Goal: Task Accomplishment & Management: Manage account settings

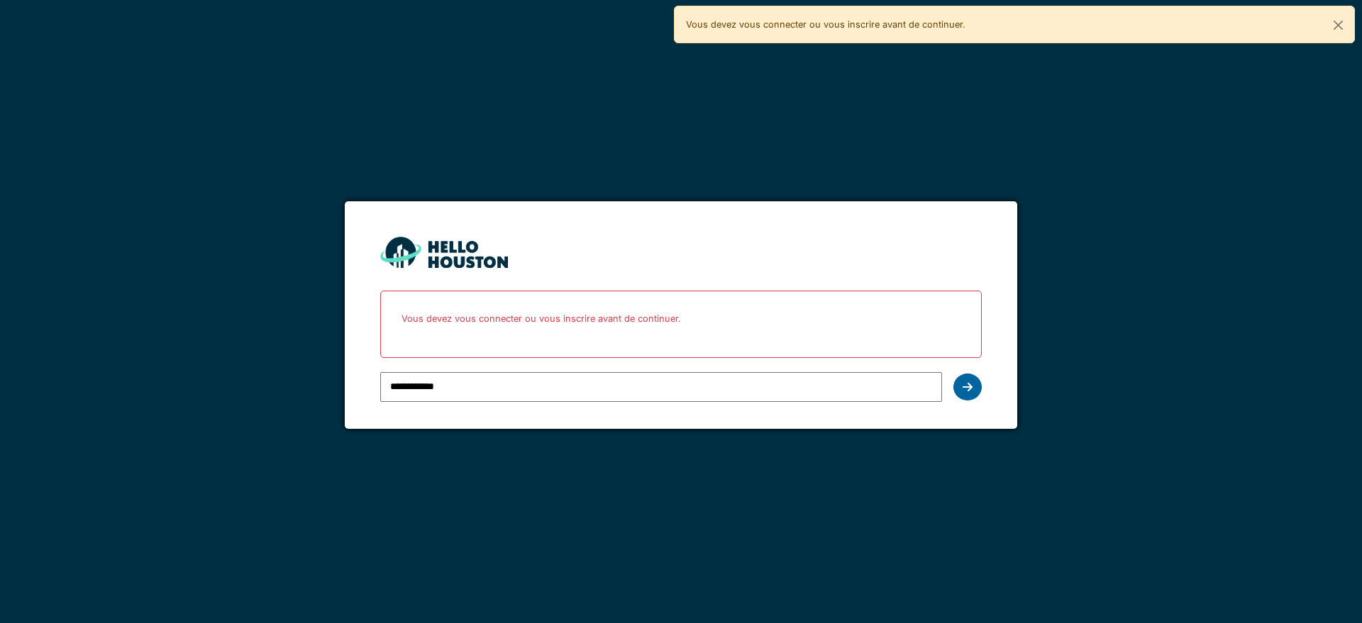
click at [964, 389] on icon at bounding box center [967, 387] width 10 height 11
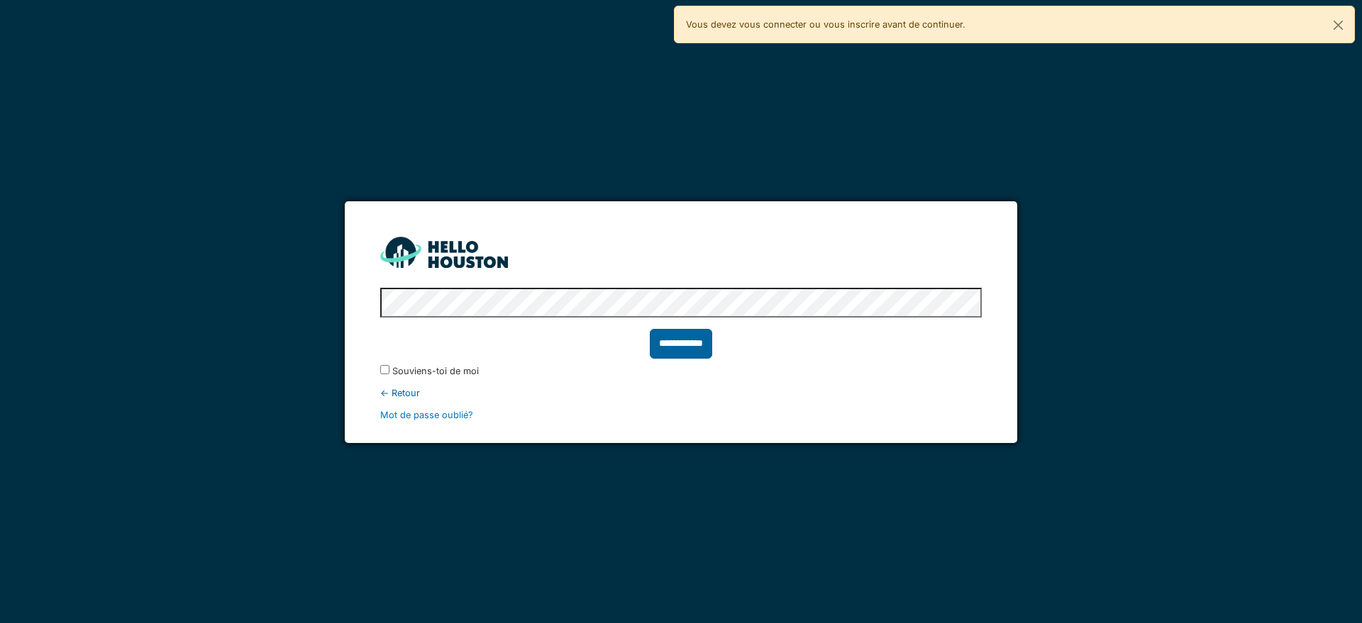
click at [685, 345] on input "**********" at bounding box center [681, 344] width 62 height 30
type input "******"
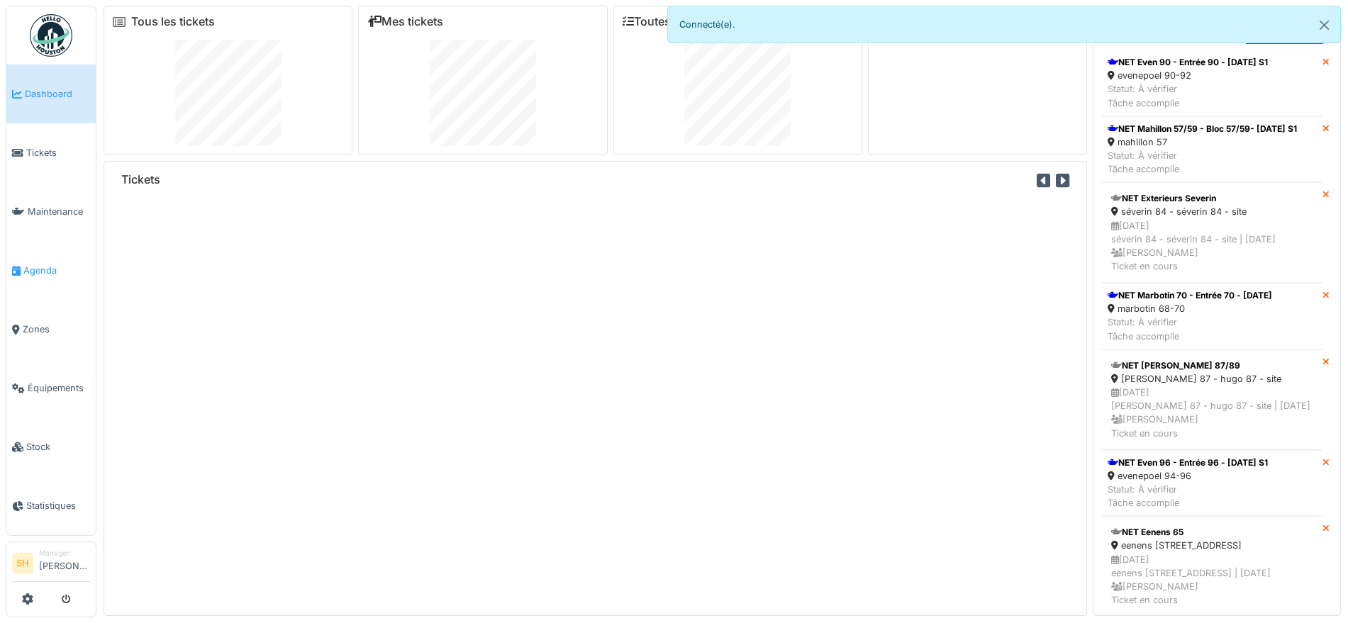
click at [49, 265] on span "Agenda" at bounding box center [56, 270] width 67 height 13
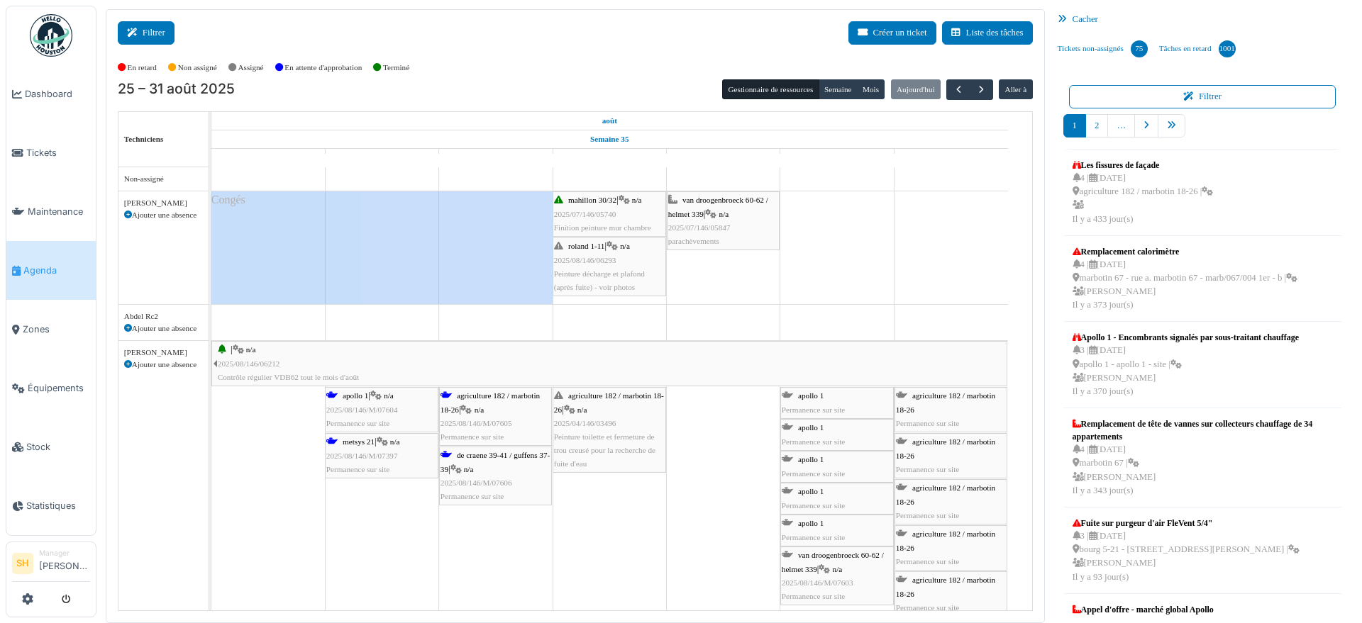
click at [151, 35] on button "Filtrer" at bounding box center [146, 32] width 57 height 23
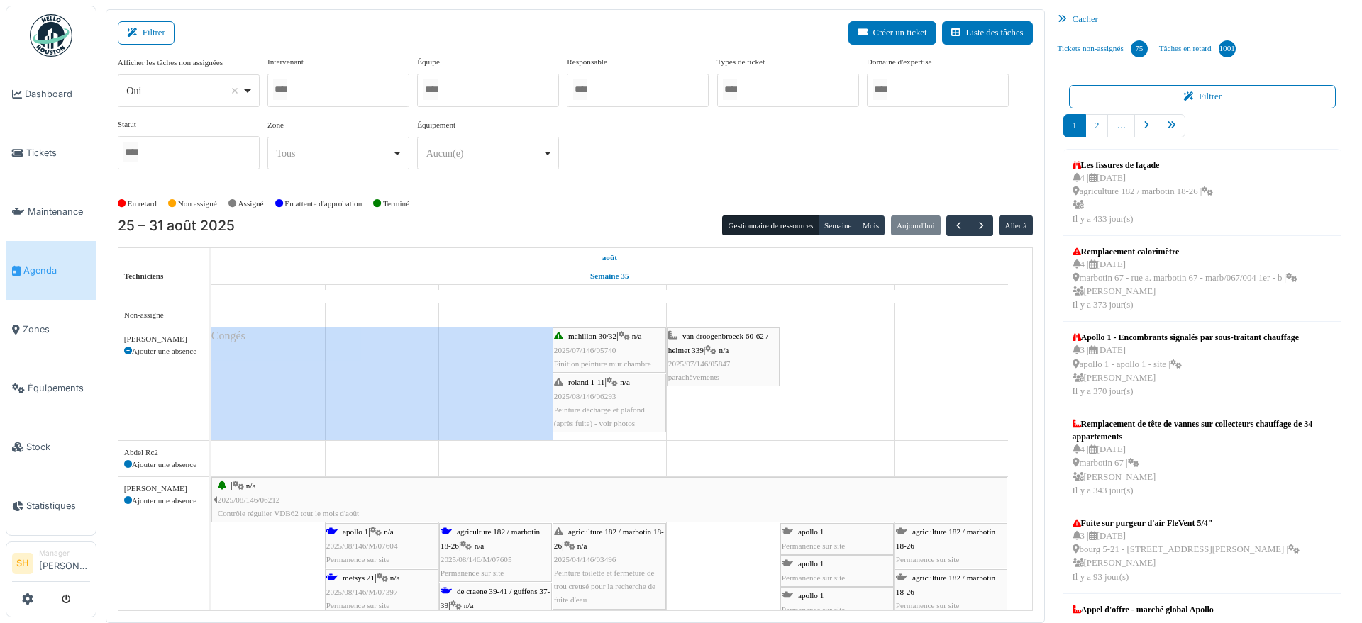
click at [477, 93] on div at bounding box center [488, 90] width 142 height 33
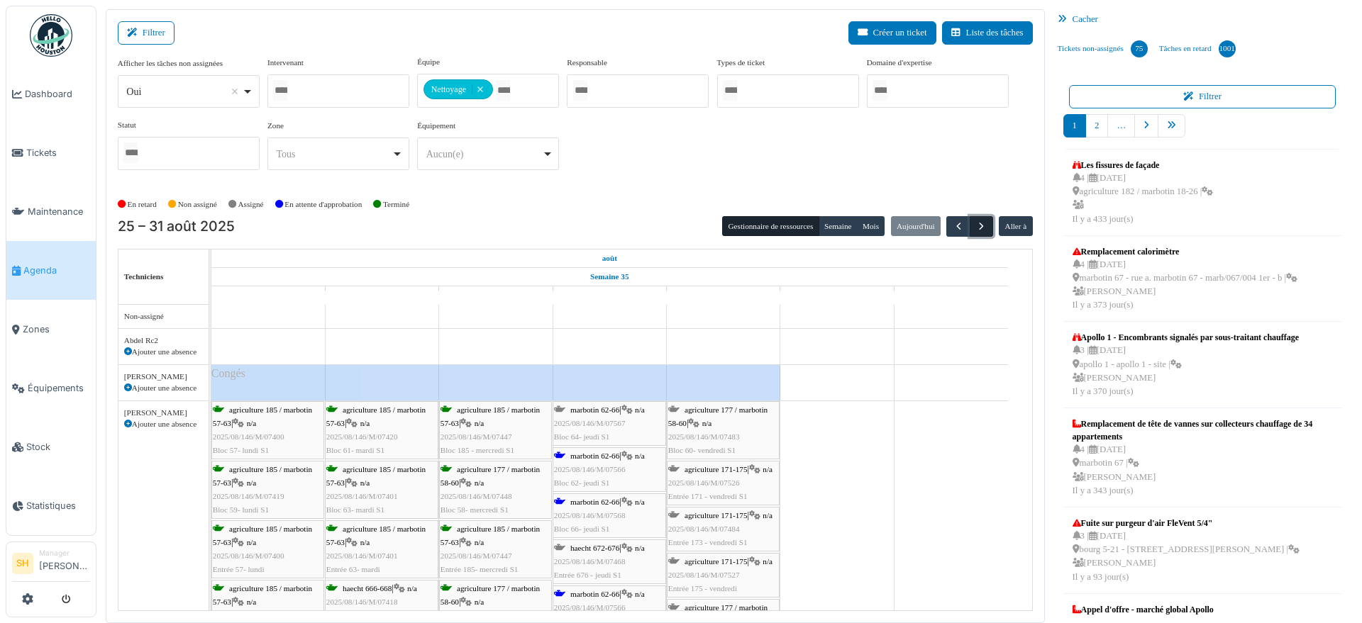
click at [975, 224] on span "button" at bounding box center [981, 227] width 12 height 12
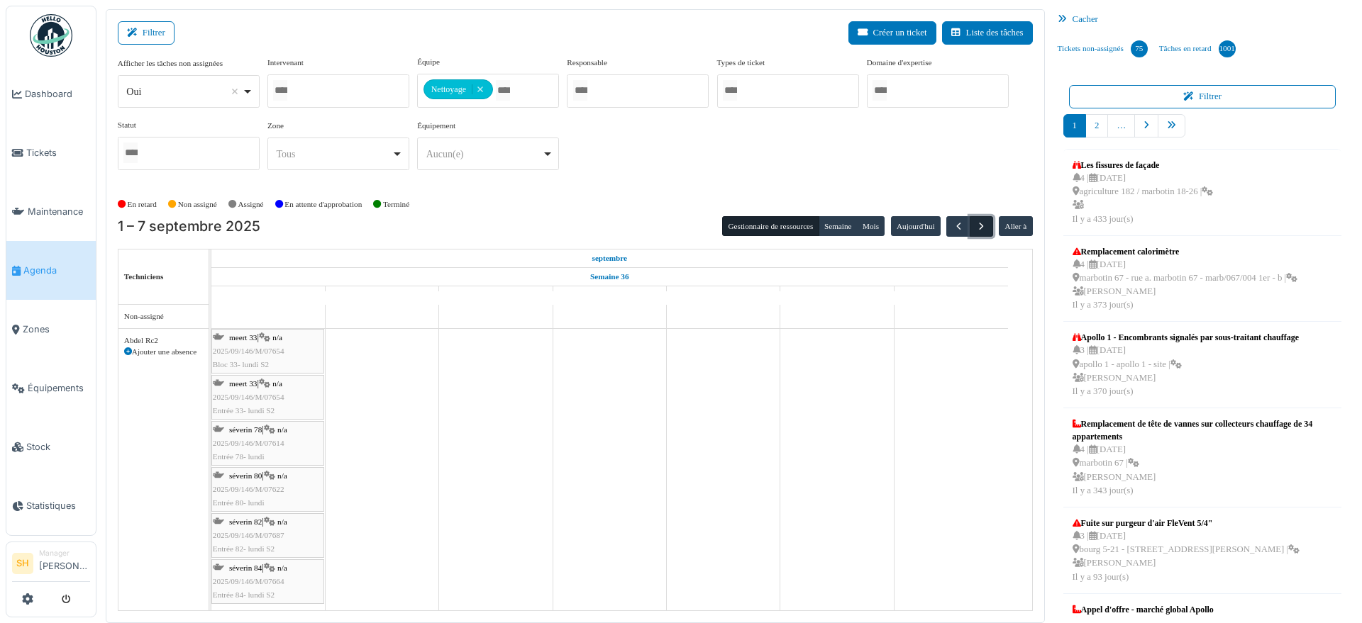
click at [975, 224] on span "button" at bounding box center [981, 227] width 12 height 12
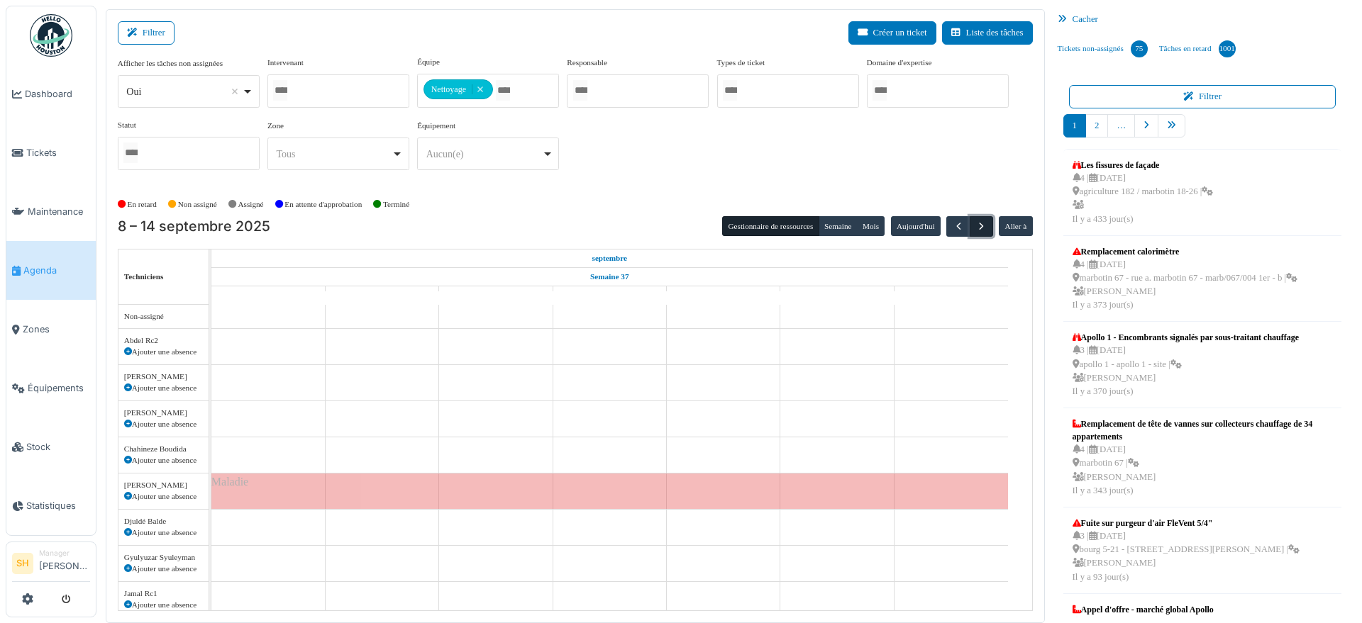
click at [975, 224] on span "button" at bounding box center [981, 227] width 12 height 12
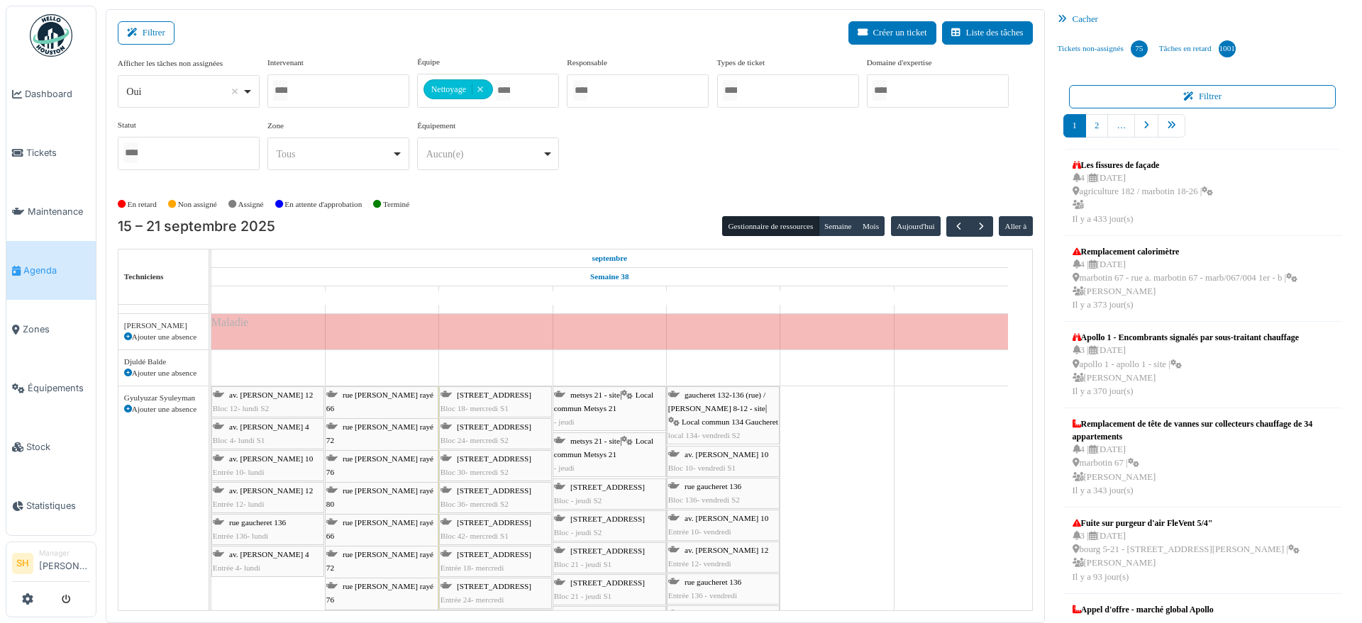
click at [126, 409] on icon at bounding box center [128, 410] width 8 height 8
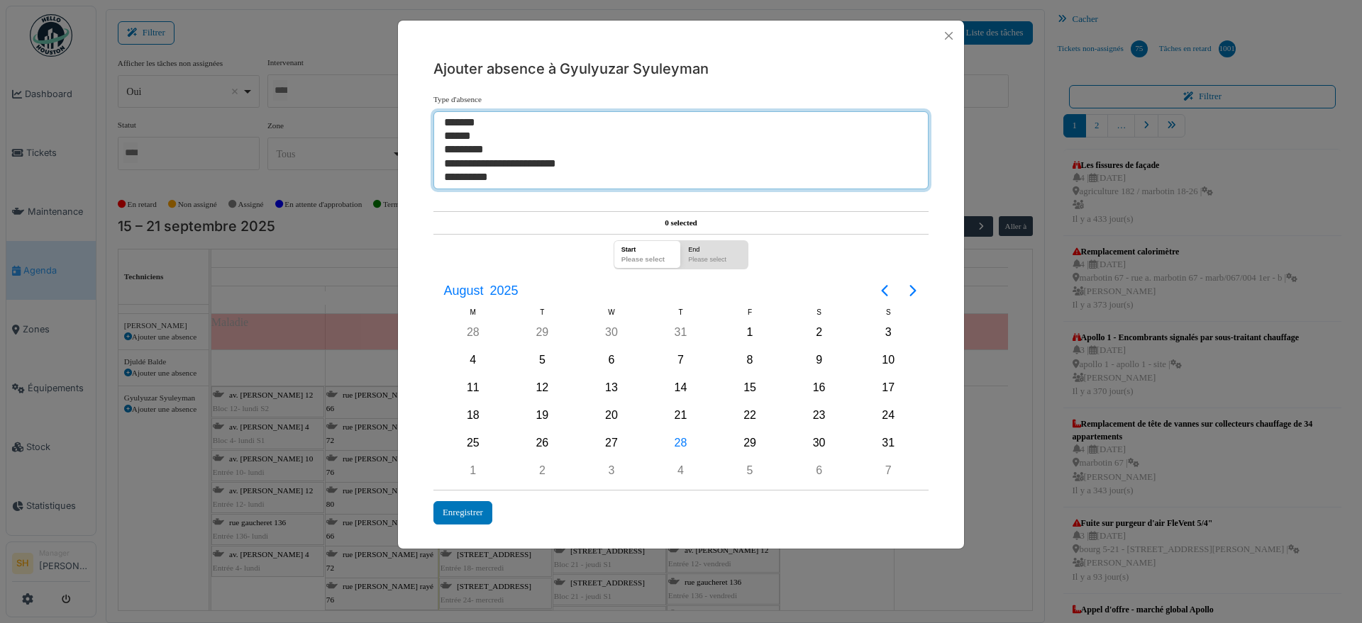
select select "***"
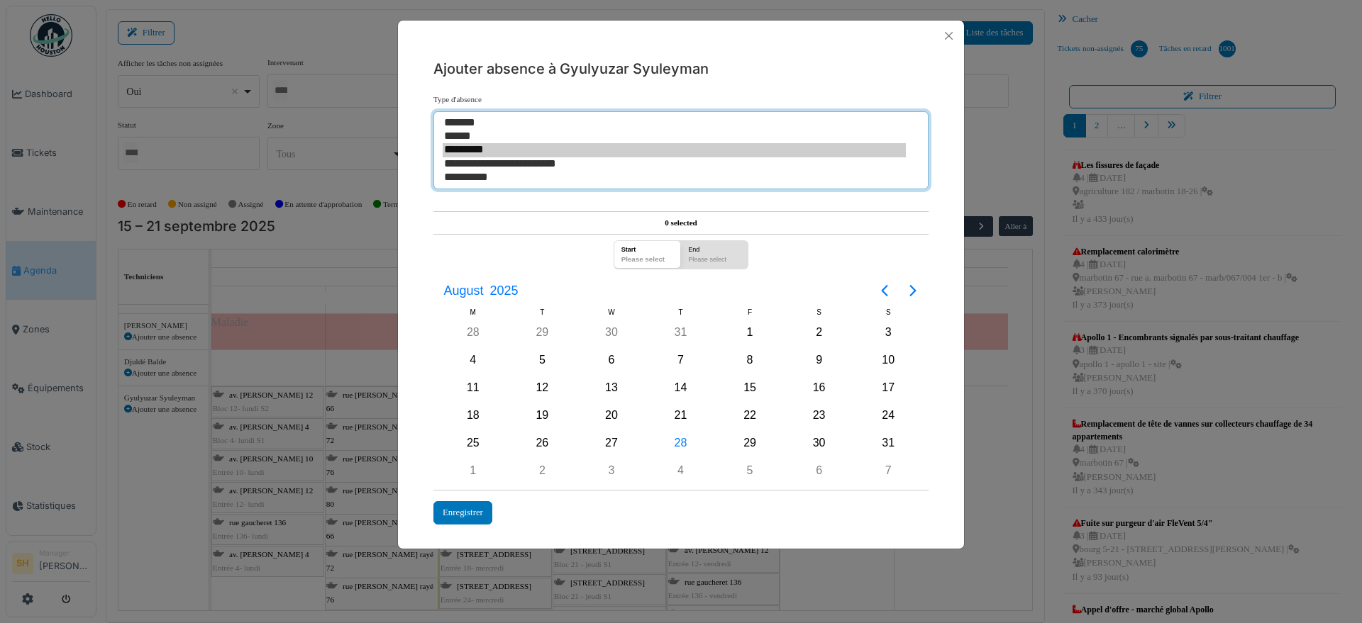
click at [470, 149] on option "*********" at bounding box center [673, 149] width 463 height 13
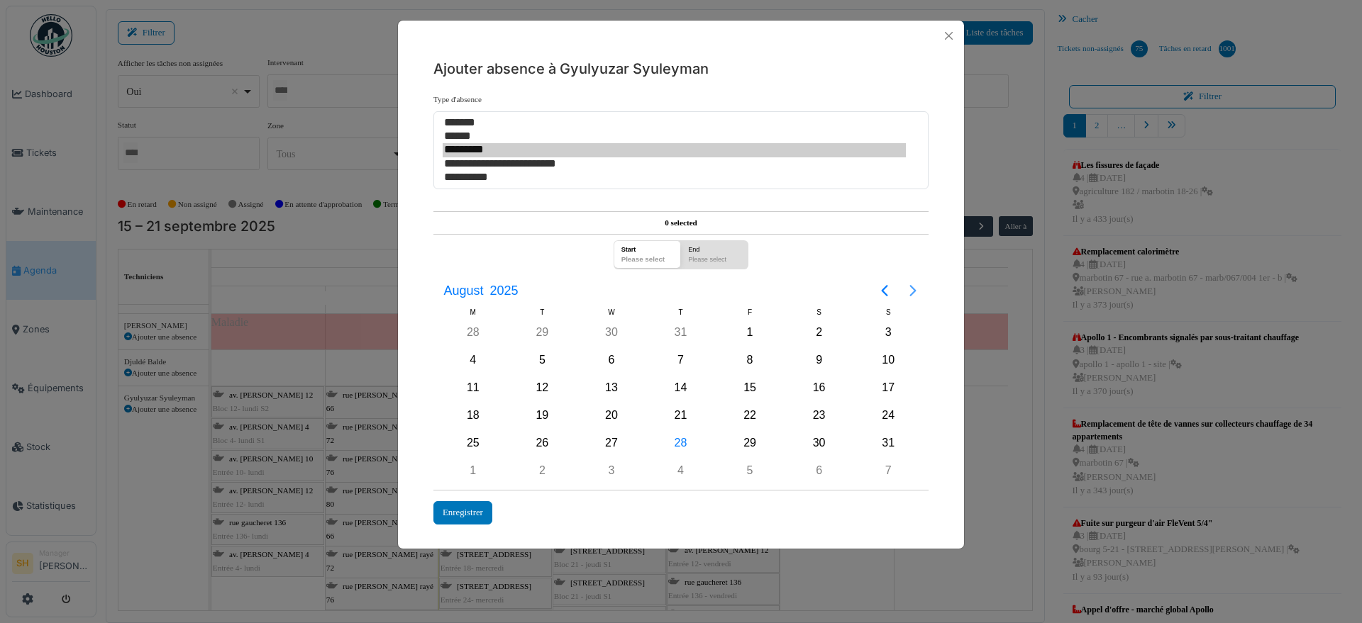
click at [913, 287] on icon "Next page" at bounding box center [912, 290] width 6 height 11
click at [745, 382] on div "19" at bounding box center [749, 387] width 21 height 21
click at [474, 513] on div "Enregistrer" at bounding box center [462, 512] width 59 height 23
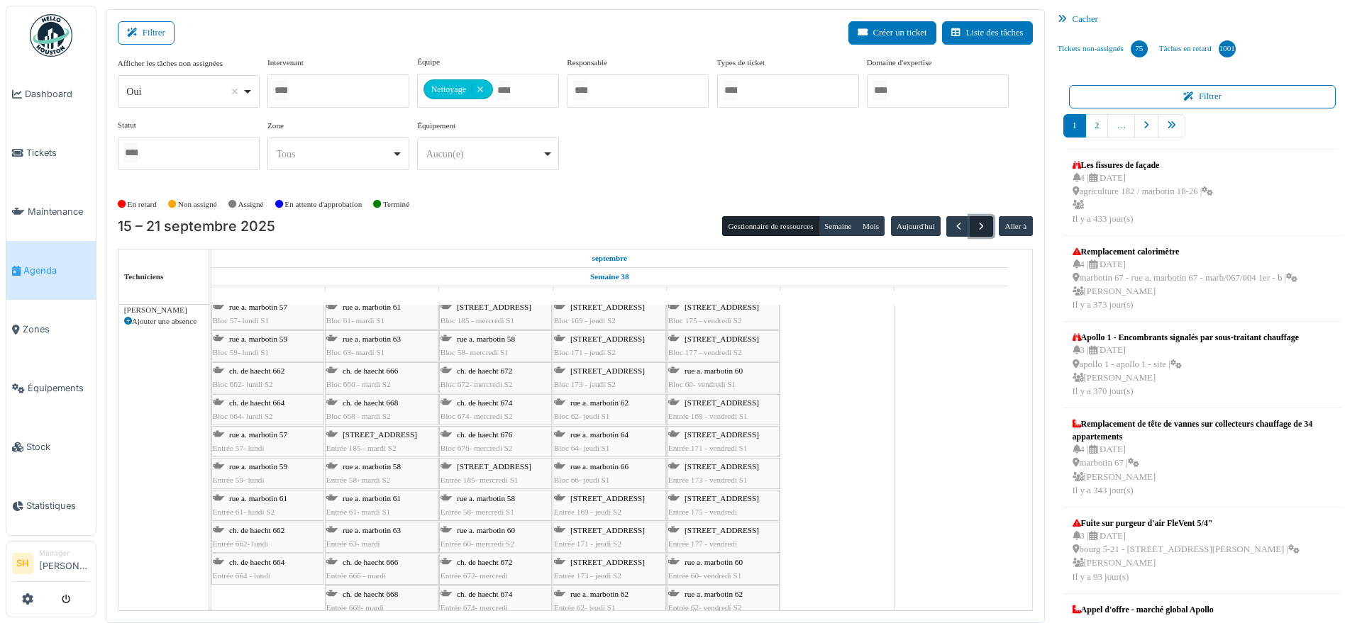
click at [975, 224] on span "button" at bounding box center [981, 227] width 12 height 12
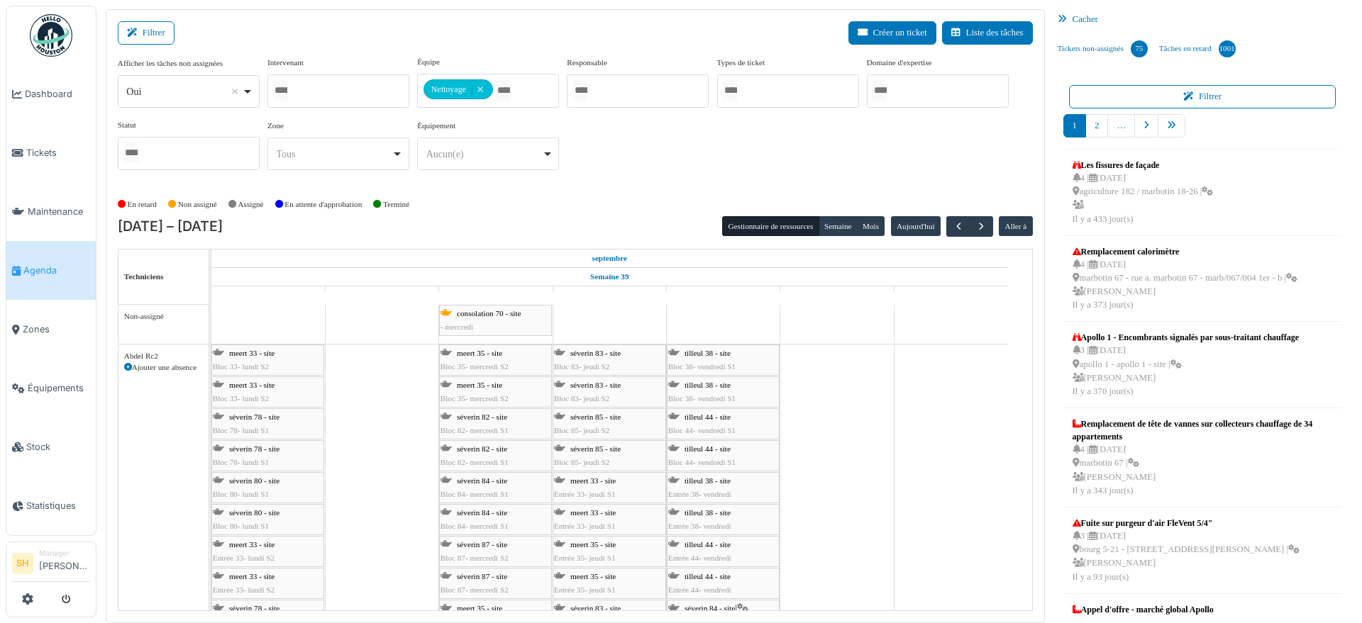
click at [127, 386] on div "Abdel Rc2 Ajouter une absence" at bounding box center [163, 618] width 90 height 546
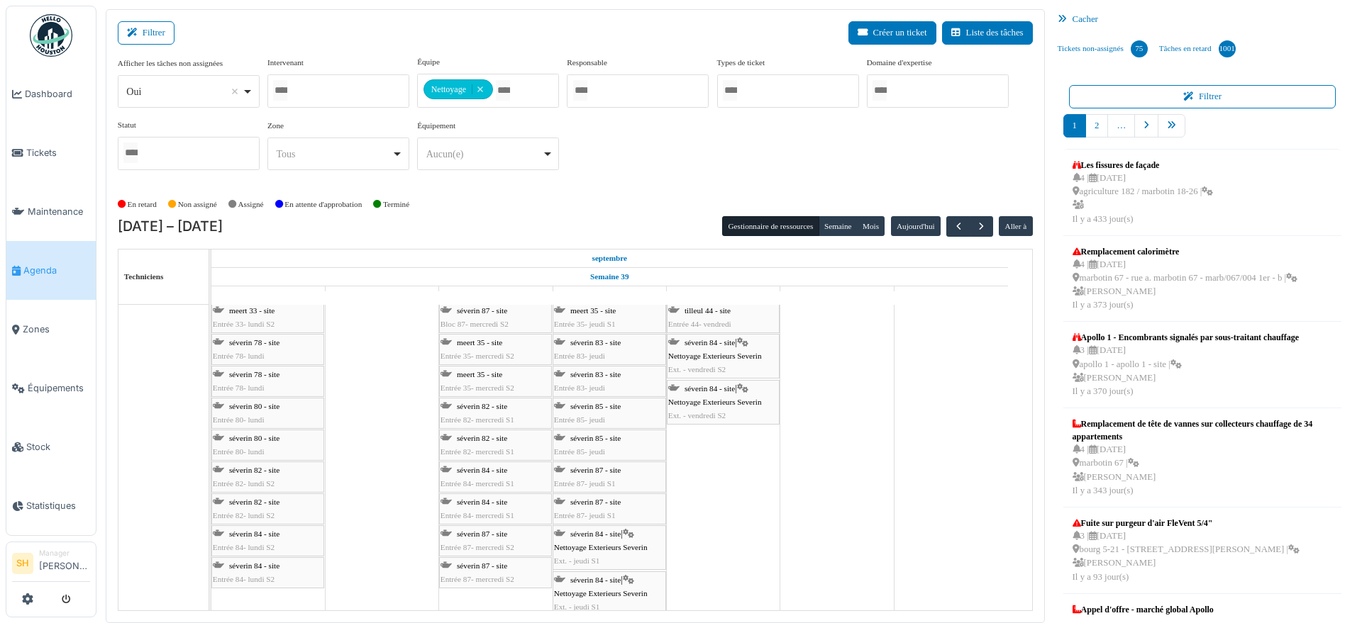
scroll to position [367, 0]
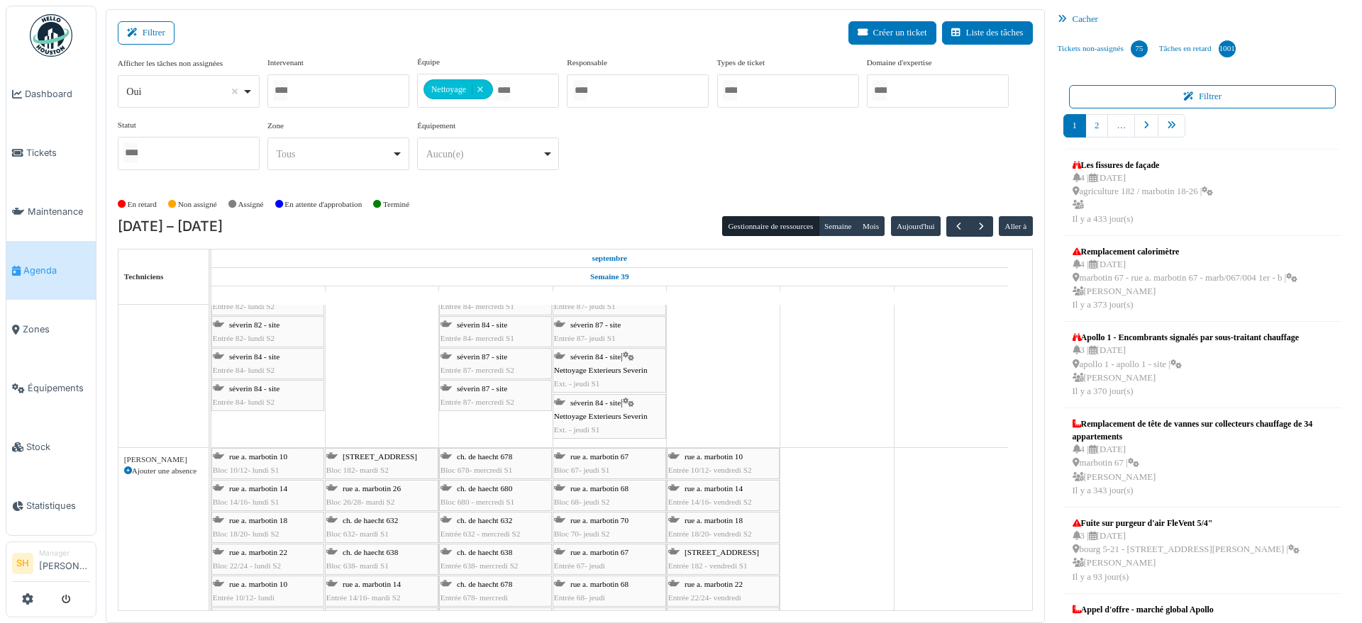
click at [127, 469] on icon at bounding box center [128, 471] width 8 height 8
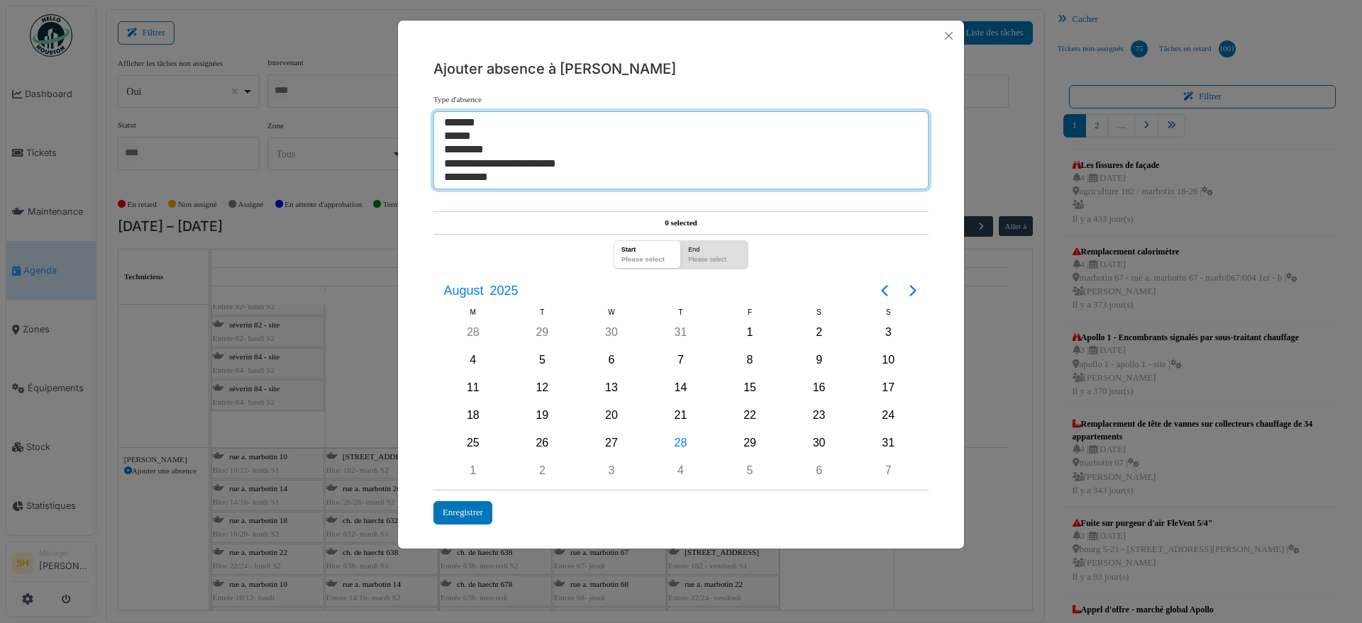
select select "***"
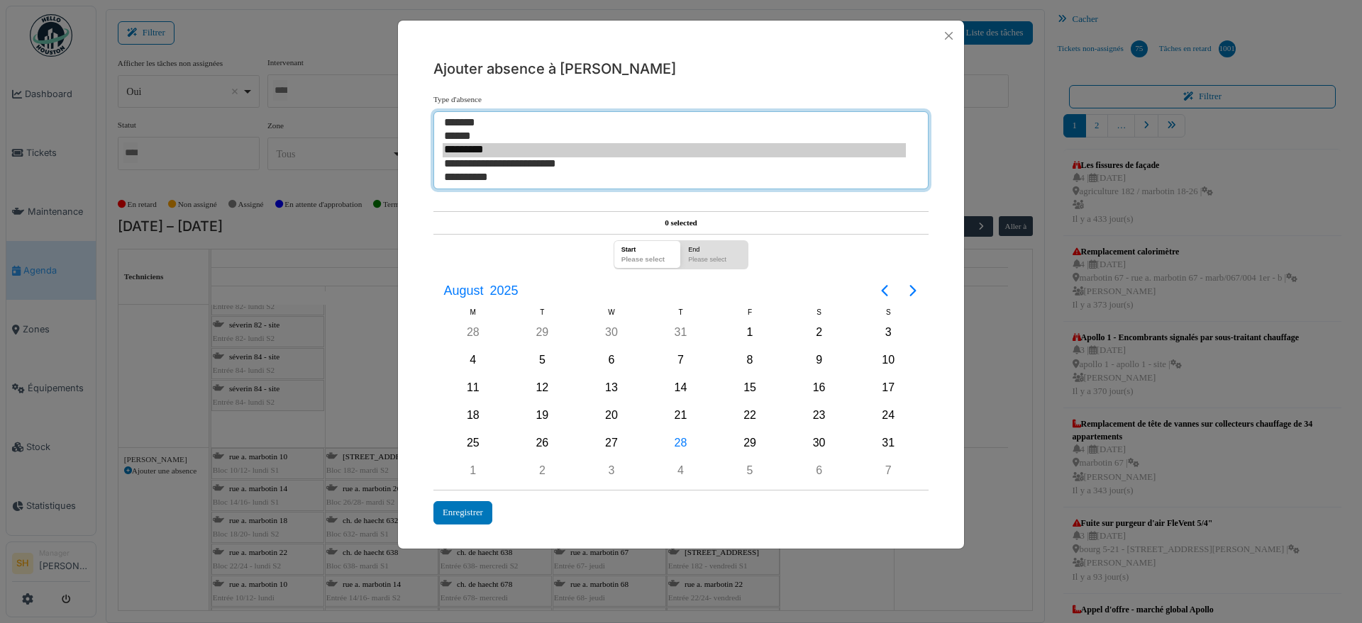
click at [490, 162] on option "**********" at bounding box center [673, 163] width 463 height 13
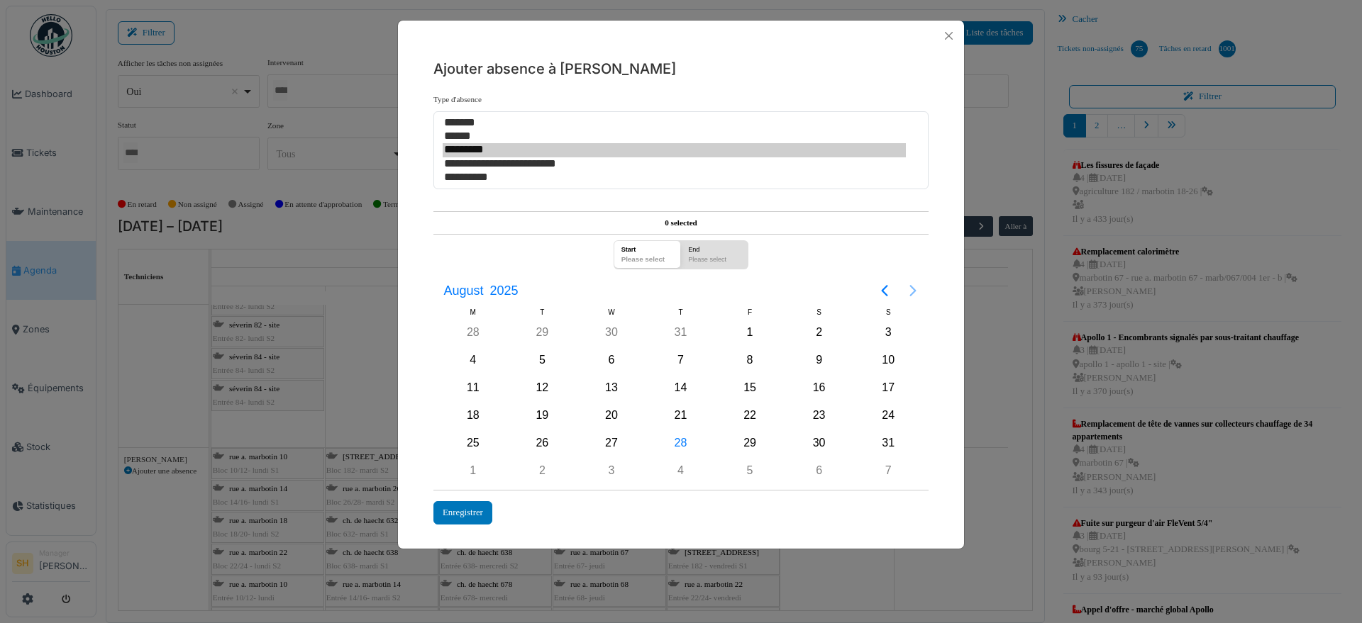
click at [911, 292] on icon "Next page" at bounding box center [912, 290] width 17 height 17
click at [757, 413] on div "26" at bounding box center [749, 415] width 21 height 21
click at [466, 517] on div "Enregistrer" at bounding box center [462, 512] width 59 height 23
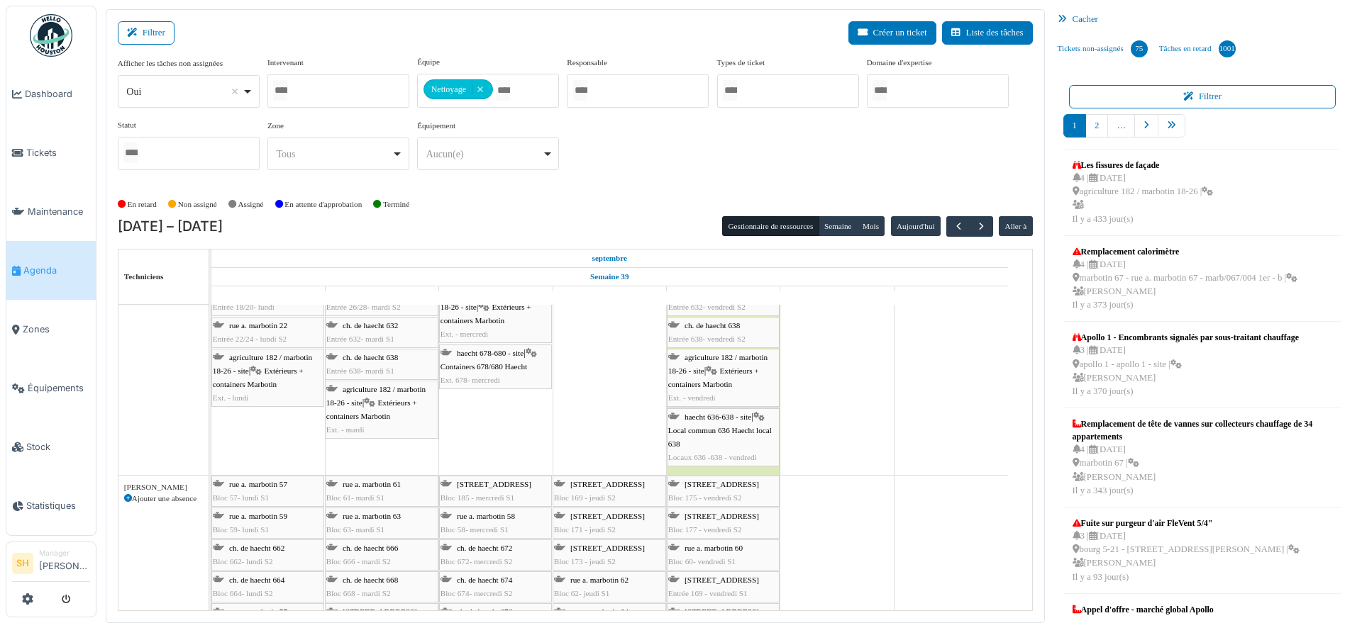
scroll to position [886, 0]
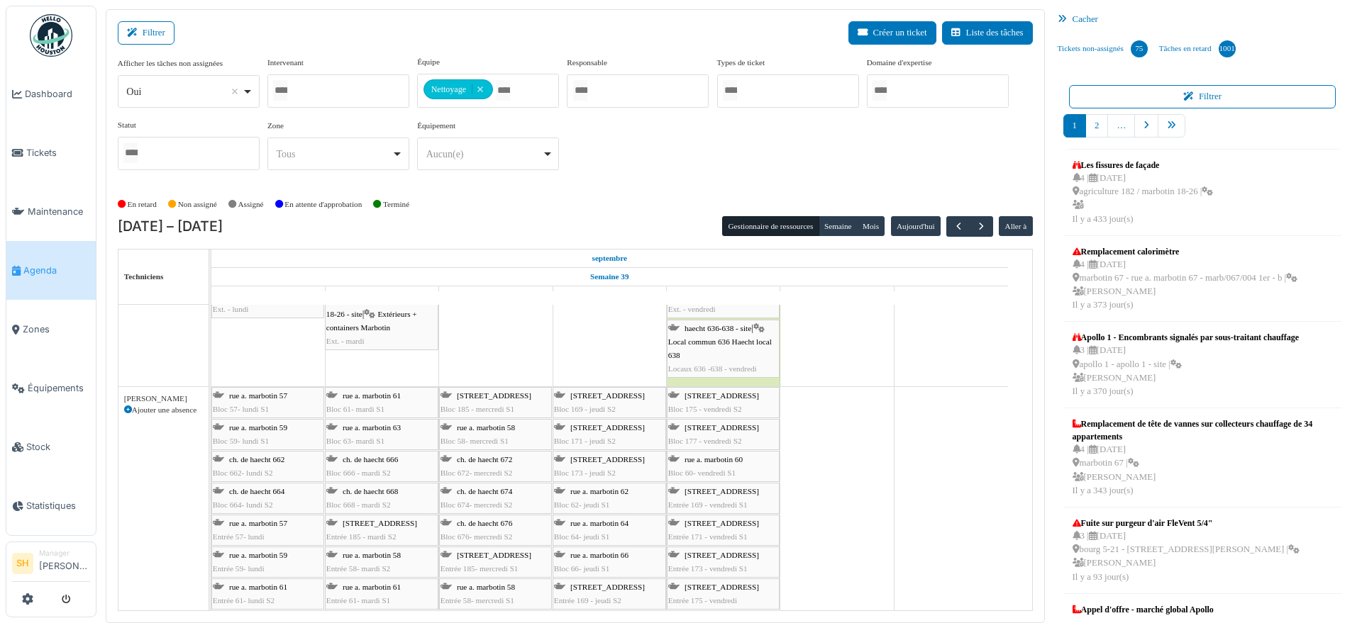
click at [130, 407] on icon at bounding box center [128, 410] width 8 height 8
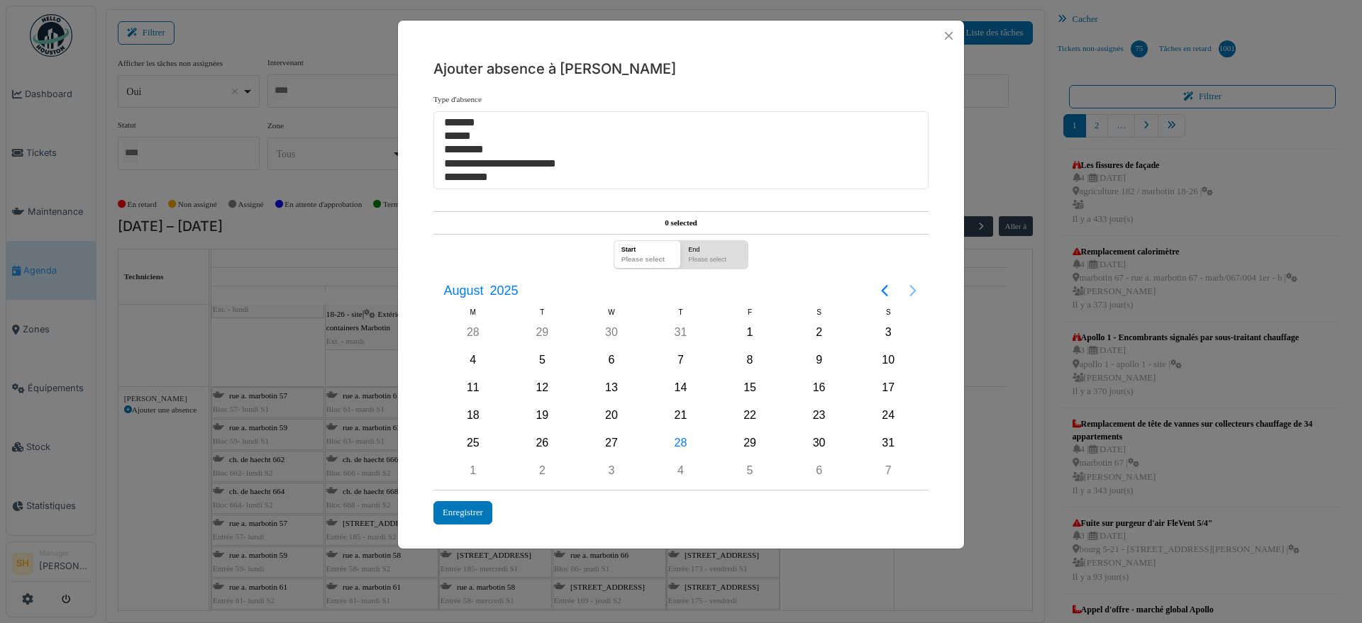
click at [914, 289] on icon "Next page" at bounding box center [912, 290] width 6 height 11
click at [754, 417] on div "26" at bounding box center [749, 415] width 21 height 21
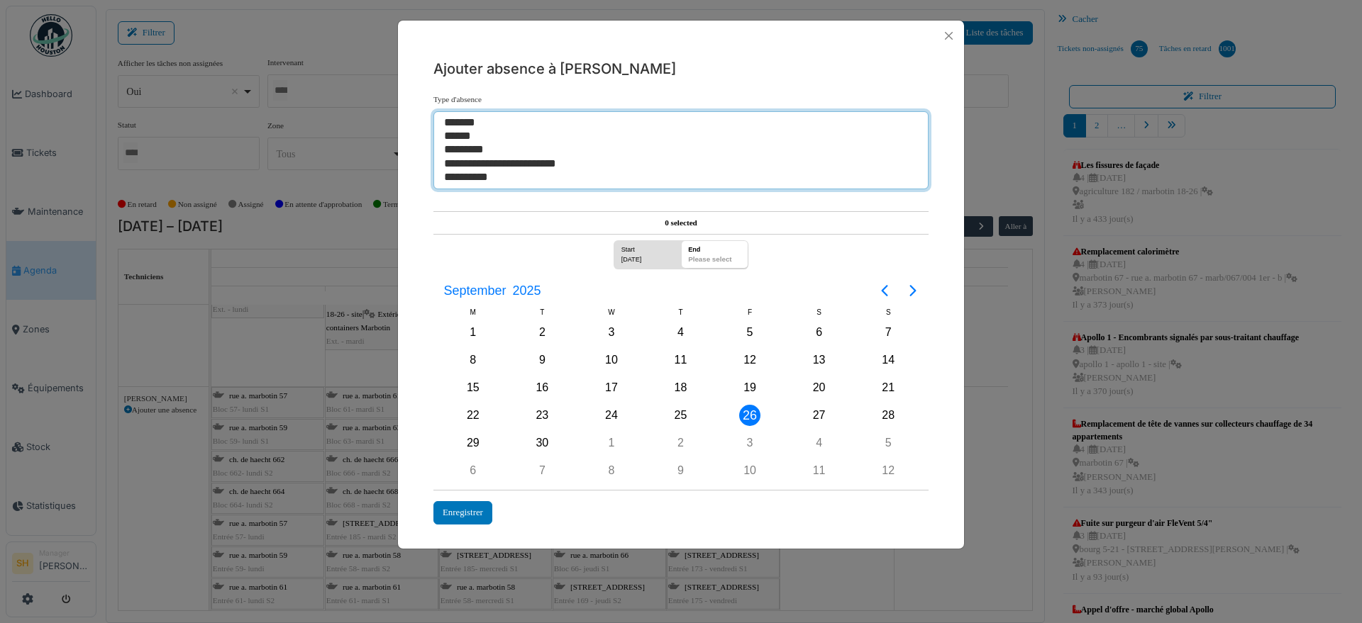
select select "***"
click at [491, 164] on option "**********" at bounding box center [673, 163] width 463 height 13
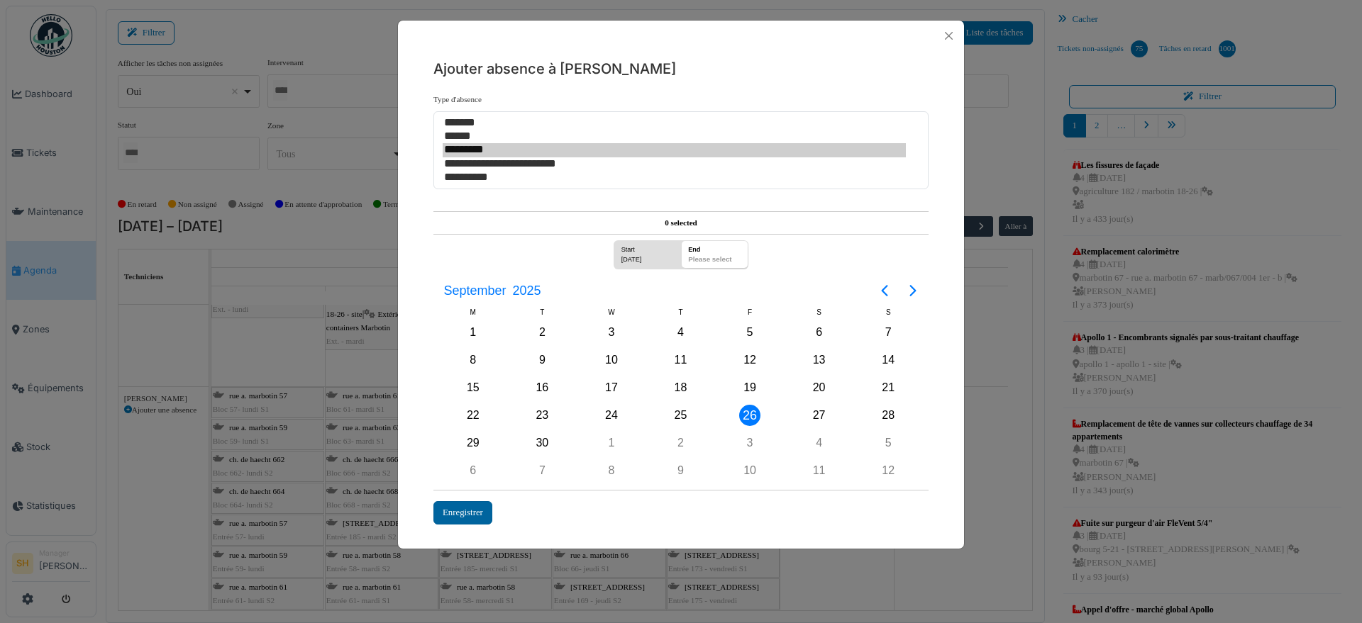
click at [457, 511] on div "Enregistrer" at bounding box center [462, 512] width 59 height 23
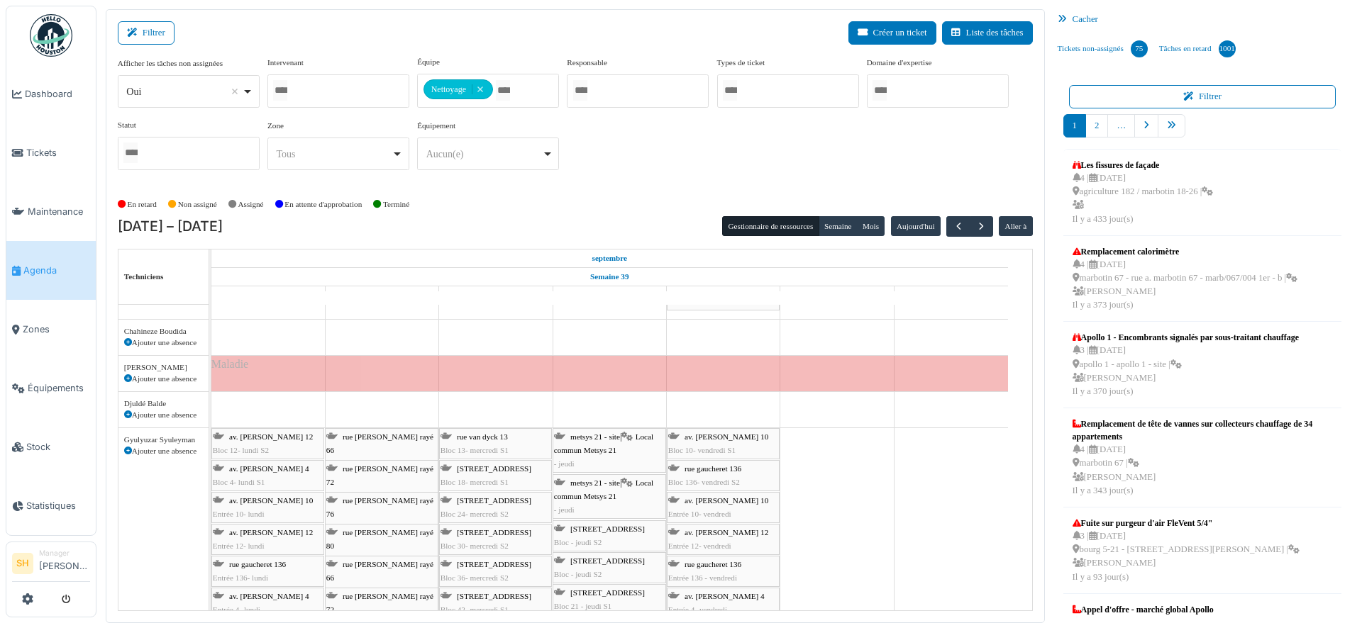
scroll to position [1418, 0]
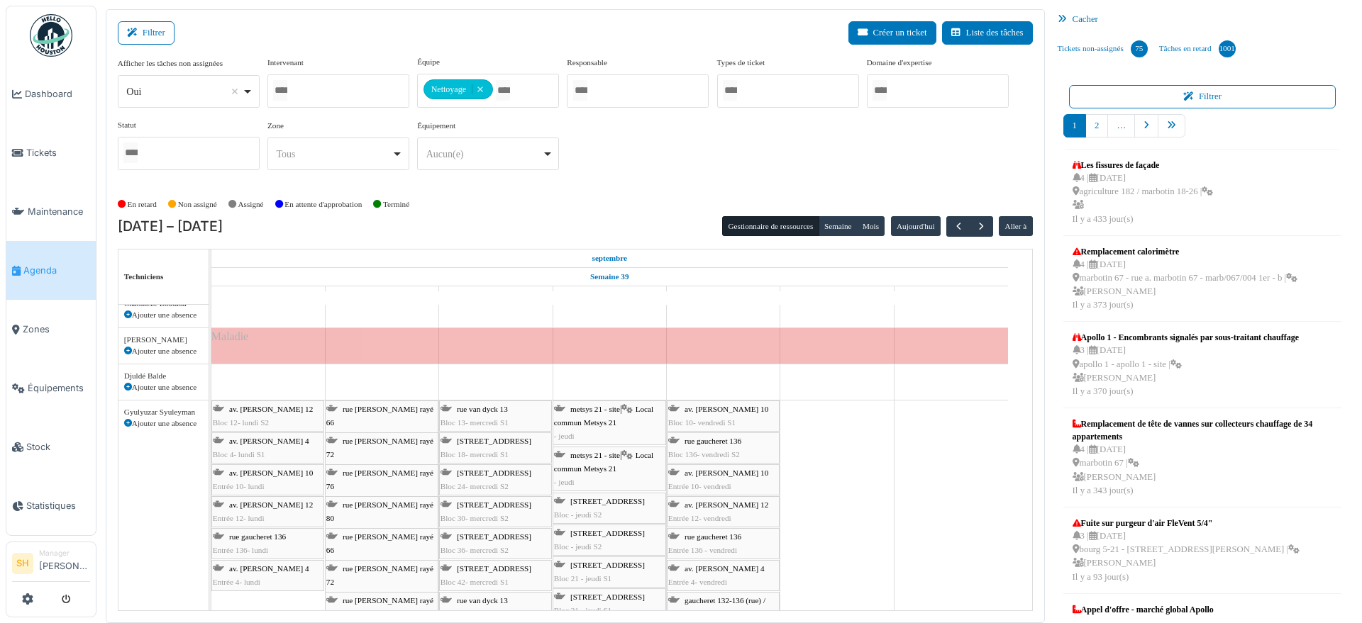
click at [125, 420] on icon at bounding box center [128, 424] width 8 height 8
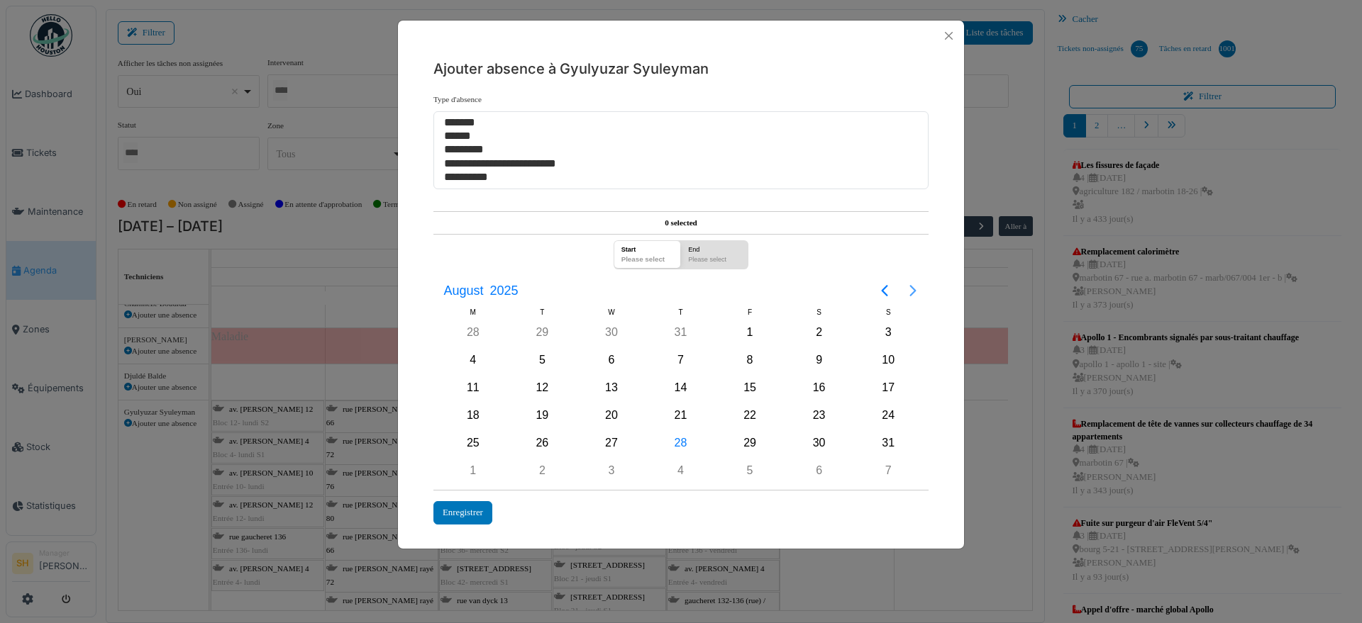
click at [913, 288] on icon "Next page" at bounding box center [912, 290] width 6 height 11
click at [748, 413] on div "26" at bounding box center [749, 415] width 21 height 21
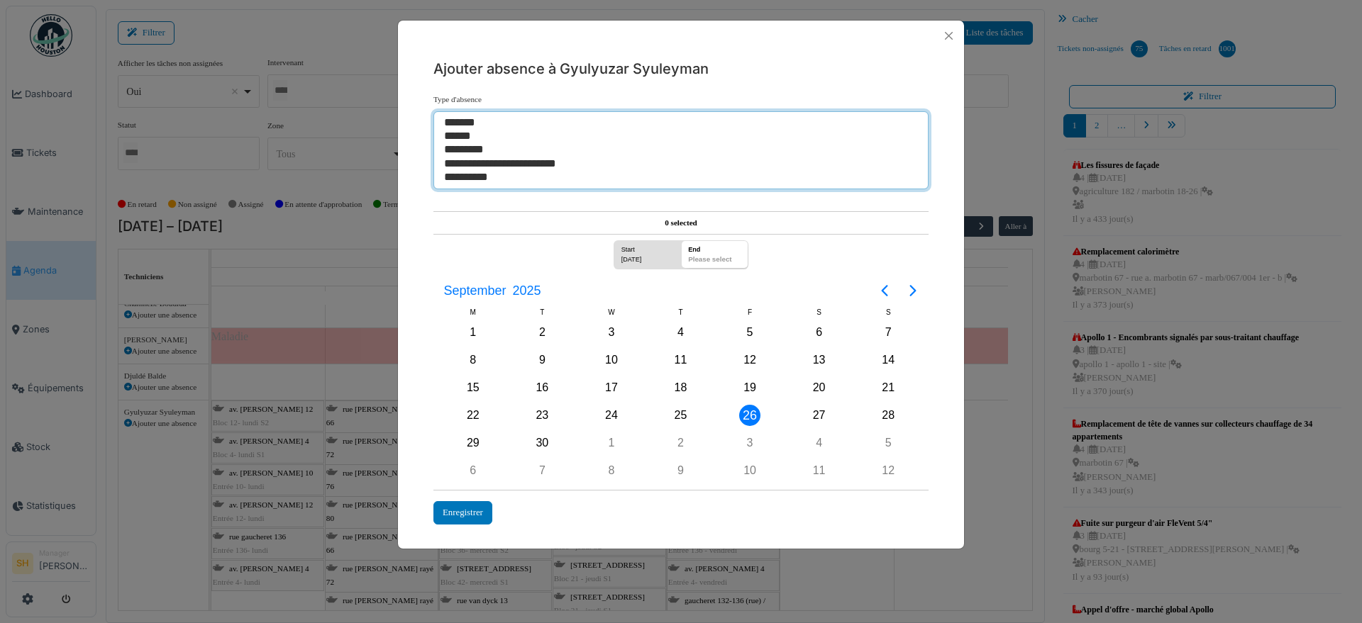
select select "***"
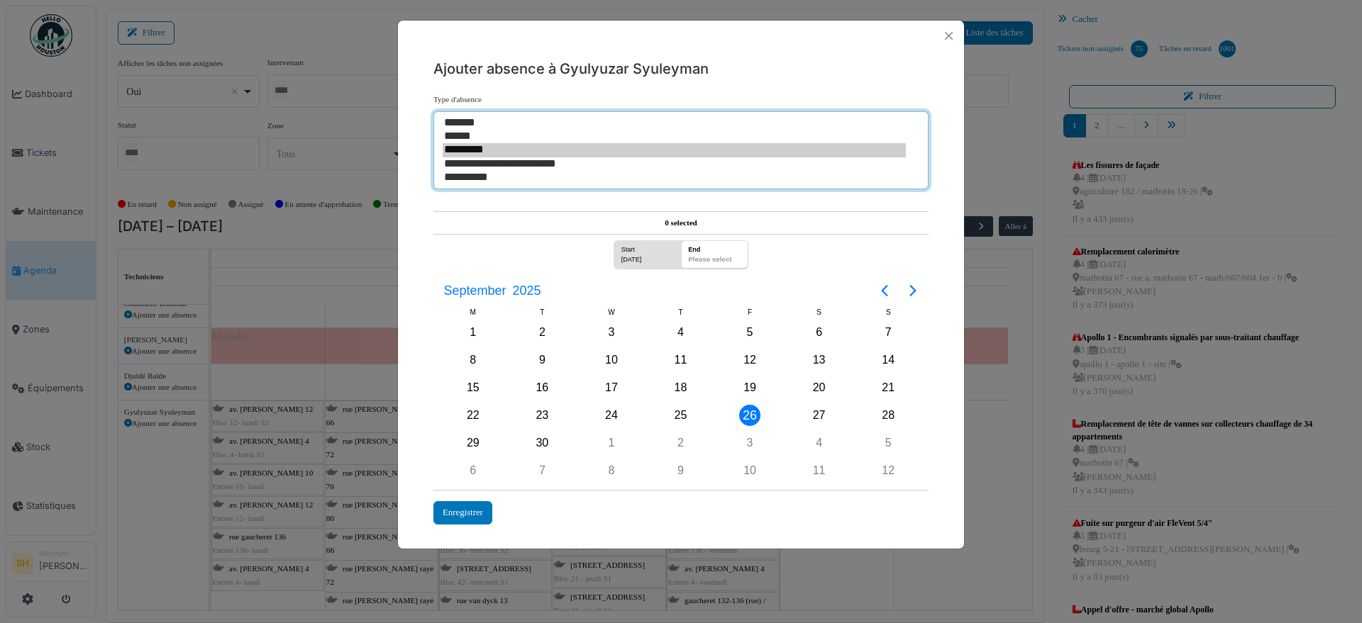
click at [464, 162] on option "**********" at bounding box center [673, 163] width 463 height 13
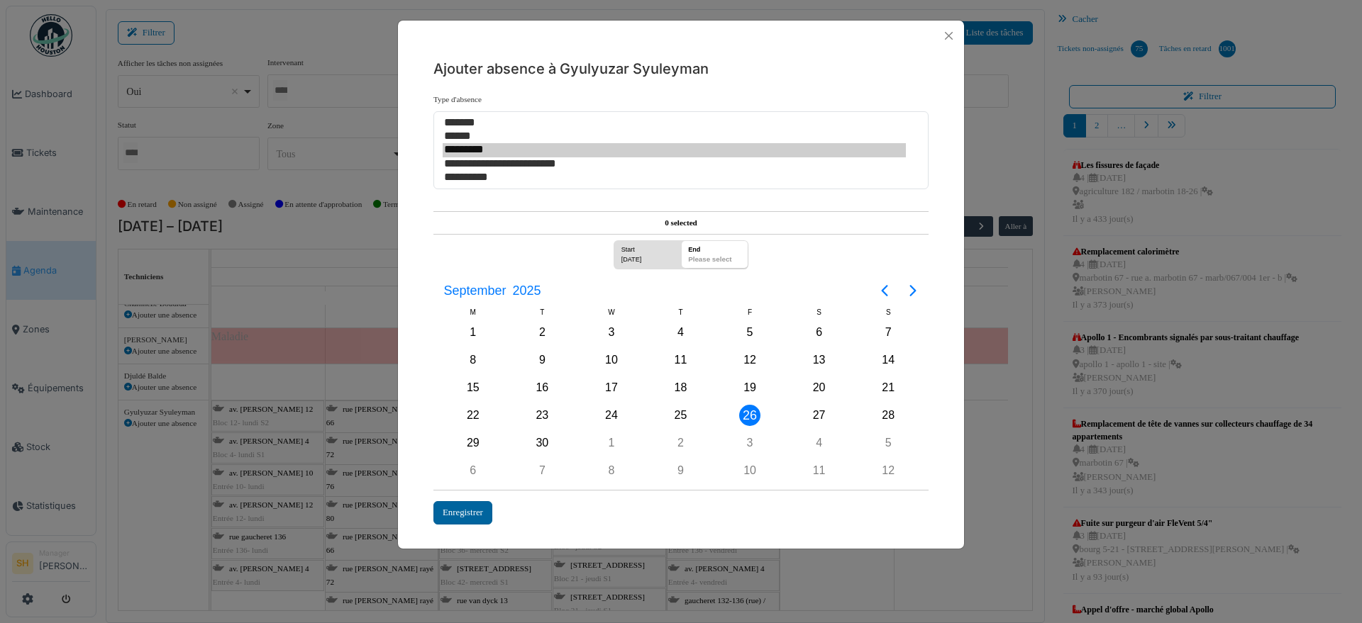
click at [452, 514] on div "Enregistrer" at bounding box center [462, 512] width 59 height 23
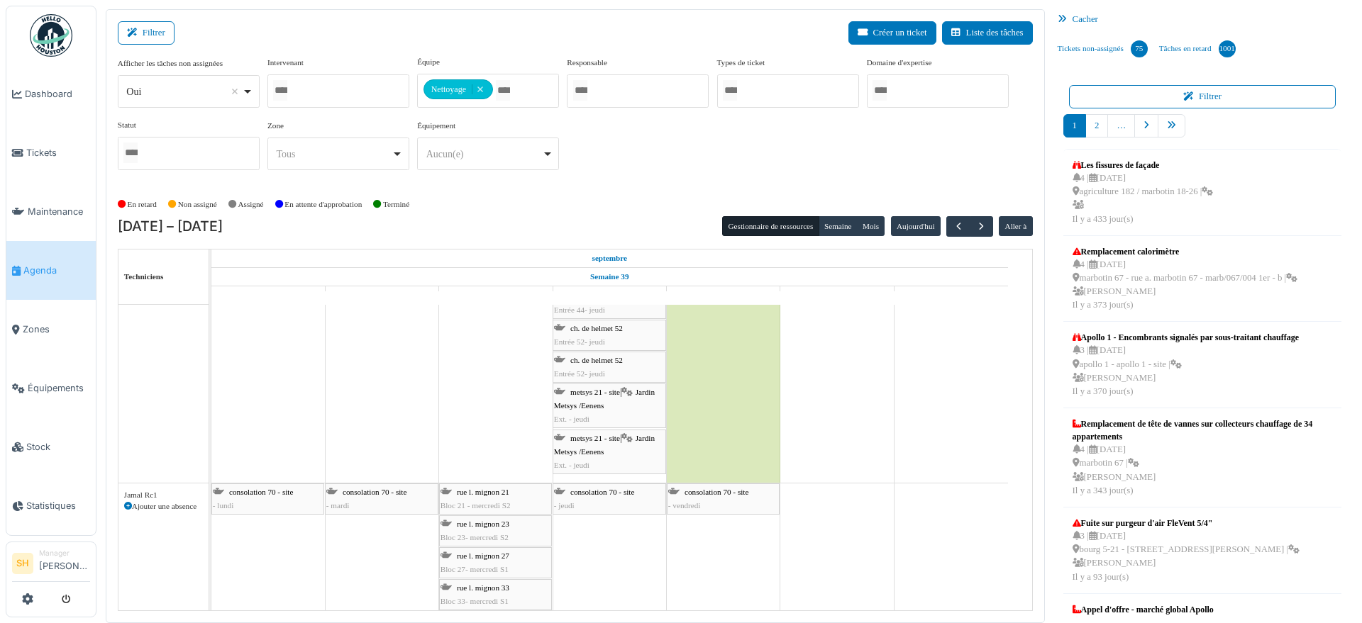
scroll to position [2039, 0]
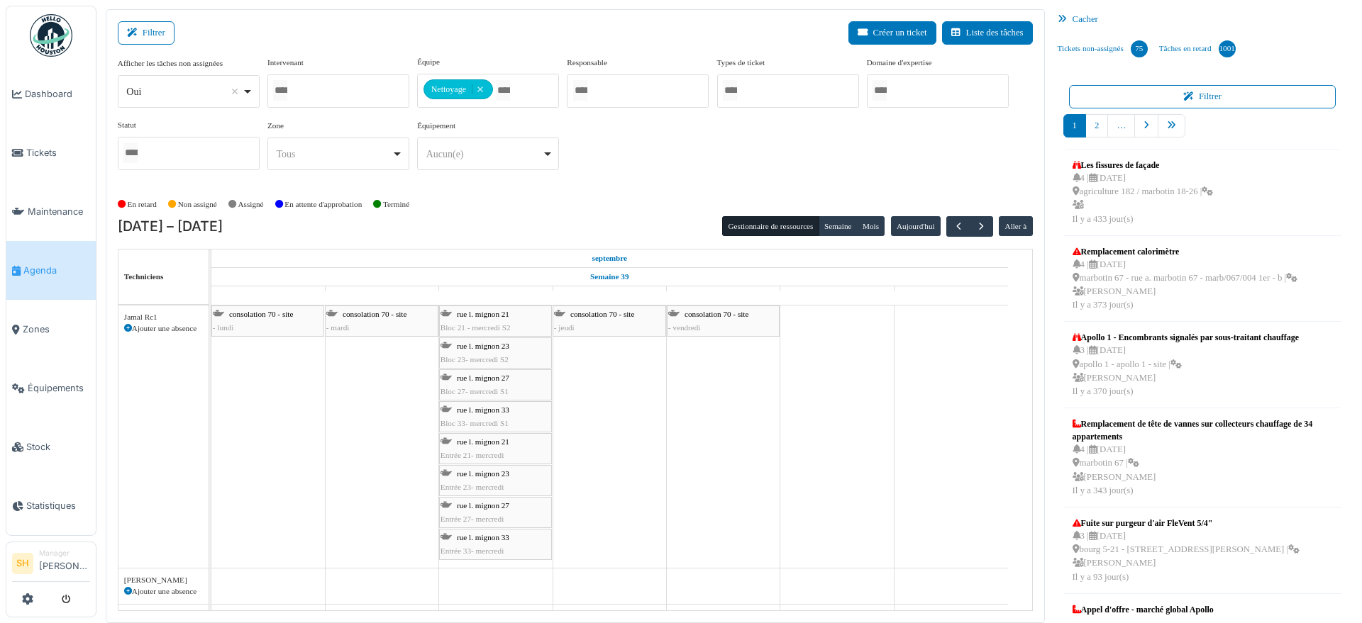
click at [128, 325] on icon at bounding box center [128, 329] width 8 height 8
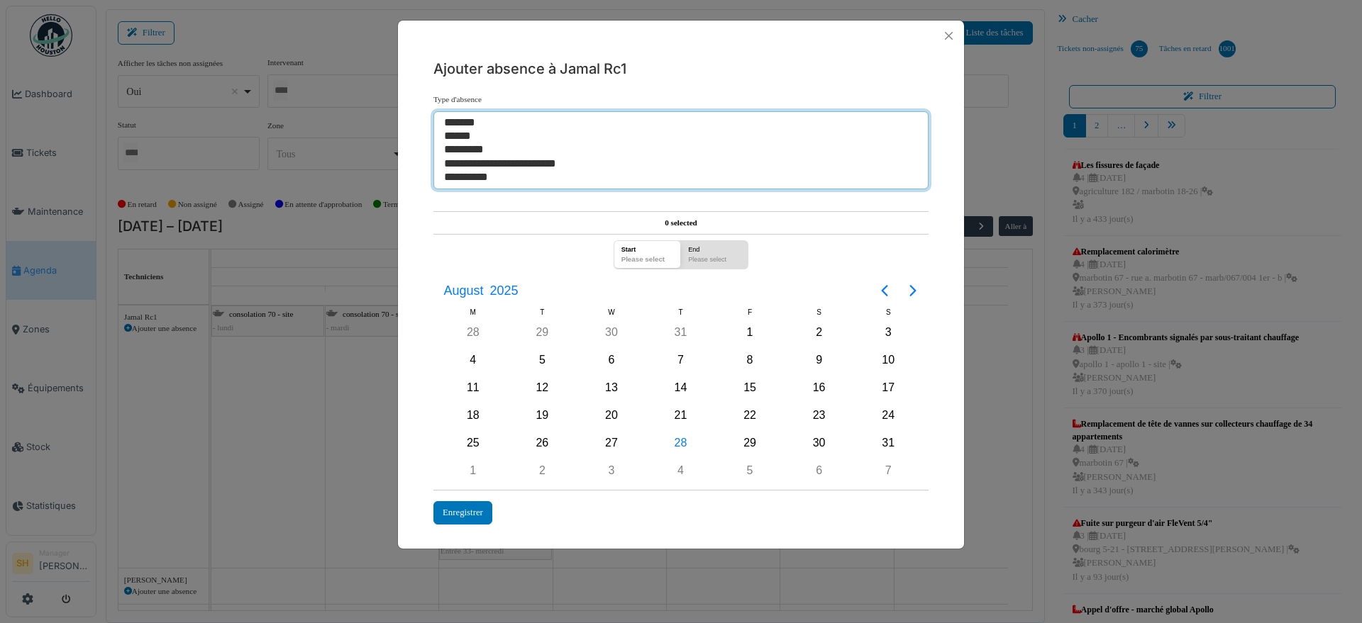
select select "***"
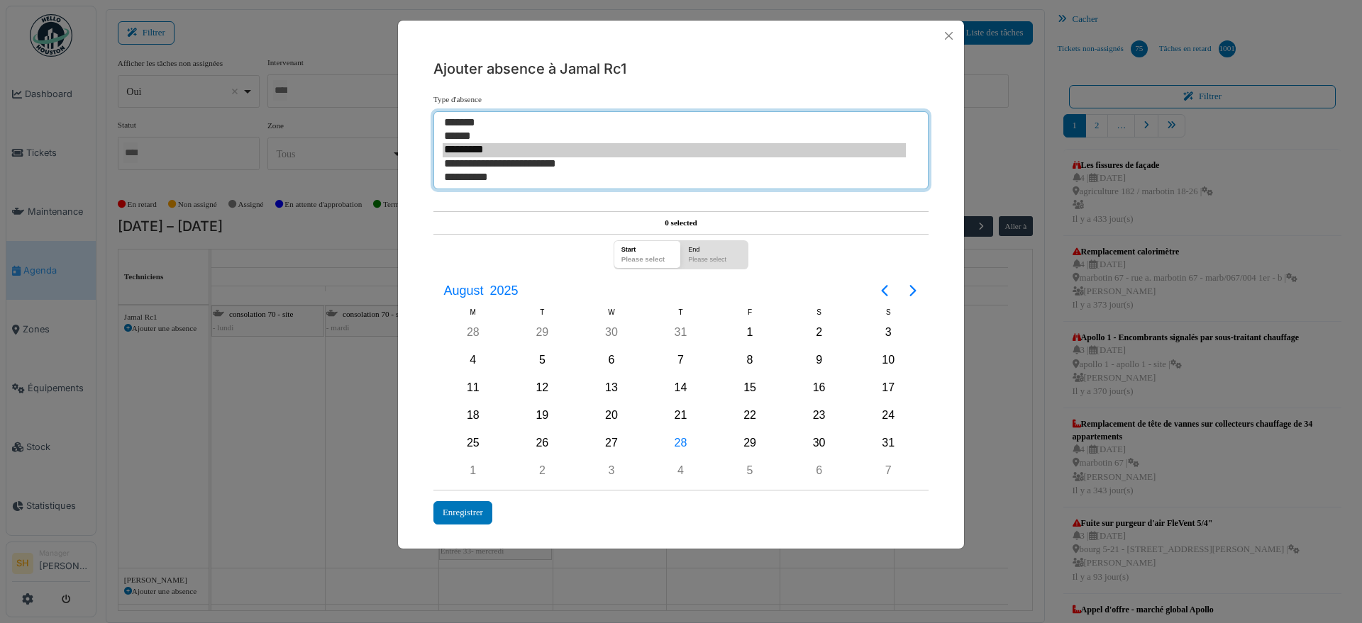
click at [531, 160] on option "**********" at bounding box center [673, 163] width 463 height 13
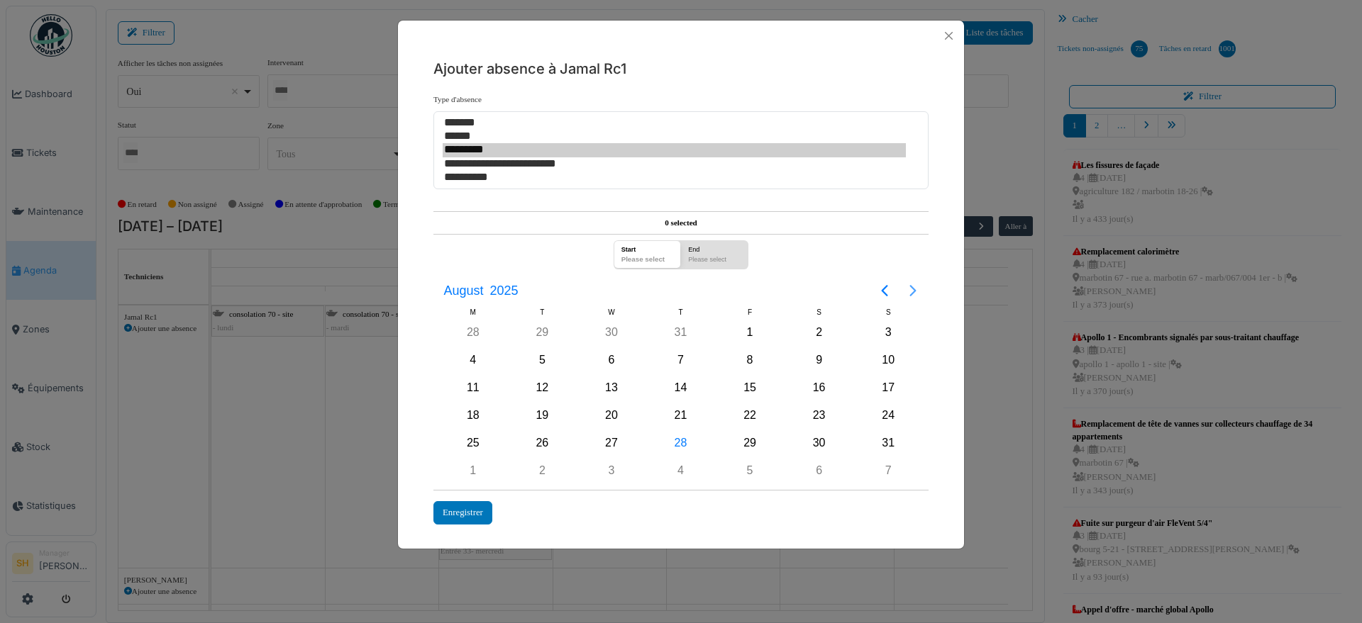
click at [915, 285] on icon "Next page" at bounding box center [912, 290] width 17 height 17
drag, startPoint x: 750, startPoint y: 417, endPoint x: 641, endPoint y: 452, distance: 113.9
click at [749, 417] on div "26" at bounding box center [749, 415] width 21 height 21
click at [438, 506] on div "Enregistrer" at bounding box center [462, 512] width 59 height 23
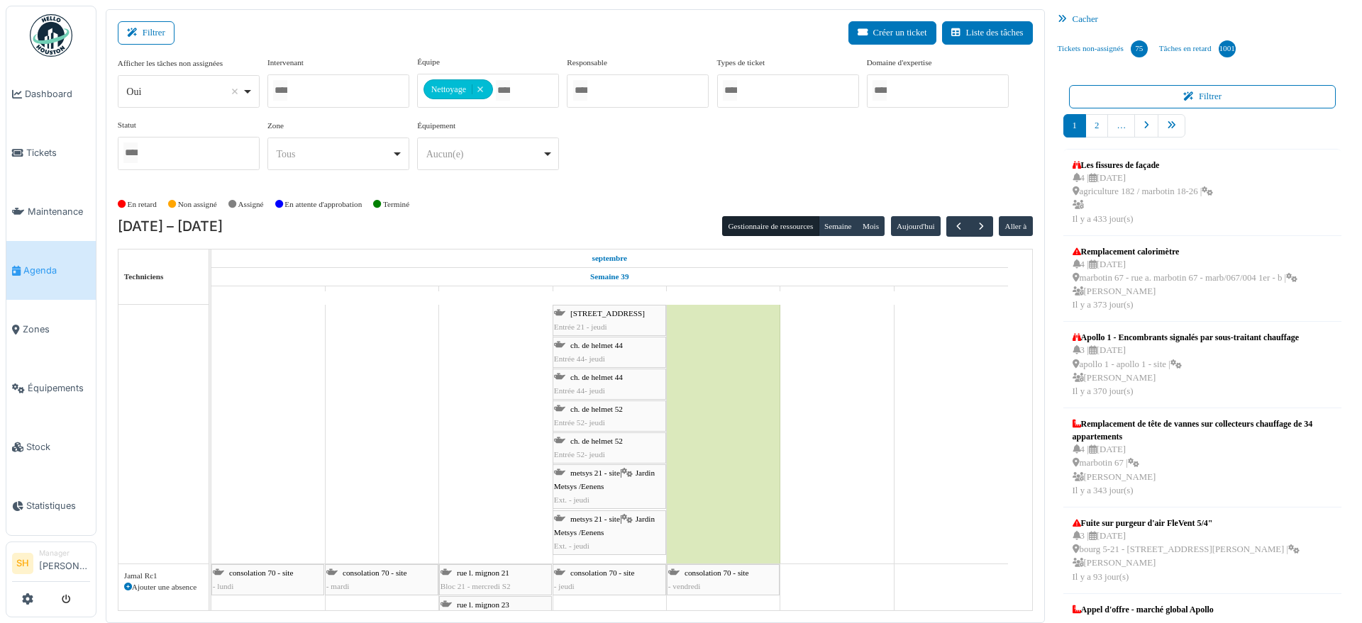
scroll to position [1950, 0]
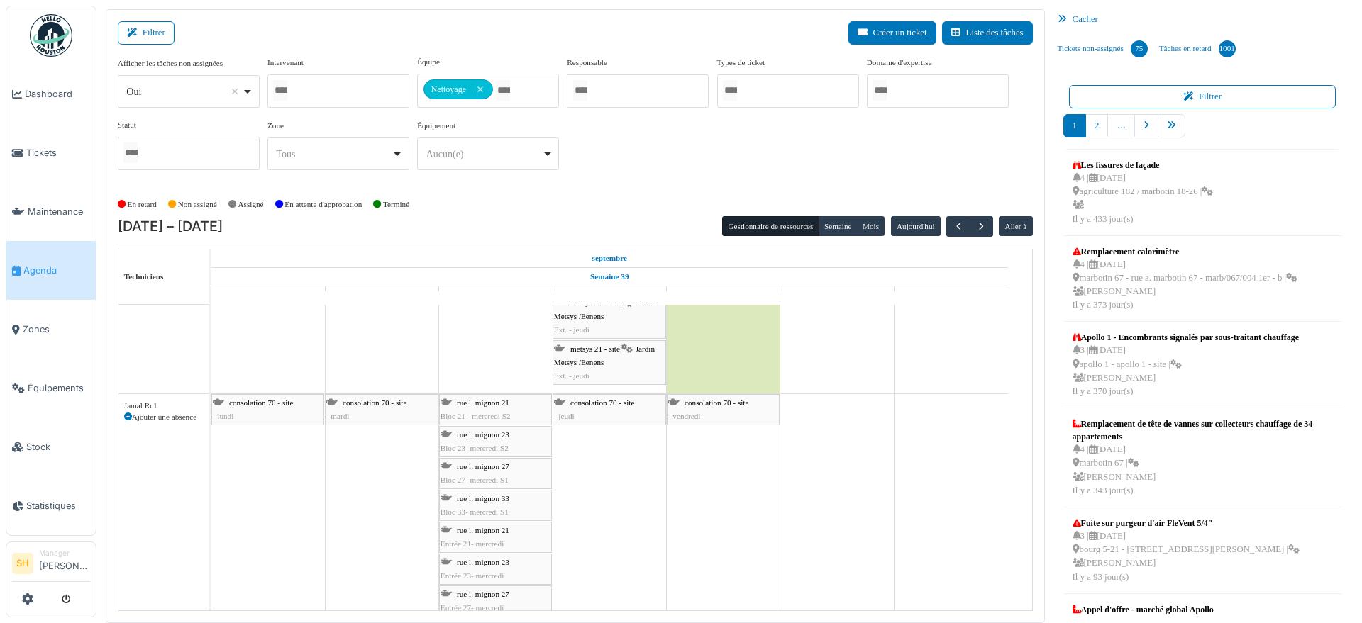
click at [130, 416] on icon at bounding box center [128, 417] width 8 height 8
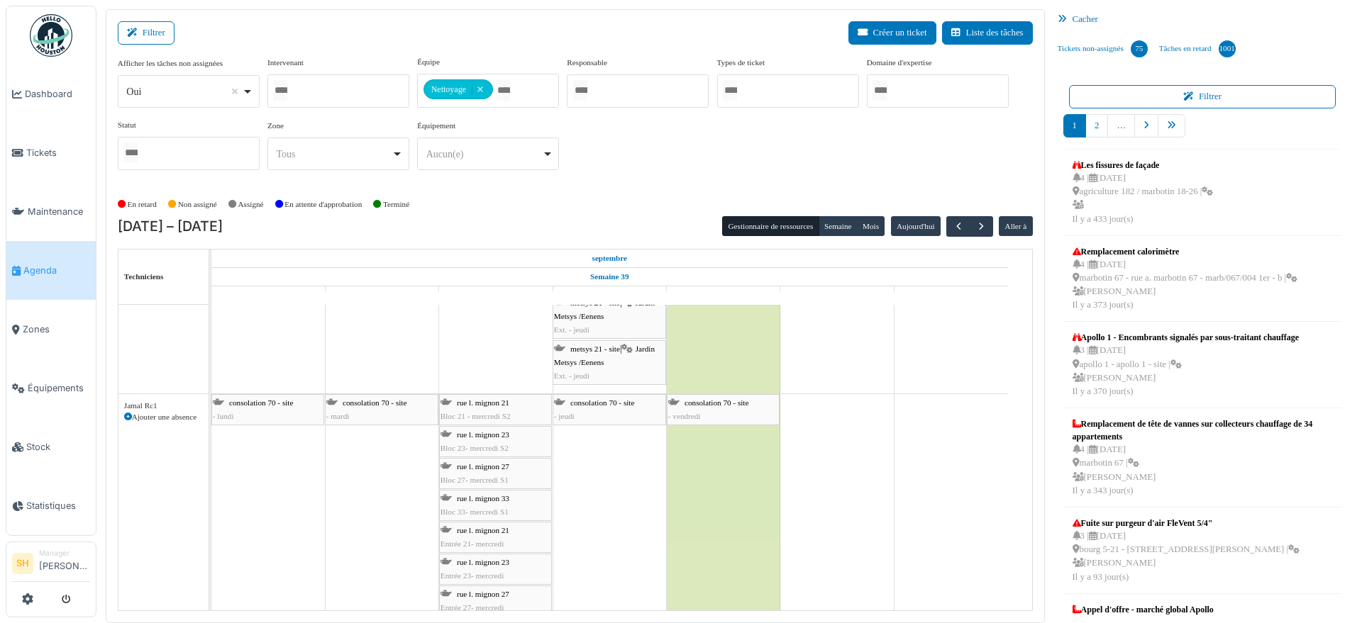
select select
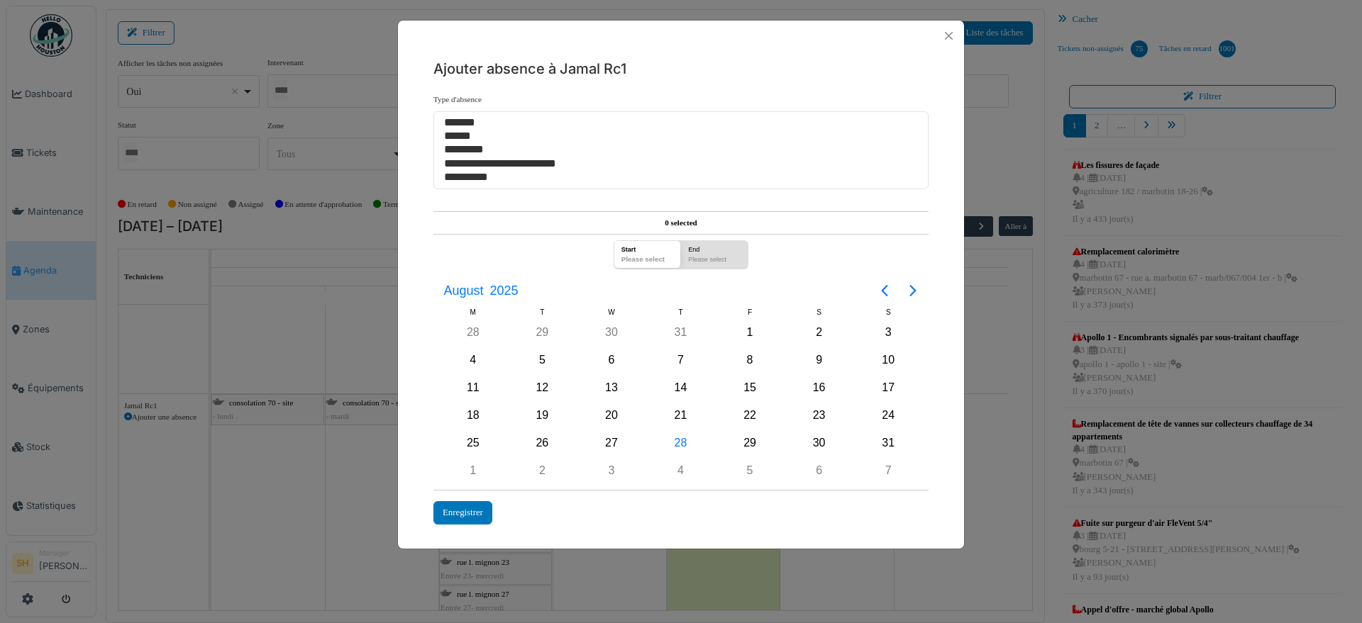
click at [152, 424] on div "**********" at bounding box center [681, 311] width 1362 height 623
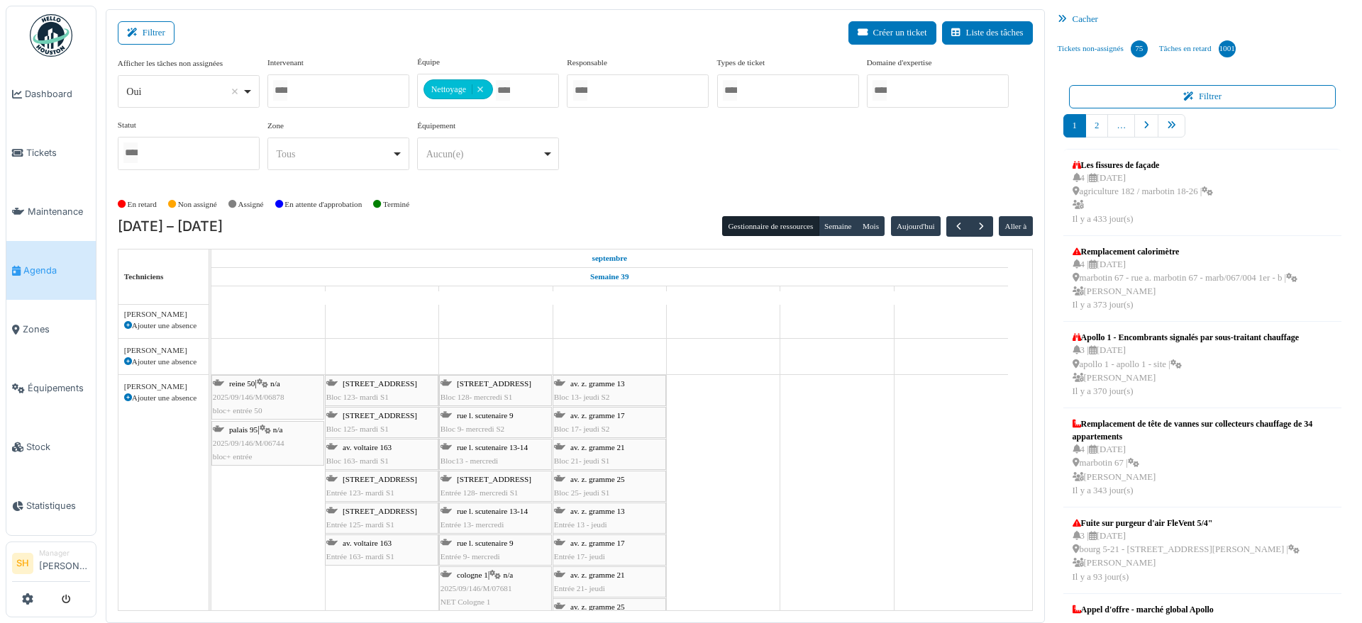
click at [128, 360] on icon at bounding box center [128, 362] width 8 height 8
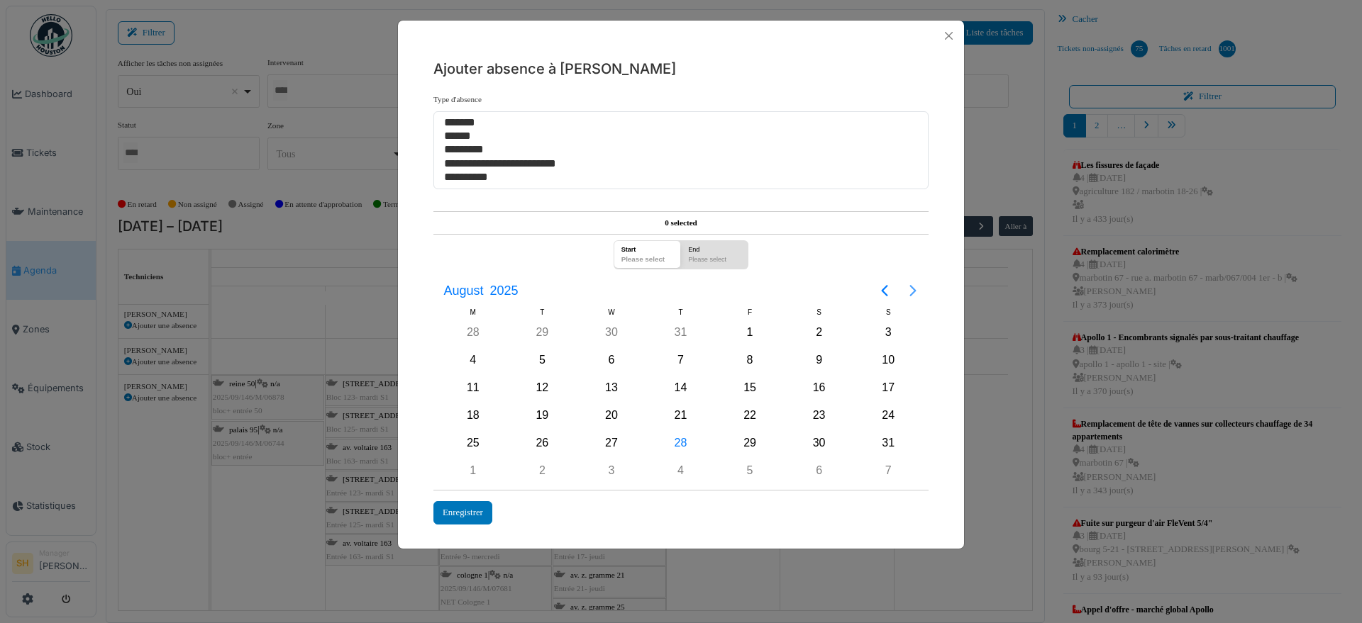
click at [911, 288] on icon "Next page" at bounding box center [912, 290] width 17 height 17
click at [747, 418] on div "26" at bounding box center [749, 415] width 21 height 21
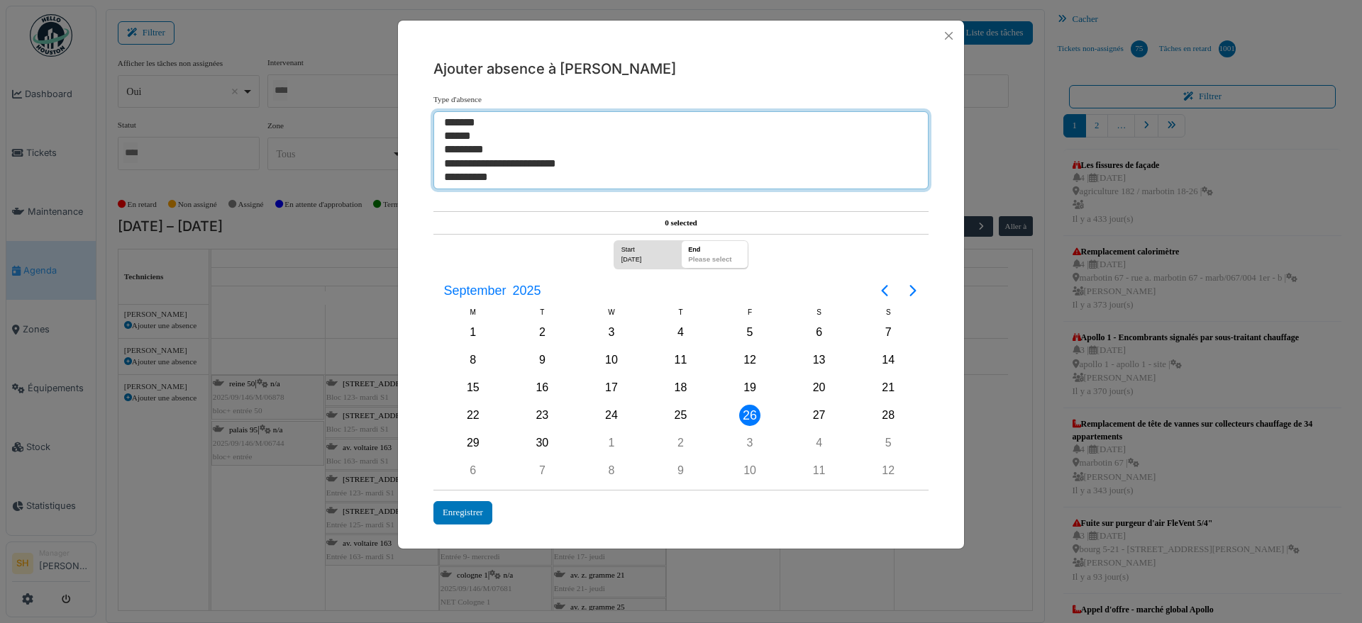
select select "***"
click at [472, 160] on option "**********" at bounding box center [673, 163] width 463 height 13
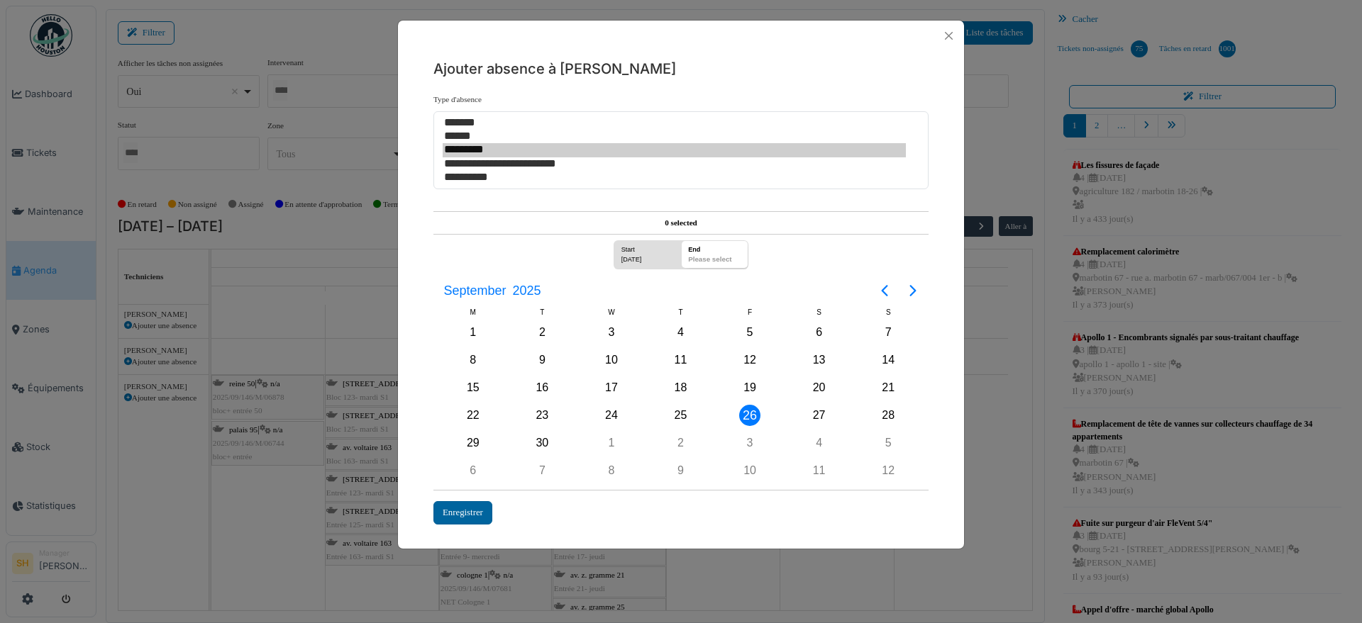
click at [484, 507] on div "Enregistrer" at bounding box center [462, 512] width 59 height 23
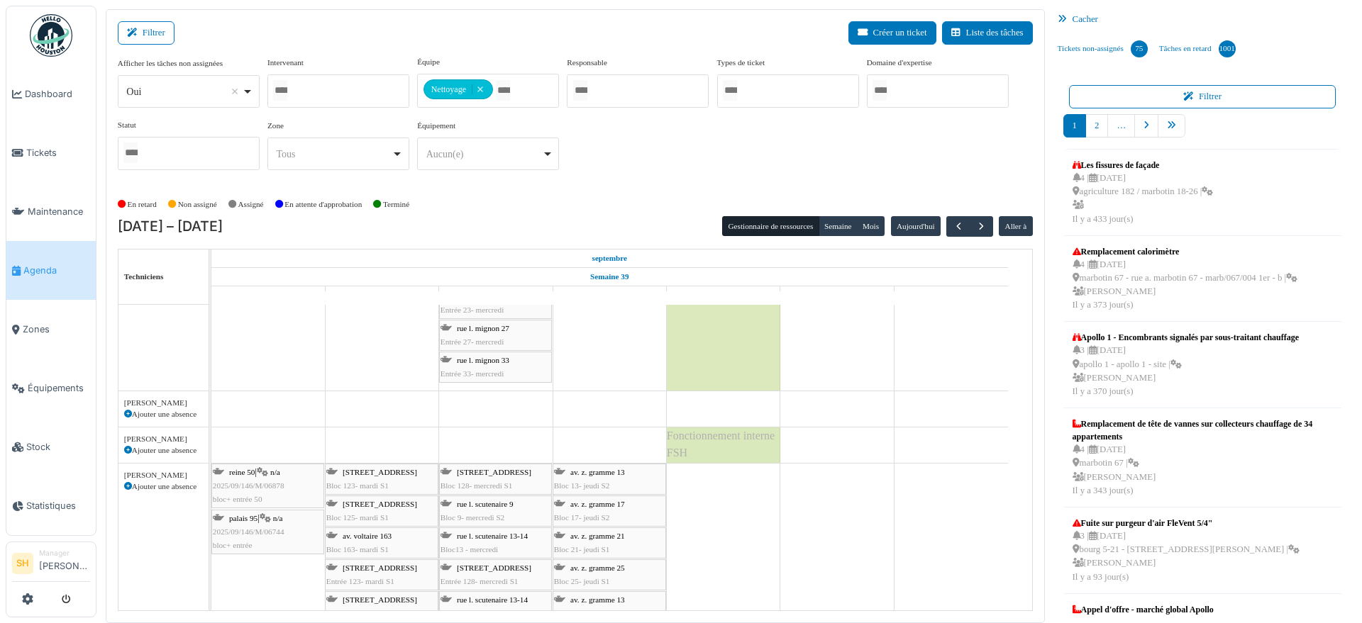
scroll to position [2482, 0]
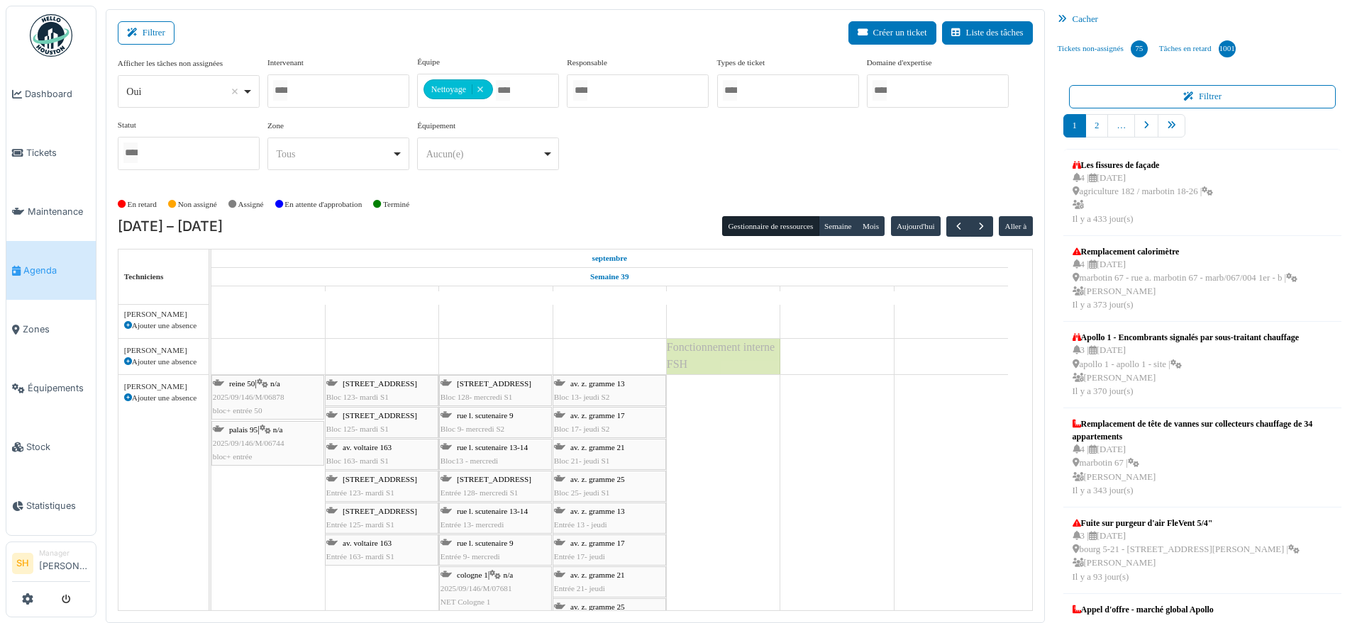
click at [130, 395] on icon at bounding box center [128, 398] width 8 height 8
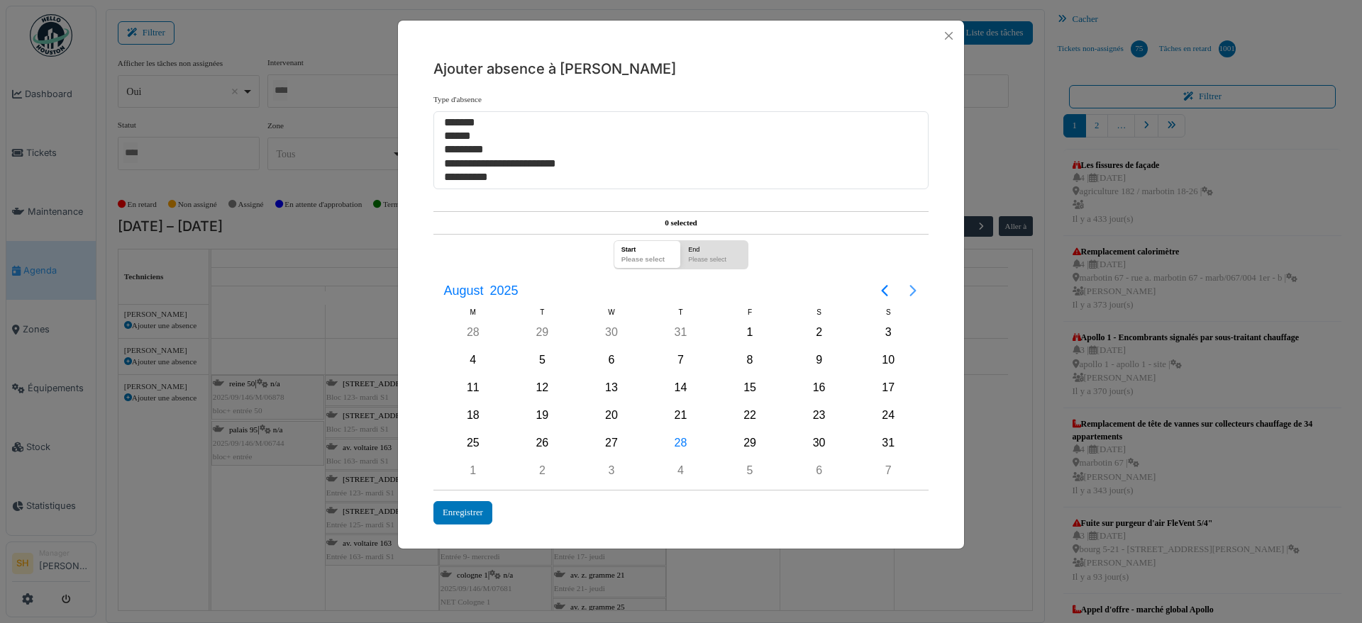
click at [911, 285] on icon "Next page" at bounding box center [912, 290] width 17 height 17
click at [752, 415] on div "26" at bounding box center [749, 415] width 21 height 21
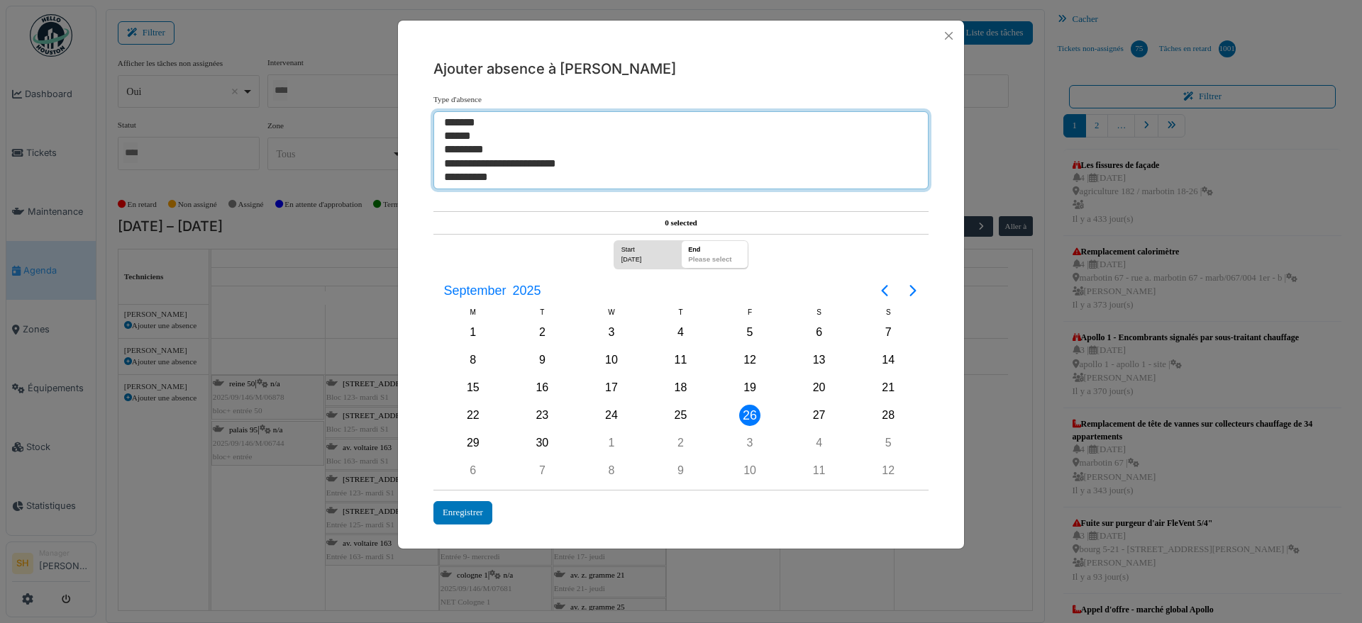
select select "***"
click at [461, 162] on option "**********" at bounding box center [673, 163] width 463 height 13
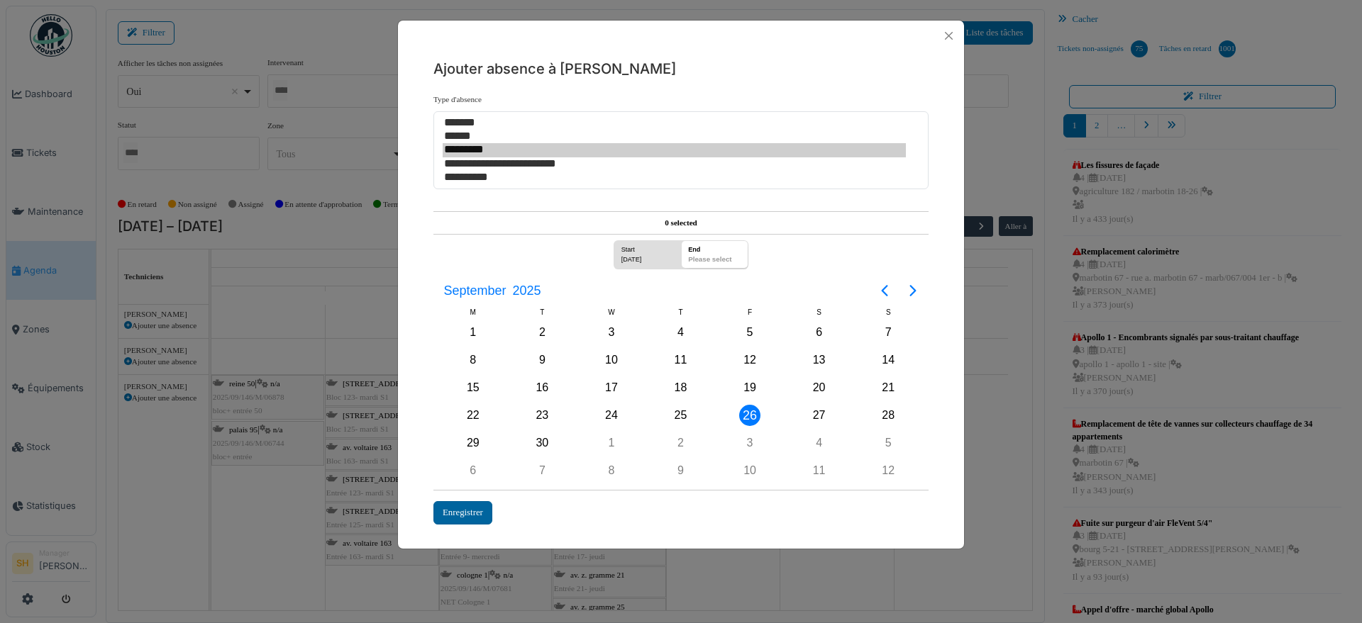
click at [453, 513] on div "Enregistrer" at bounding box center [462, 512] width 59 height 23
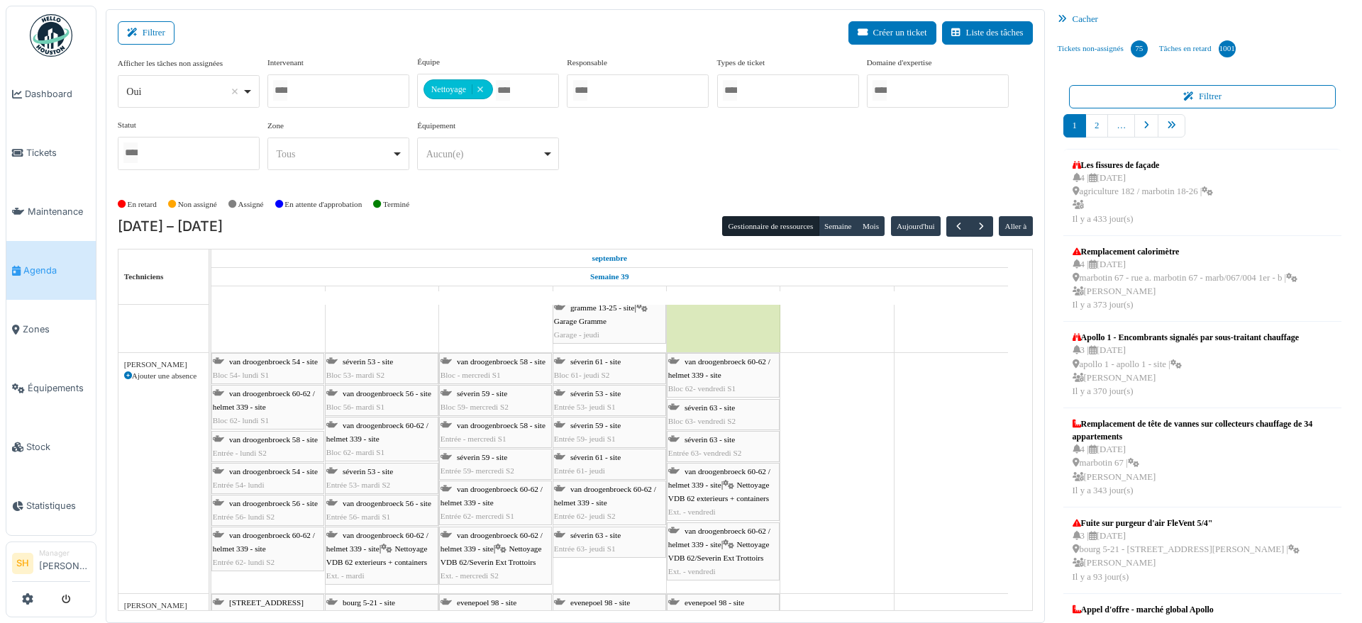
scroll to position [2837, 0]
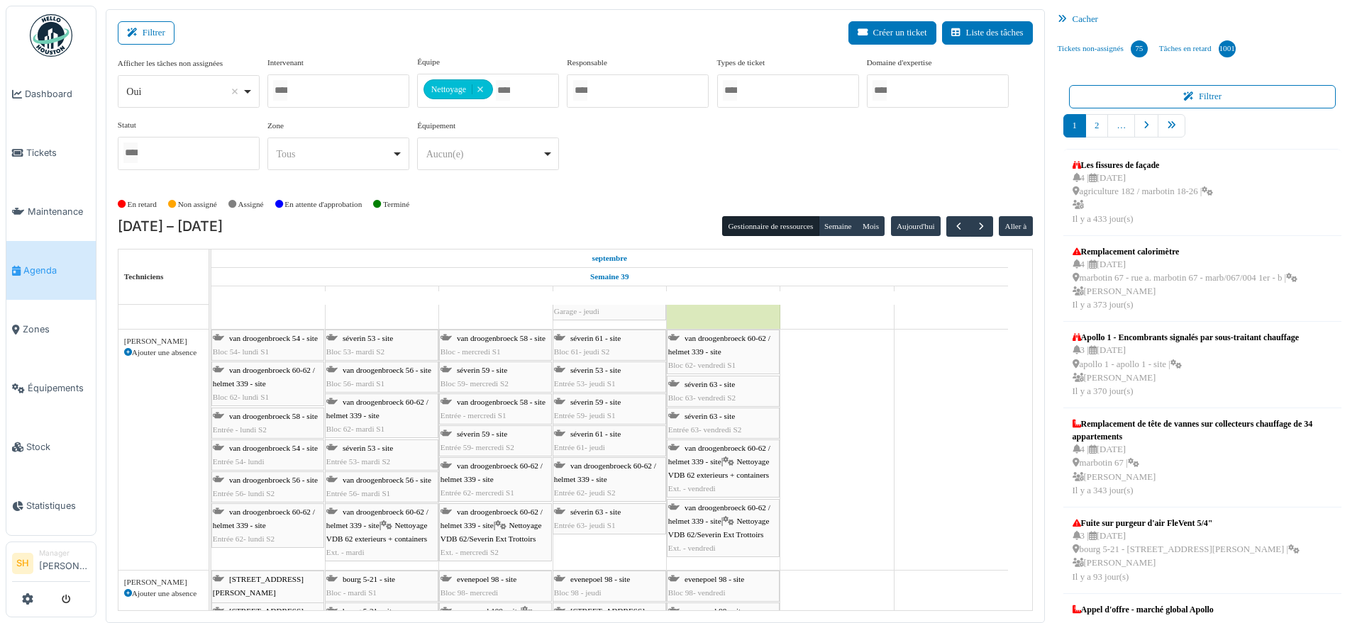
click at [128, 349] on icon at bounding box center [128, 353] width 8 height 8
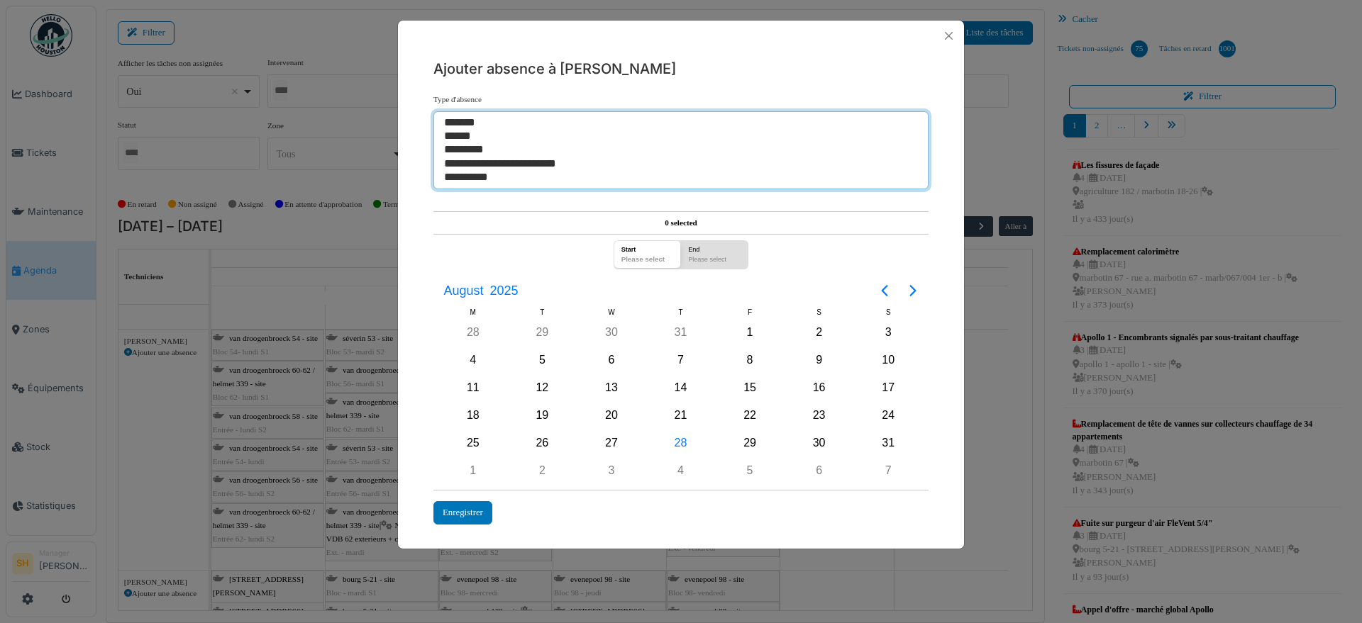
select select "***"
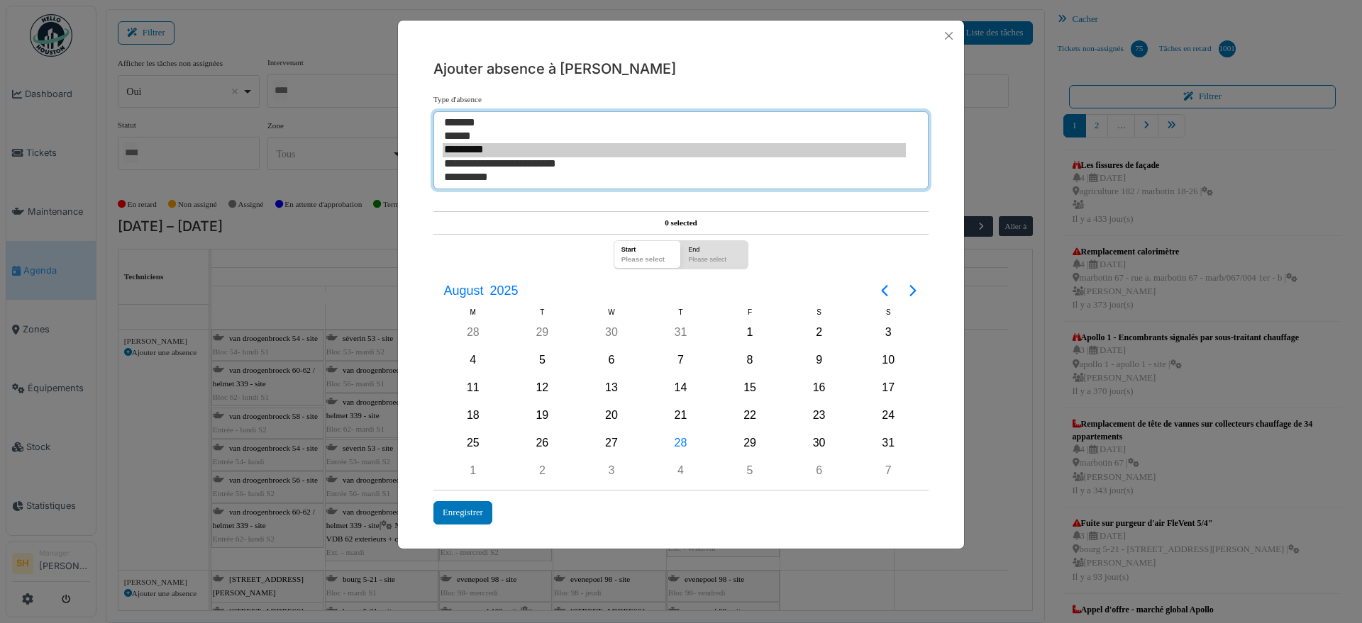
click at [551, 165] on option "**********" at bounding box center [673, 163] width 463 height 13
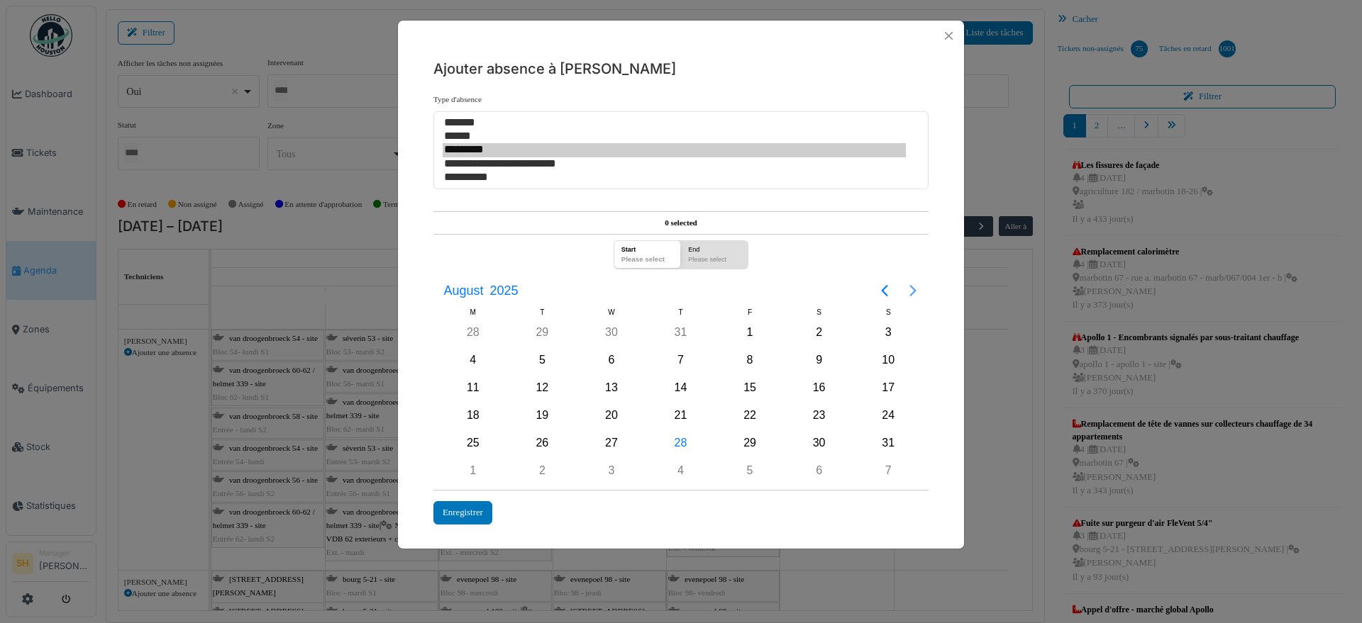
click at [911, 288] on icon "Next page" at bounding box center [912, 290] width 17 height 17
click at [752, 421] on div "26" at bounding box center [749, 415] width 21 height 21
click at [464, 513] on div "Enregistrer" at bounding box center [462, 512] width 59 height 23
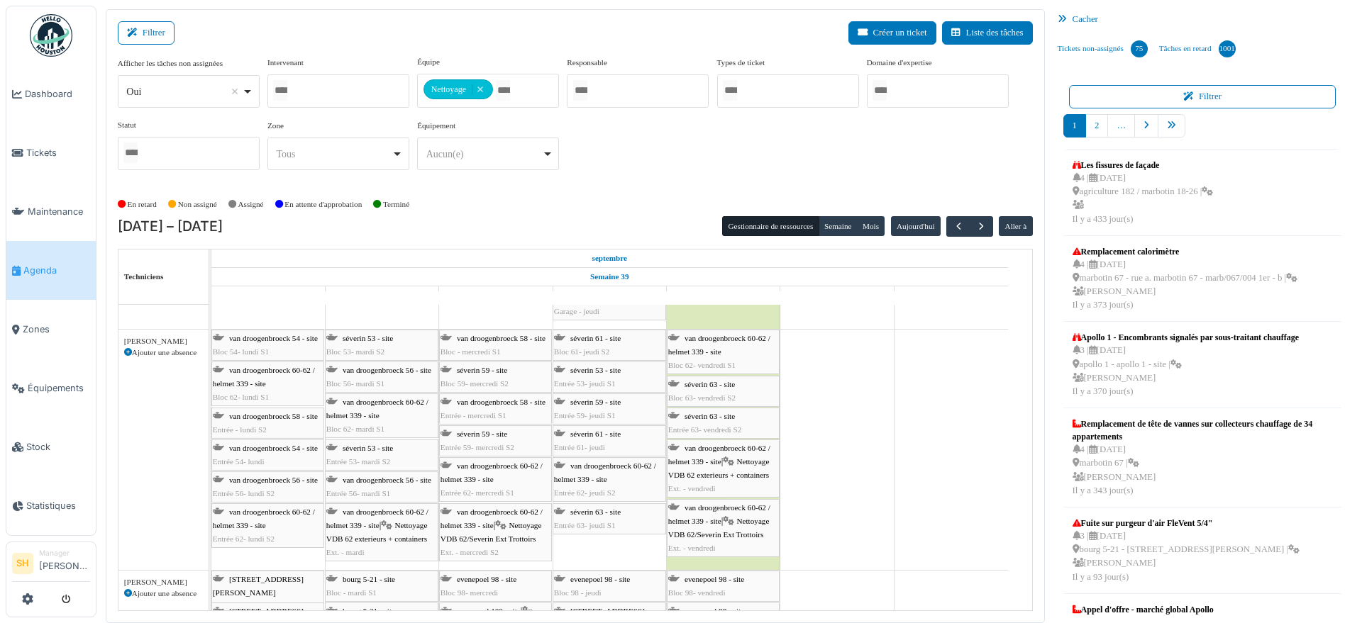
scroll to position [3014, 0]
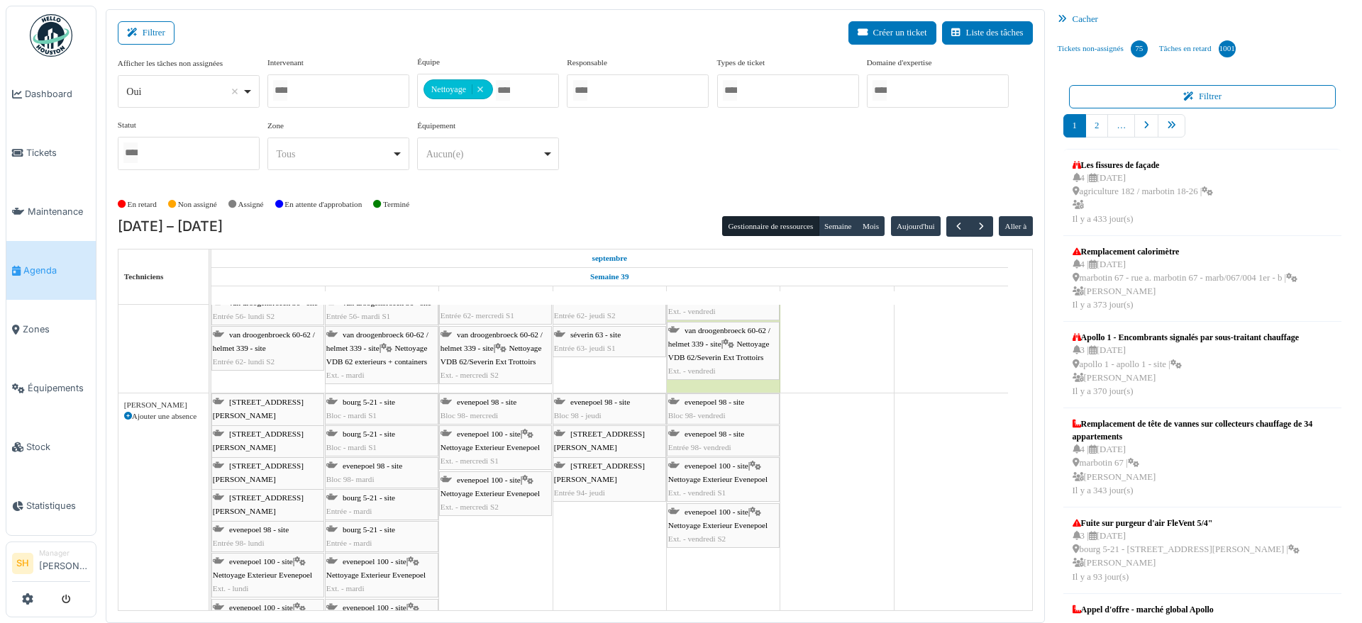
click at [126, 413] on icon at bounding box center [128, 417] width 8 height 8
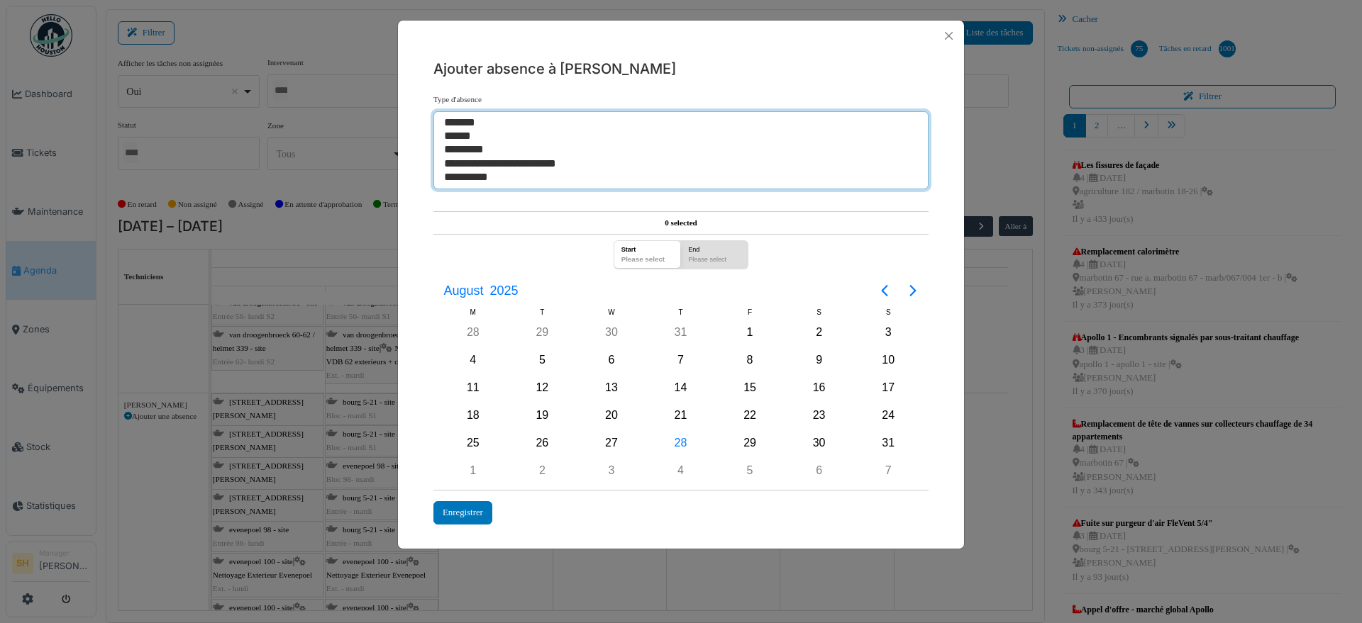
select select "***"
click at [494, 165] on option "**********" at bounding box center [673, 163] width 463 height 13
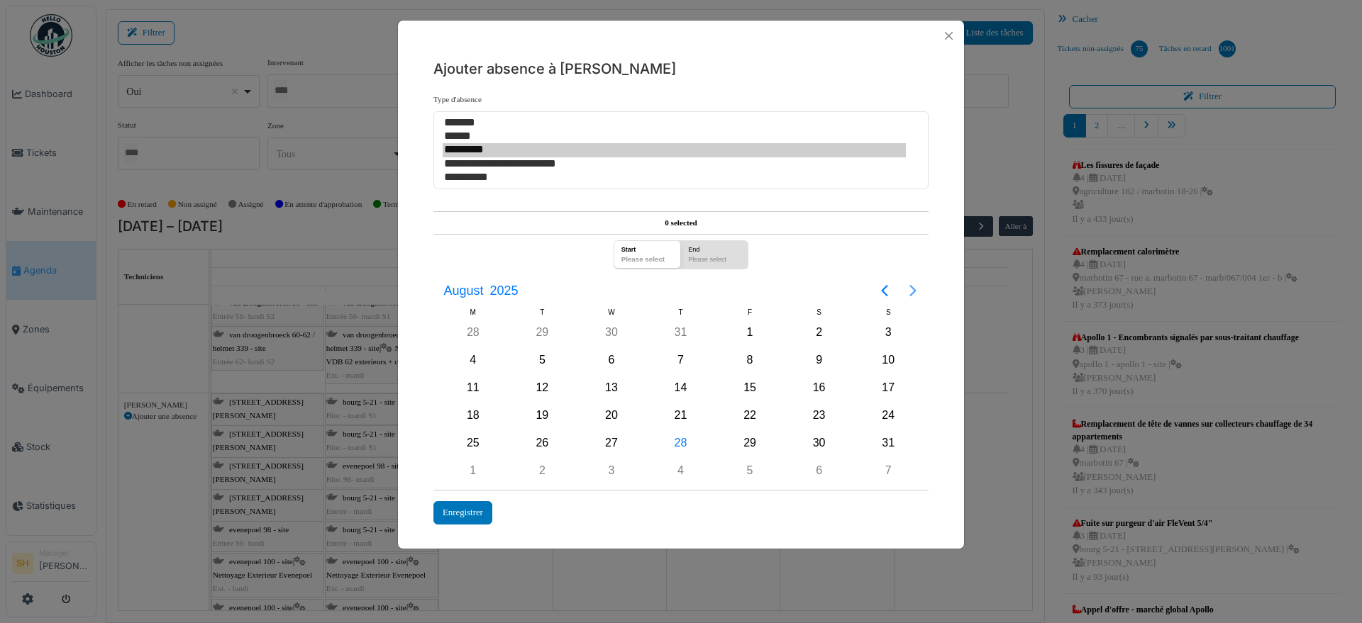
click at [909, 289] on icon "Next page" at bounding box center [912, 290] width 17 height 17
click at [755, 416] on div "26" at bounding box center [749, 415] width 21 height 21
click at [463, 509] on div "Enregistrer" at bounding box center [462, 512] width 59 height 23
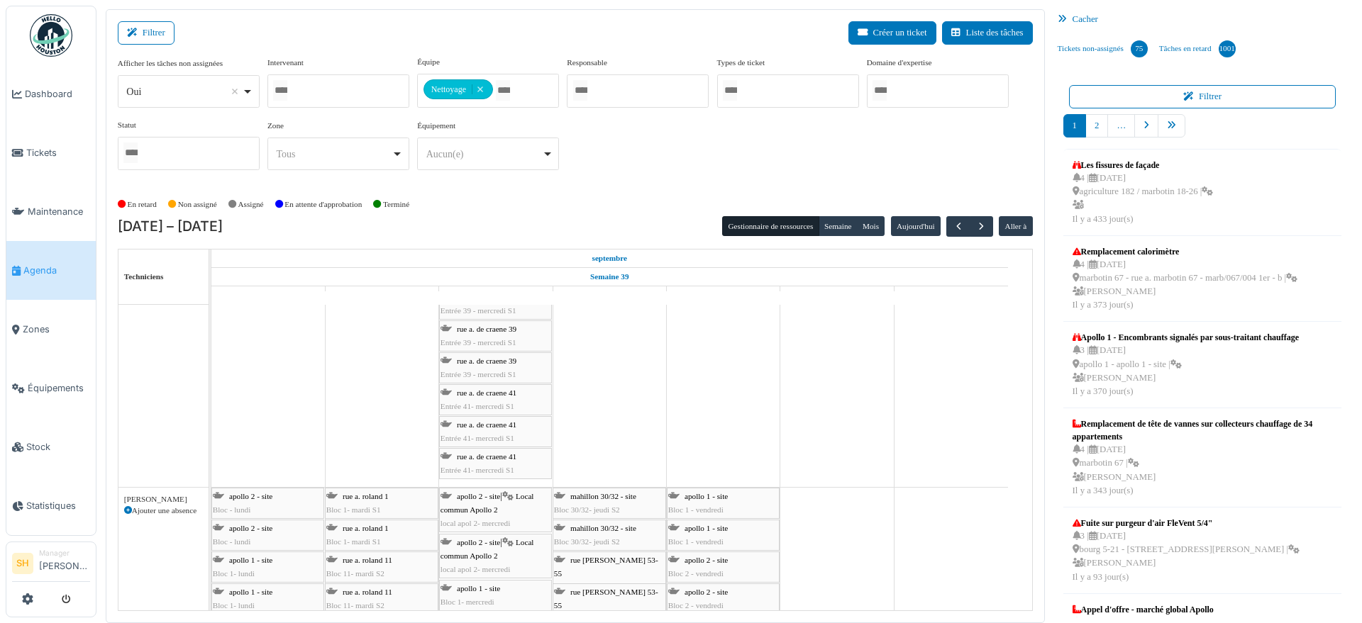
scroll to position [3900, 0]
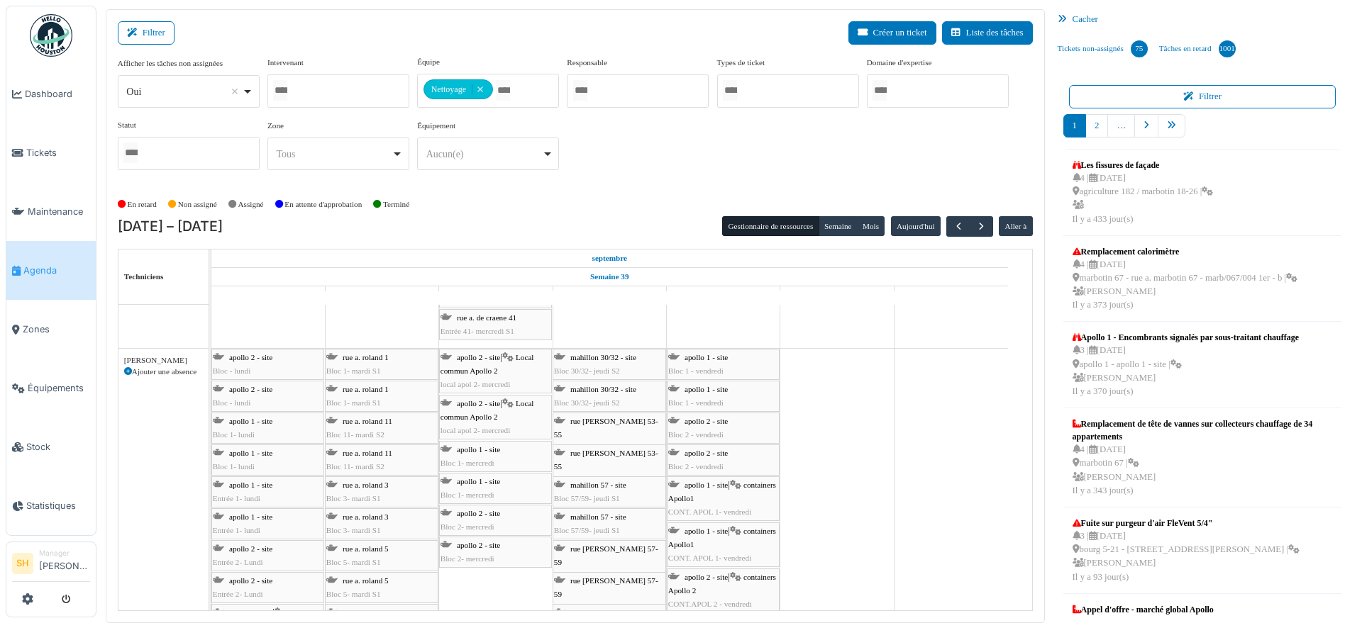
click at [128, 369] on icon at bounding box center [128, 372] width 8 height 8
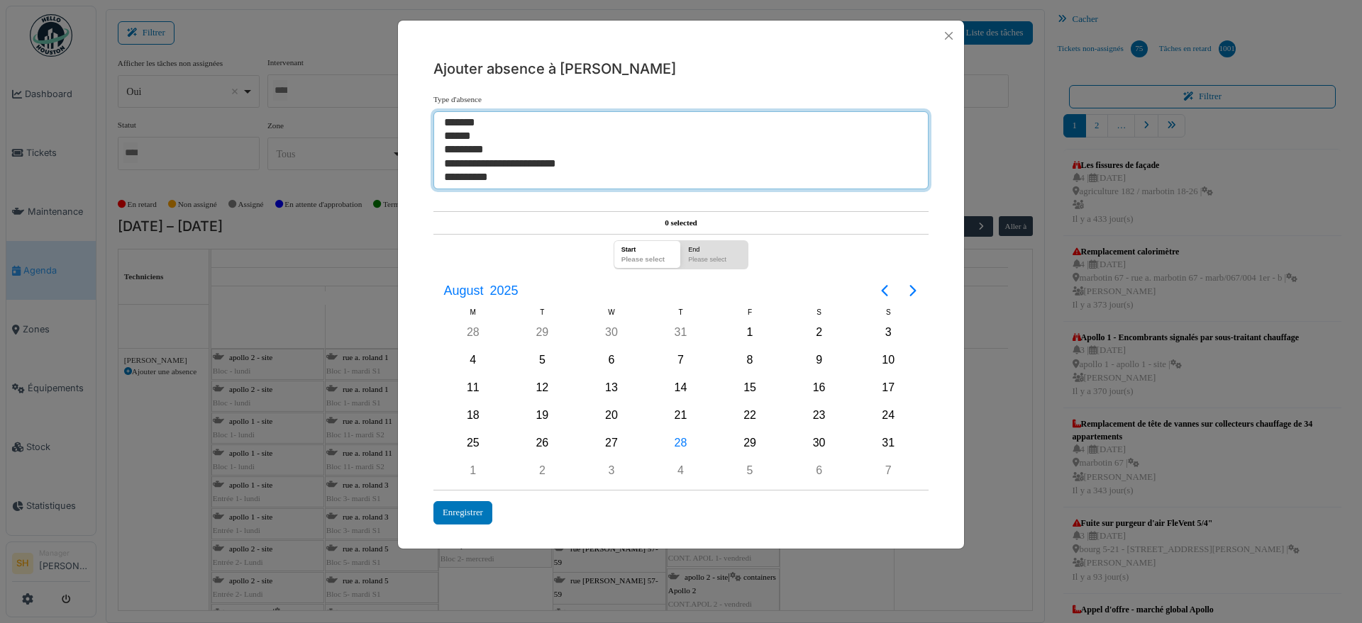
select select "***"
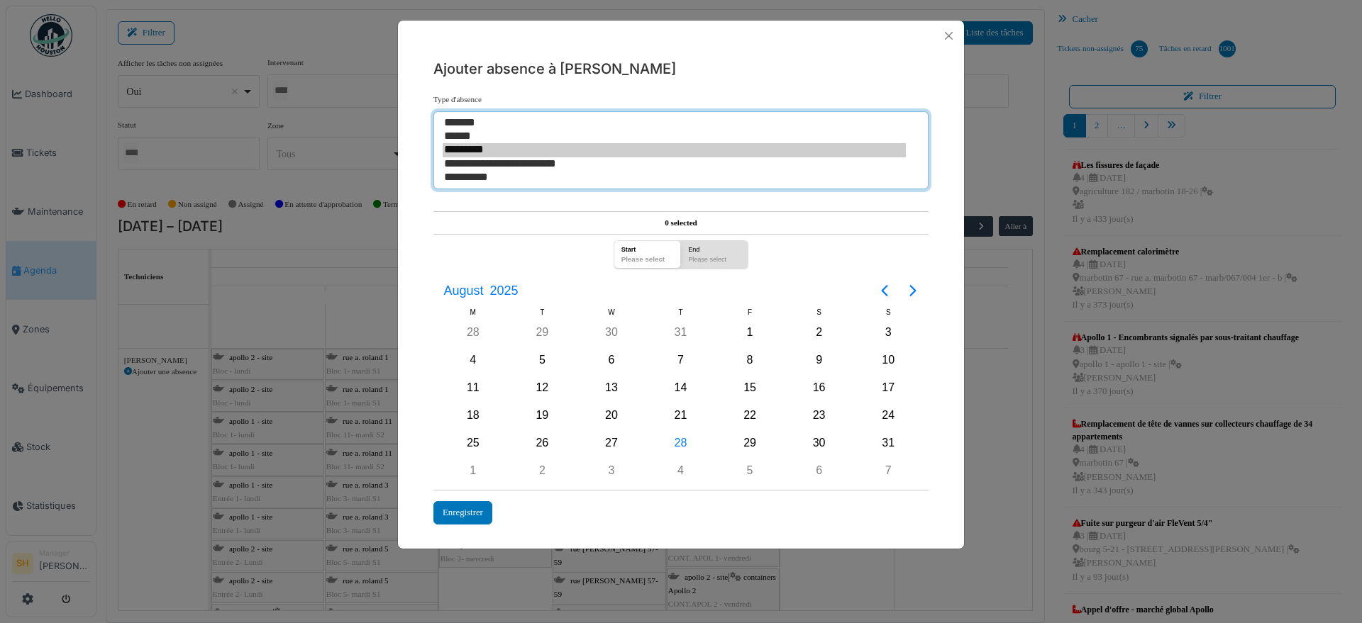
click at [482, 164] on option "**********" at bounding box center [673, 163] width 463 height 13
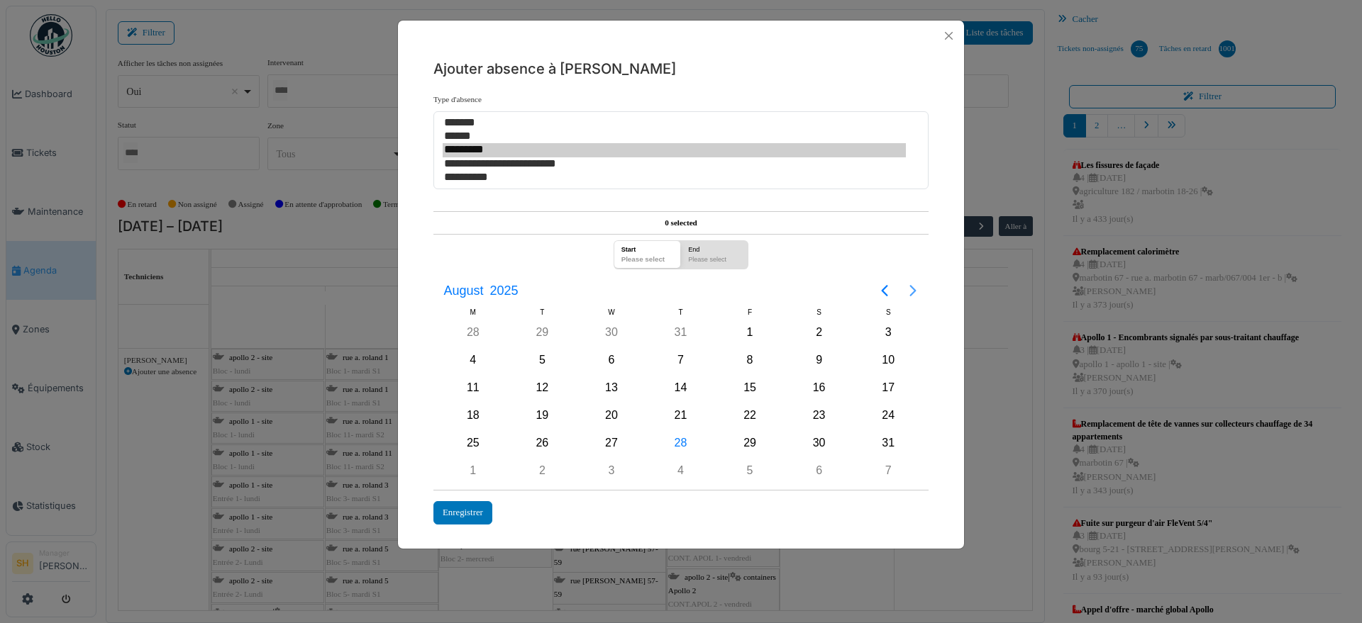
click at [910, 290] on icon "Next page" at bounding box center [912, 290] width 17 height 17
click at [758, 418] on div "26" at bounding box center [749, 415] width 21 height 21
click at [474, 511] on div "Enregistrer" at bounding box center [462, 512] width 59 height 23
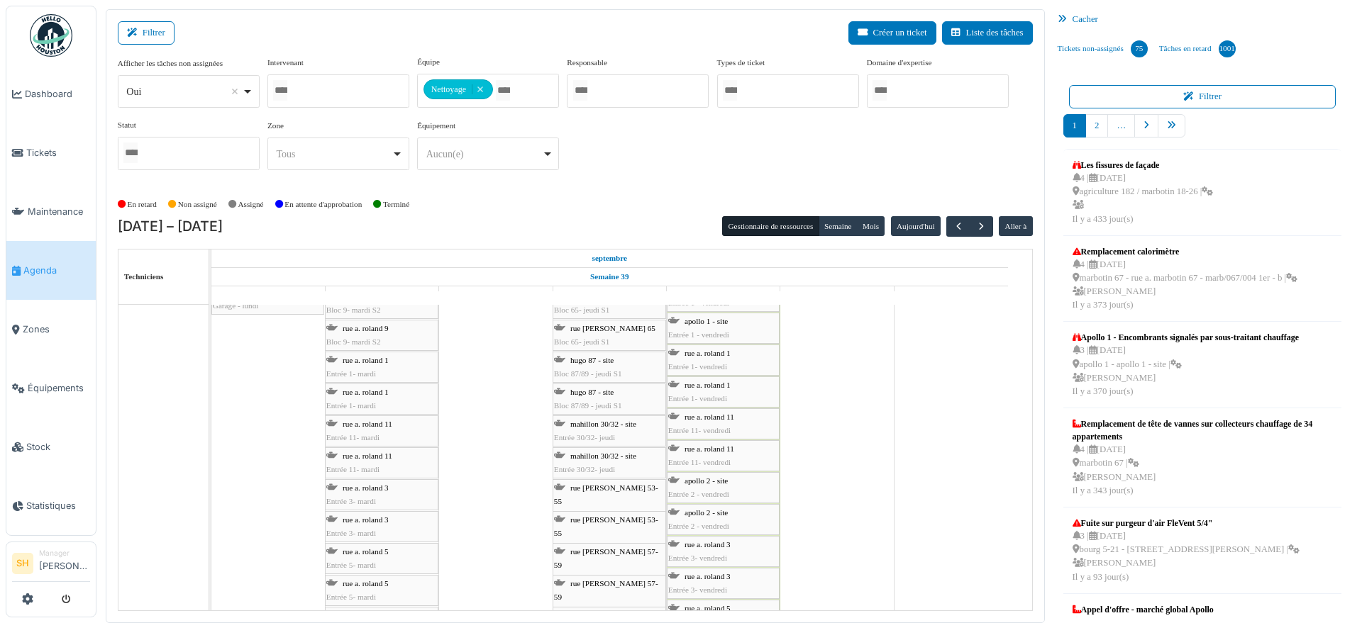
scroll to position [4169, 0]
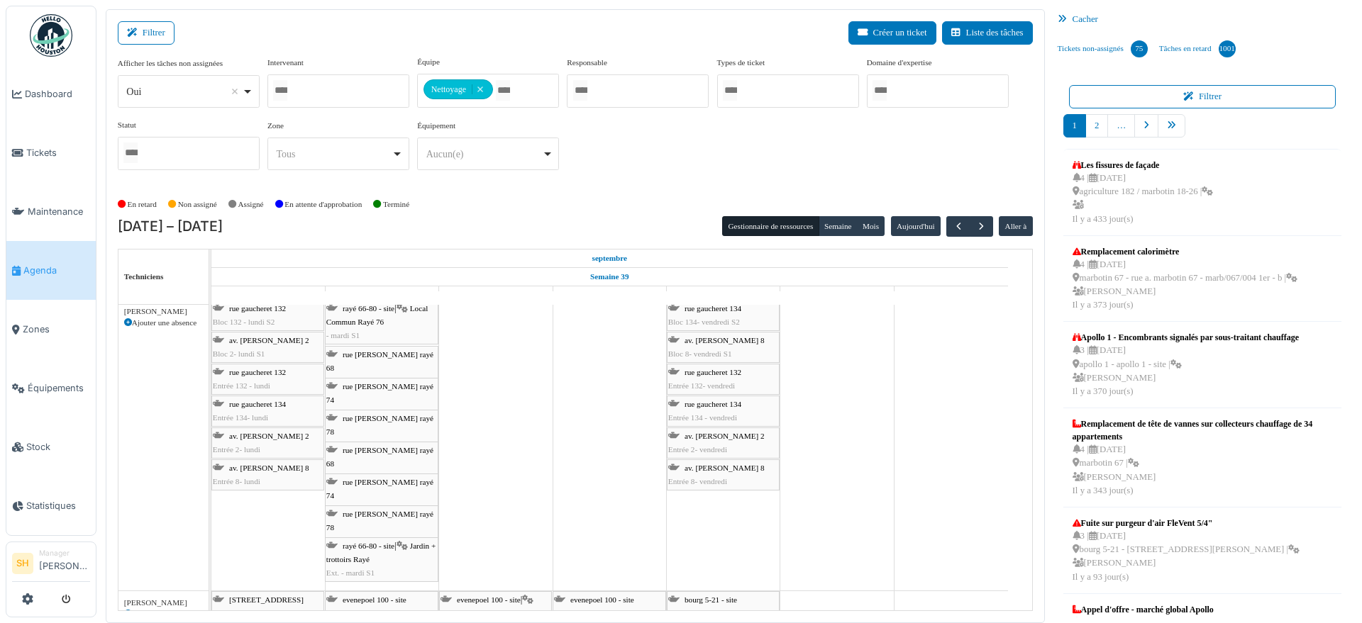
click at [144, 323] on div "Ajouter une absence" at bounding box center [163, 323] width 79 height 12
click at [124, 320] on icon at bounding box center [128, 323] width 8 height 8
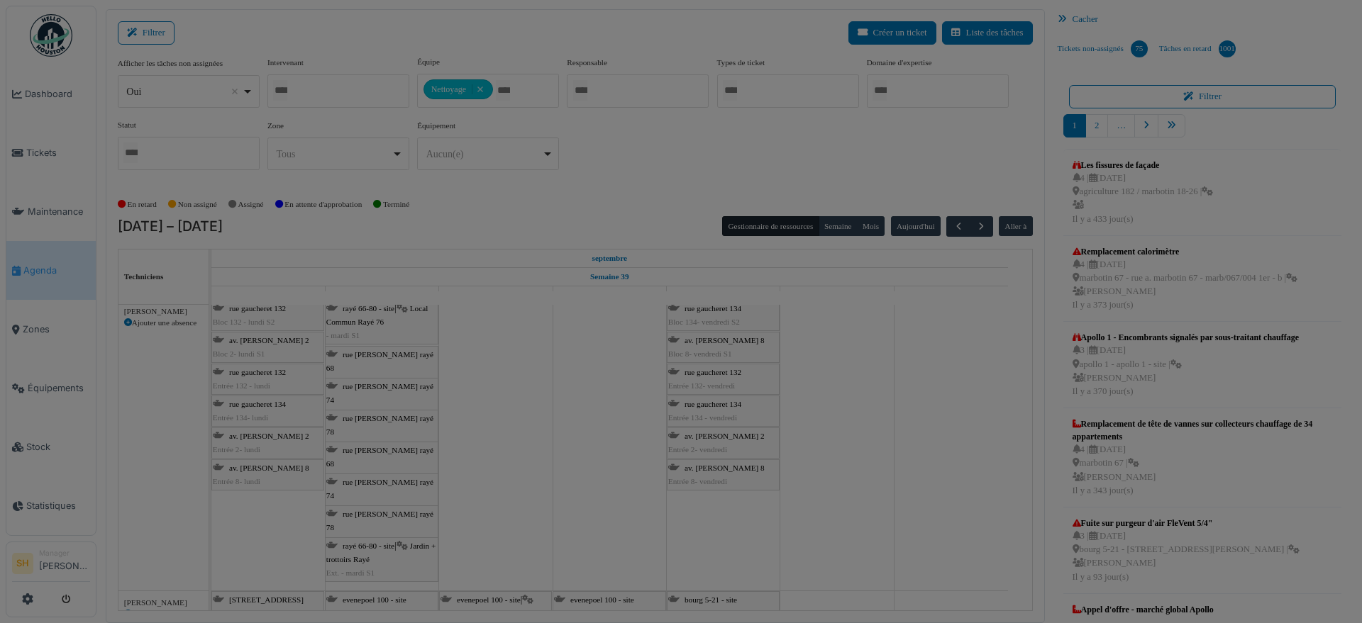
click at [130, 320] on div at bounding box center [681, 311] width 1362 height 623
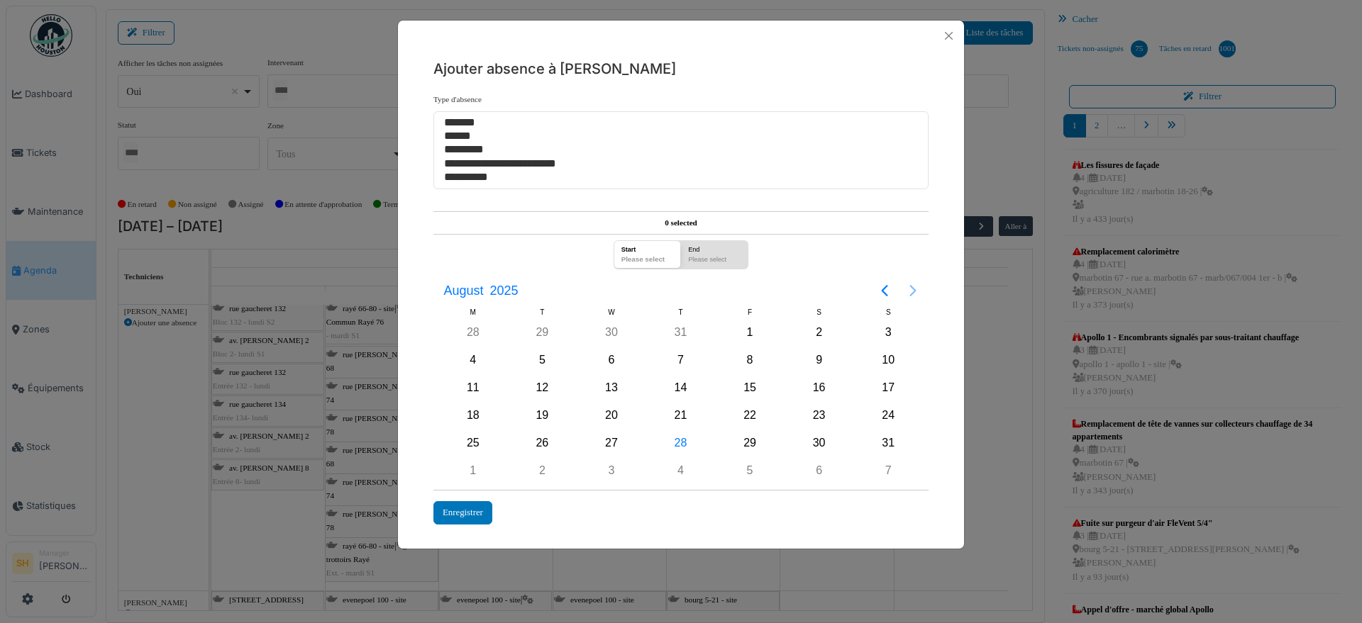
click at [913, 286] on icon "Next page" at bounding box center [912, 290] width 17 height 17
click at [755, 418] on div "26" at bounding box center [749, 415] width 21 height 21
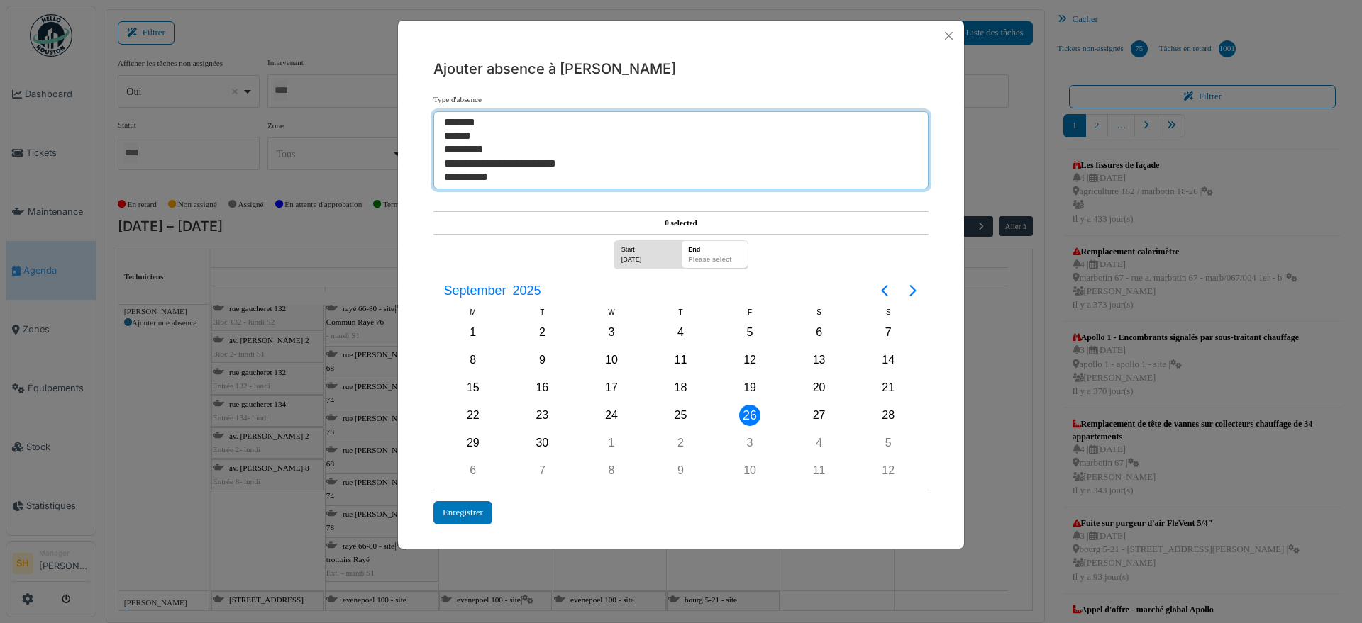
select select "***"
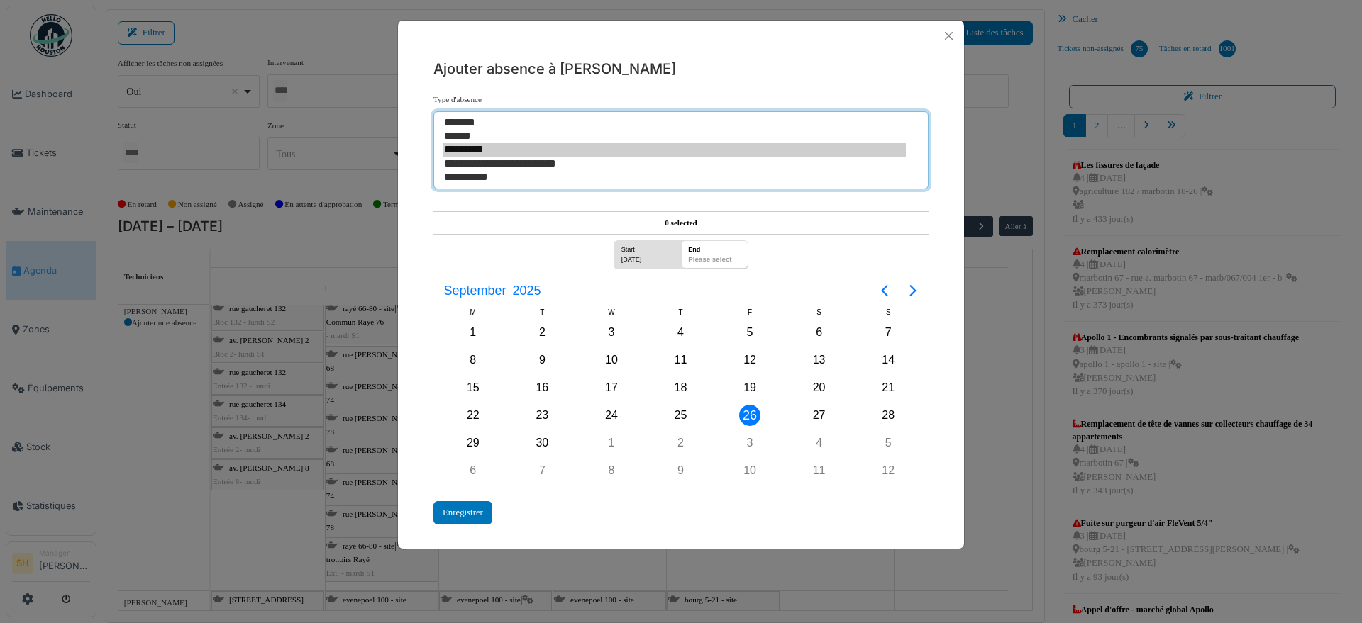
click at [474, 163] on option "**********" at bounding box center [673, 163] width 463 height 13
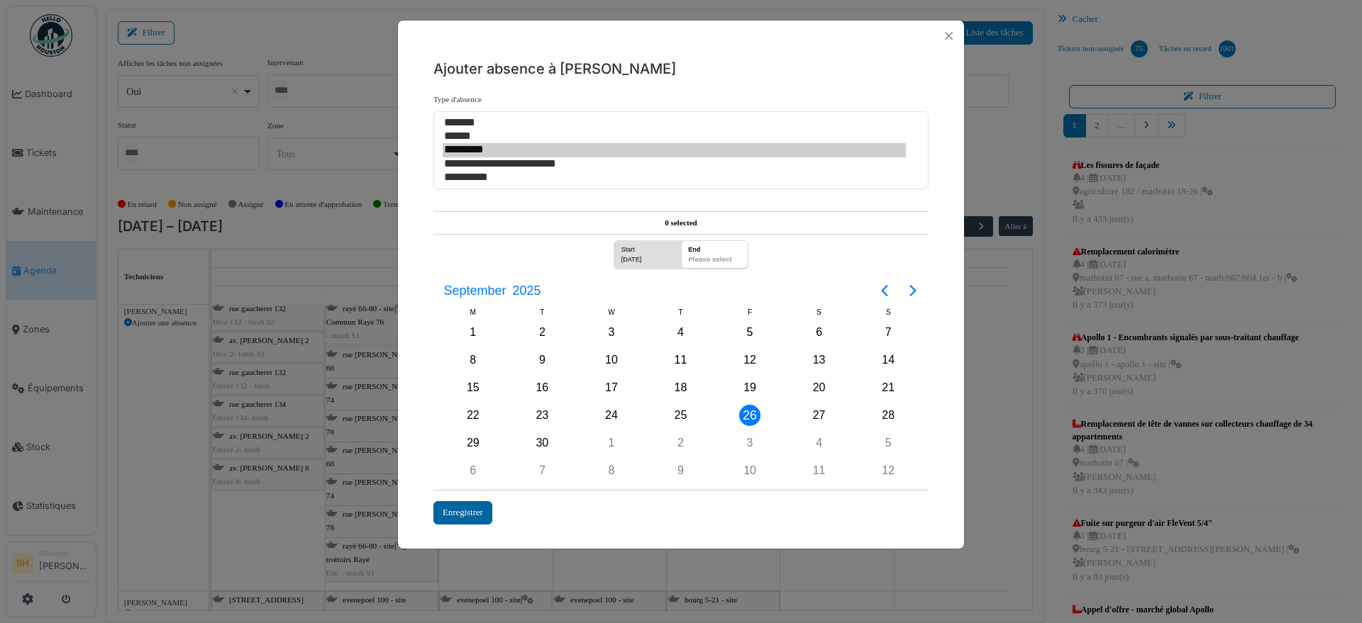
click at [470, 511] on div "Enregistrer" at bounding box center [462, 512] width 59 height 23
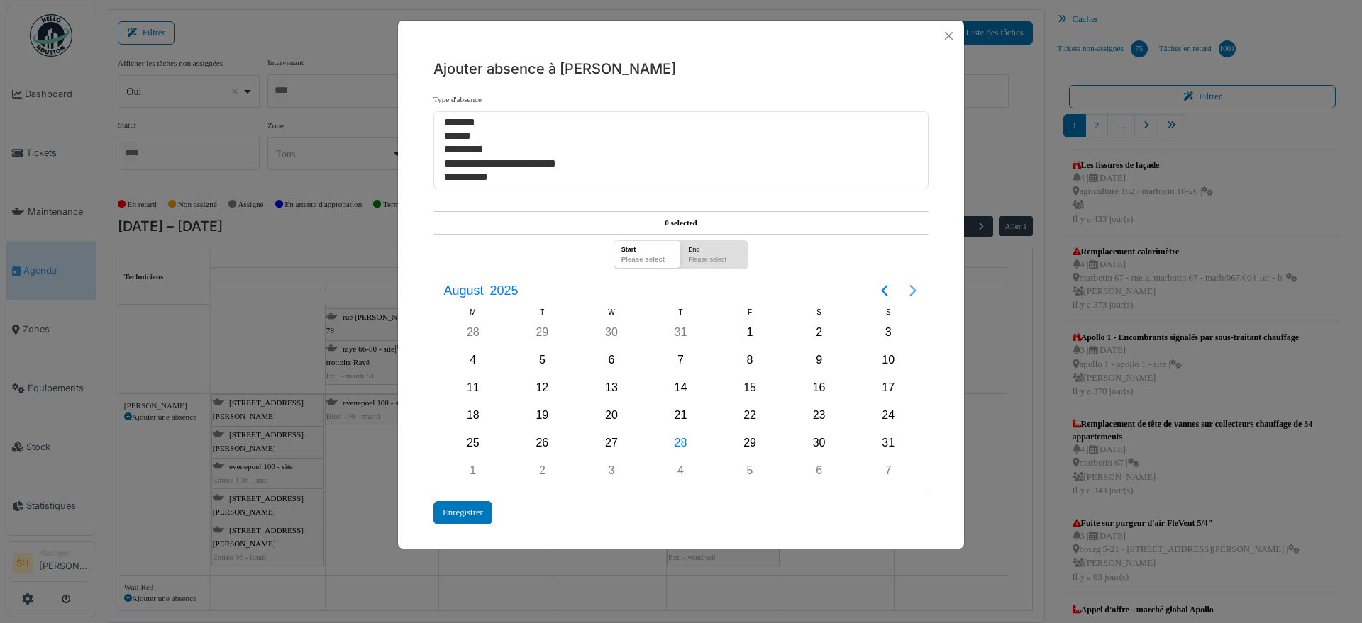
click at [913, 289] on icon "Next page" at bounding box center [912, 290] width 17 height 17
click at [745, 416] on div "26" at bounding box center [749, 415] width 21 height 21
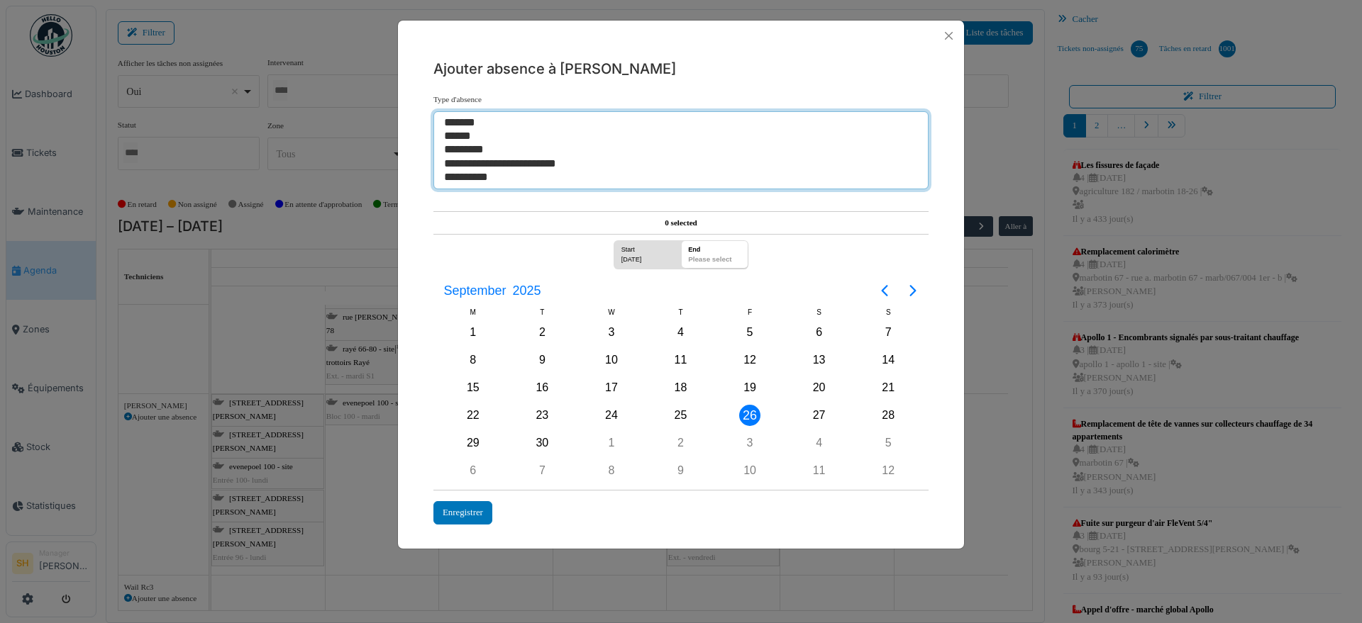
select select "***"
click at [491, 165] on option "**********" at bounding box center [673, 163] width 463 height 13
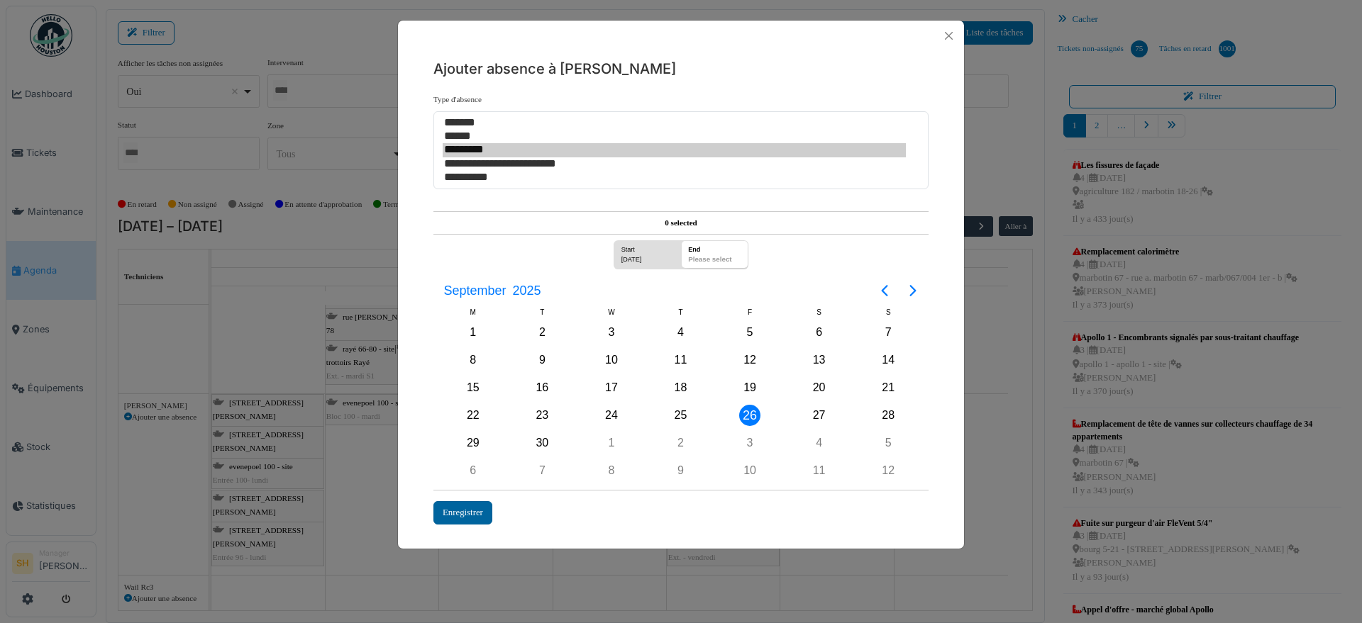
click at [470, 520] on div "Enregistrer" at bounding box center [462, 512] width 59 height 23
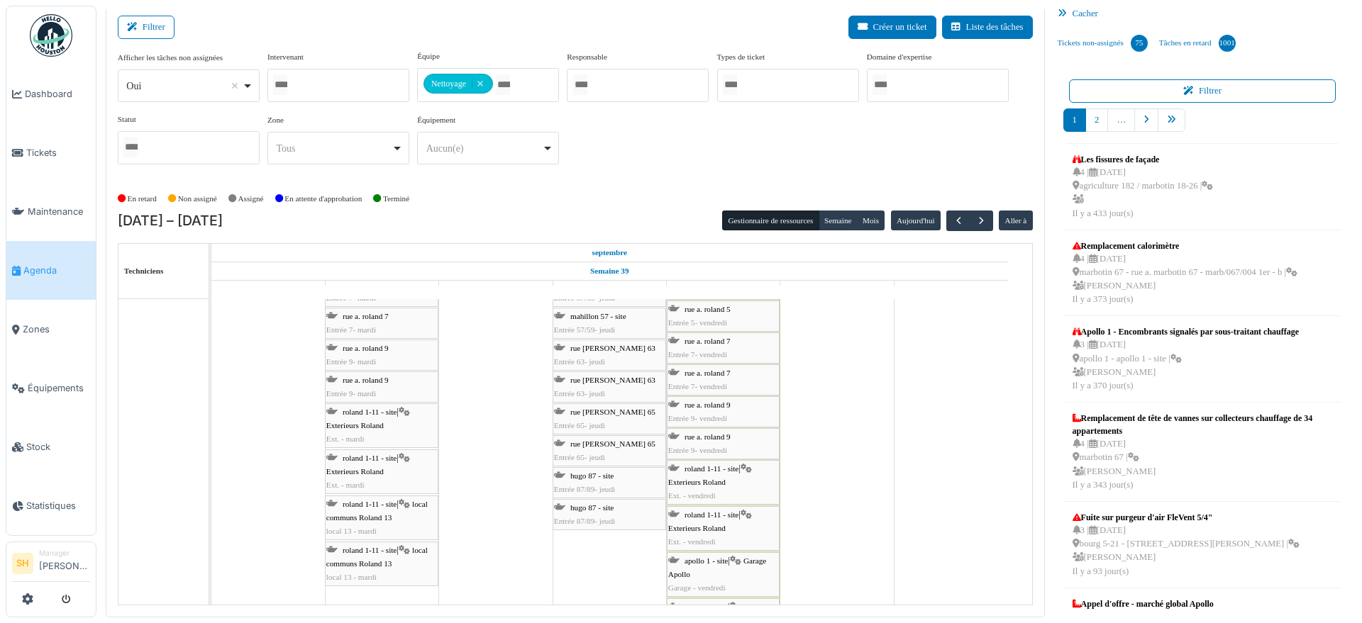
scroll to position [0, 0]
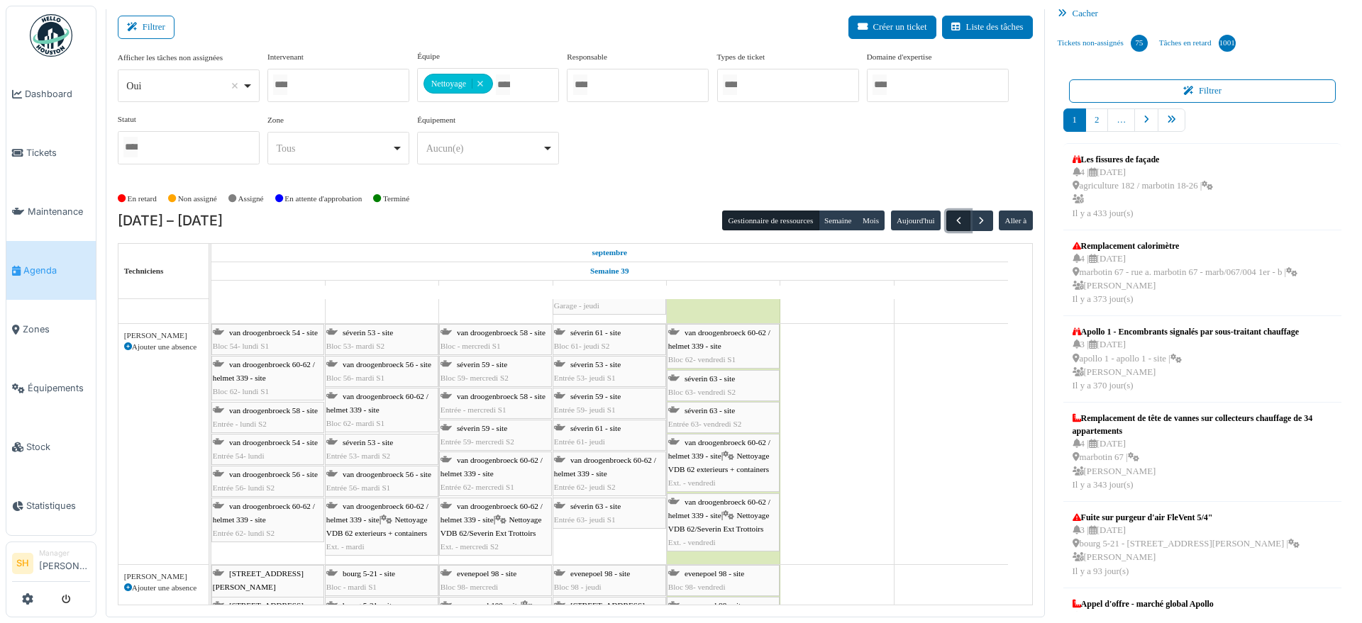
click at [952, 223] on span "button" at bounding box center [958, 221] width 12 height 12
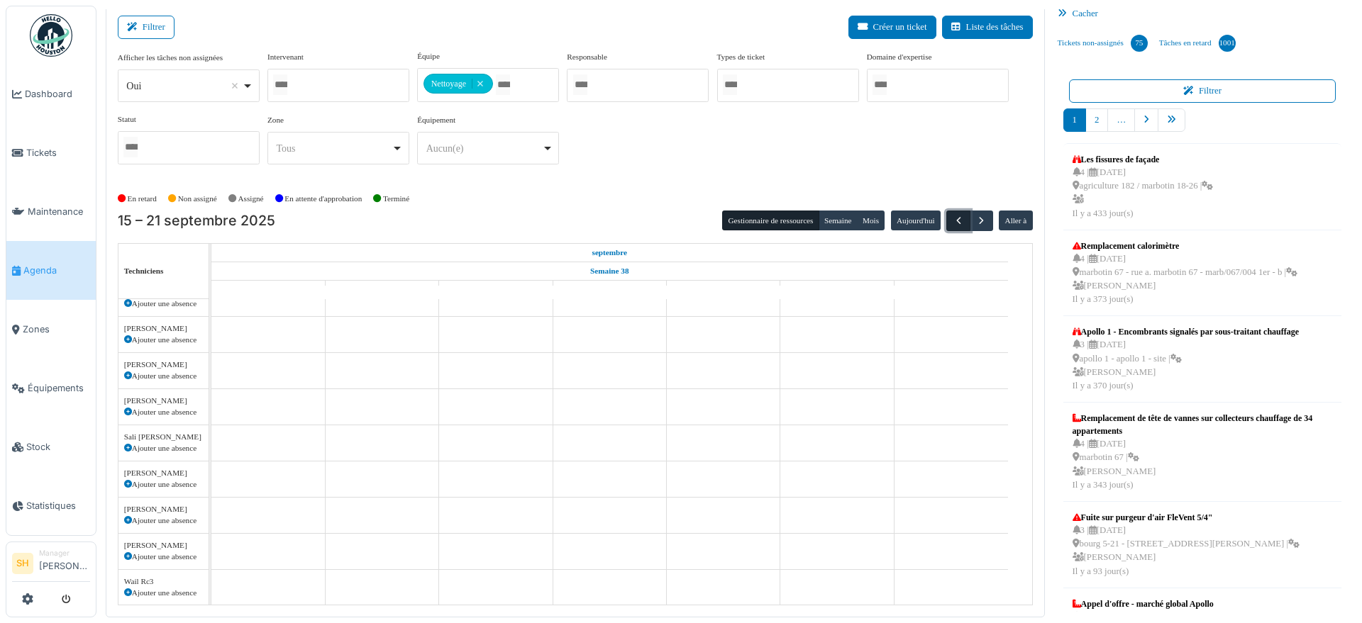
click at [952, 223] on span "button" at bounding box center [958, 221] width 12 height 12
click at [946, 221] on button "button" at bounding box center [957, 221] width 23 height 21
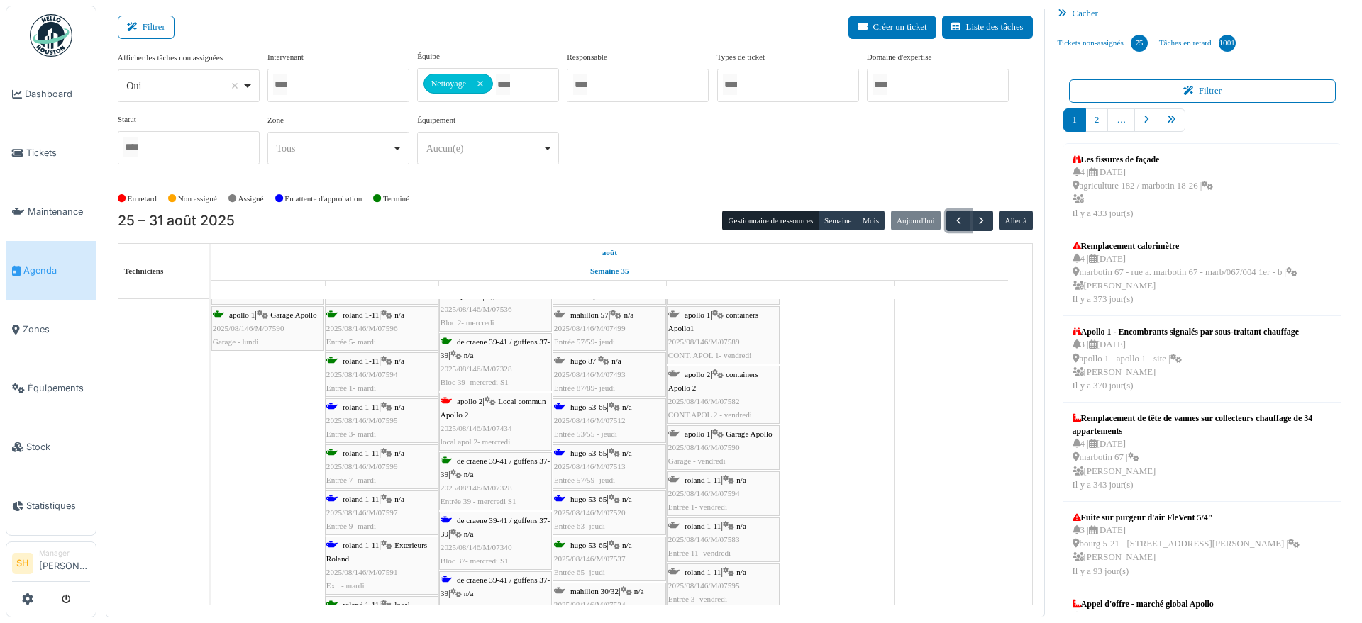
click at [476, 523] on span "de craene 39-41 / guffens 37-39" at bounding box center [494, 527] width 109 height 22
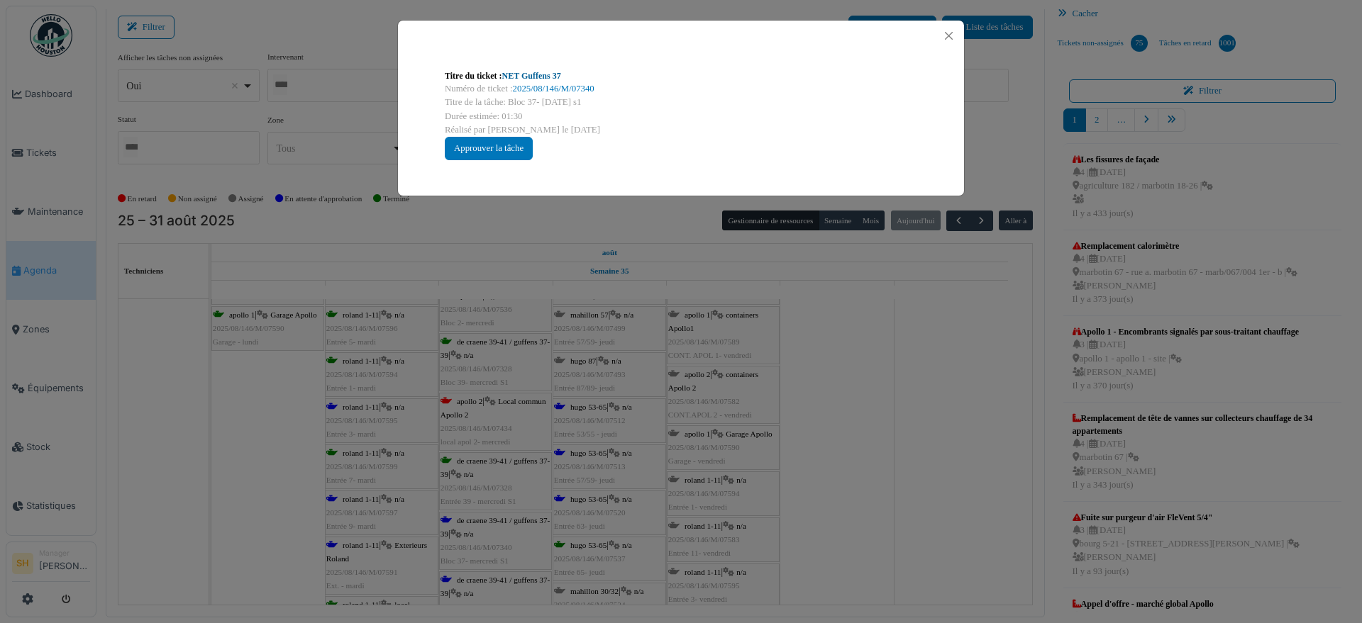
click at [550, 74] on link "NET Guffens 37" at bounding box center [531, 76] width 59 height 10
click at [808, 355] on div "Titre du ticket : NET Guffens 37 Numéro de ticket : 2025/08/146/M/07340 Titre d…" at bounding box center [681, 311] width 1362 height 623
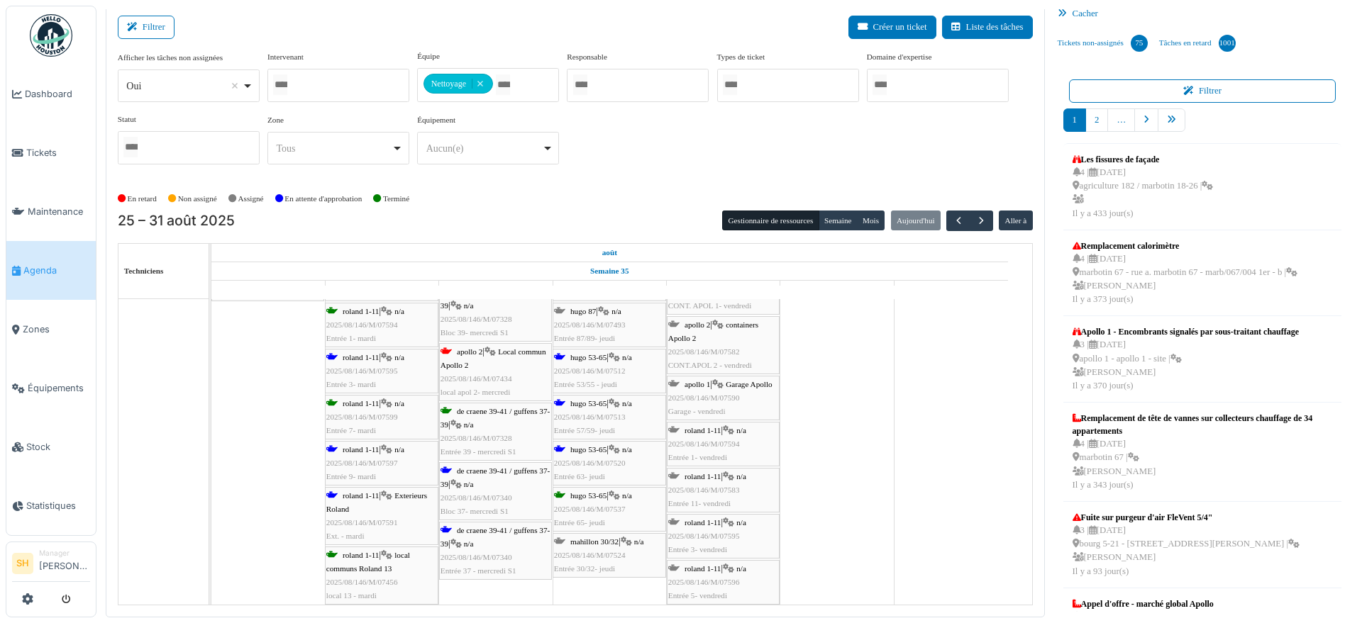
scroll to position [2925, 0]
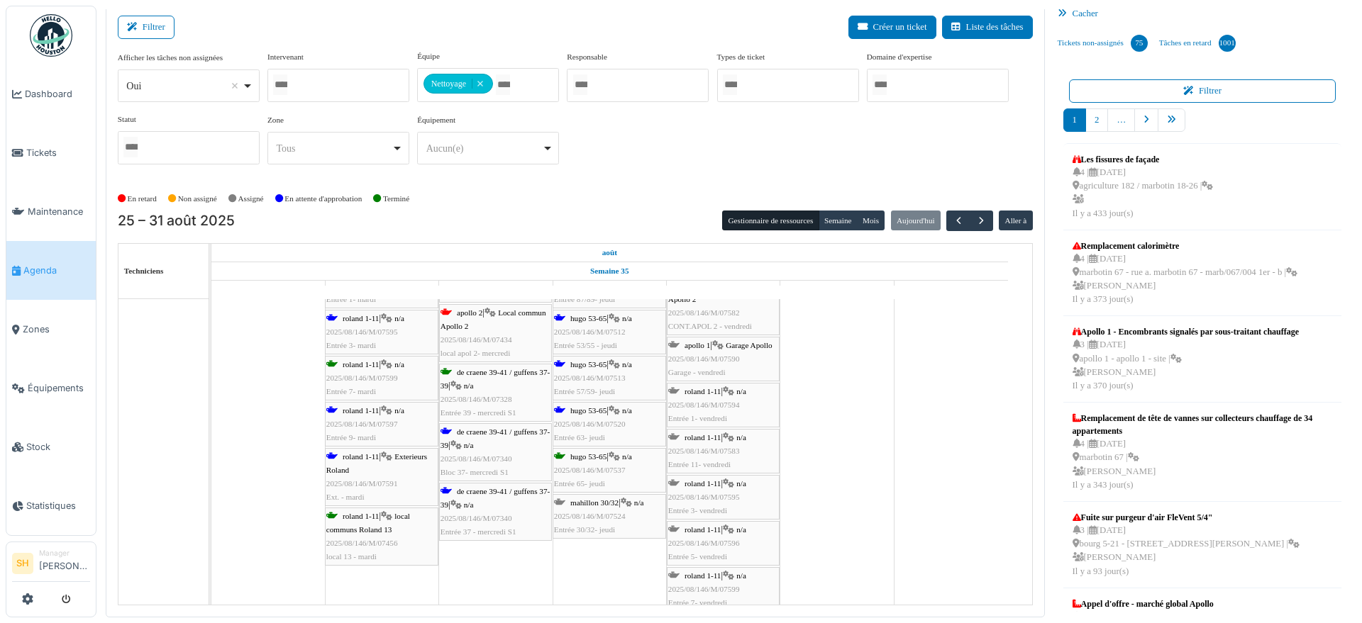
click at [497, 493] on span "de craene 39-41 / guffens 37-39" at bounding box center [494, 498] width 109 height 22
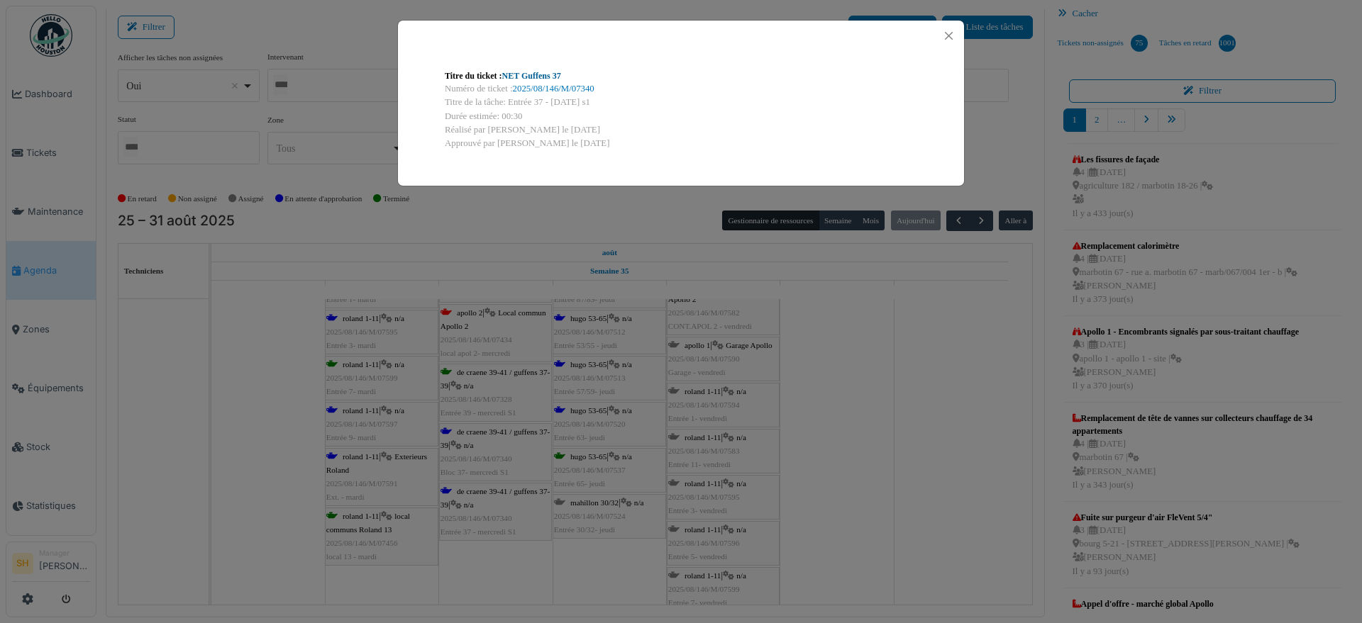
click at [529, 71] on link "NET Guffens 37" at bounding box center [531, 76] width 59 height 10
click at [849, 392] on div "Titre du ticket : NET Guffens 37 Numéro de ticket : 2025/08/146/M/07340 Titre d…" at bounding box center [681, 311] width 1362 height 623
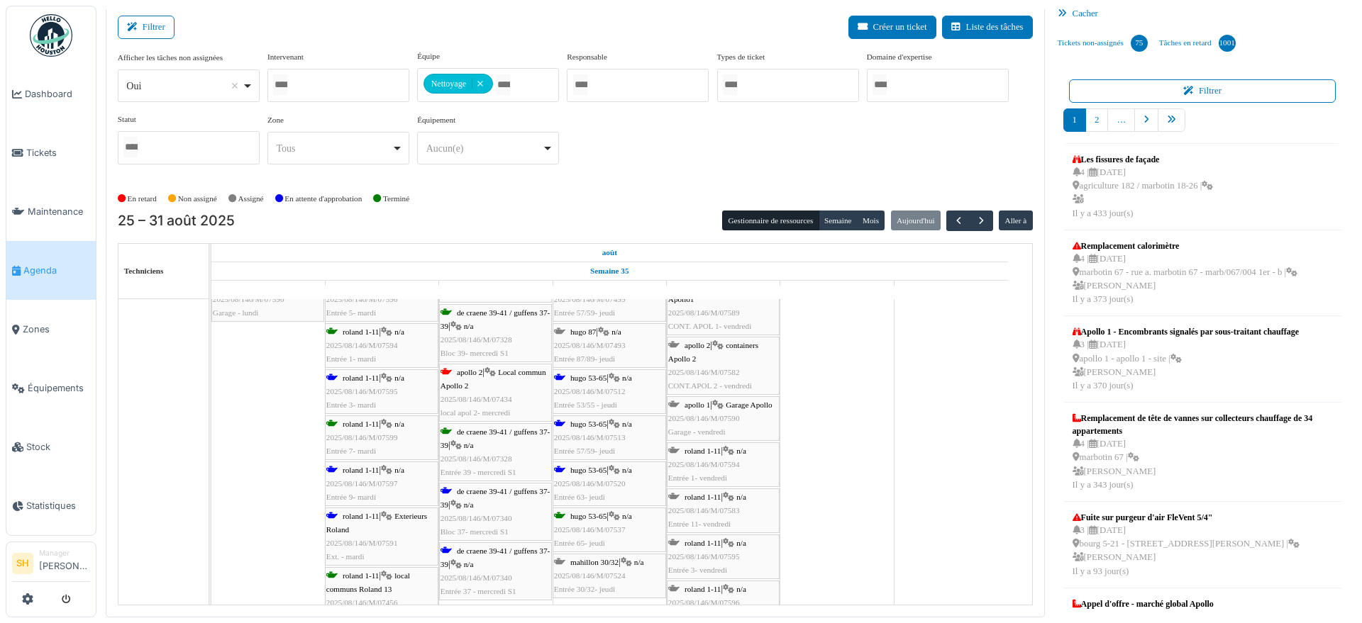
scroll to position [2837, 0]
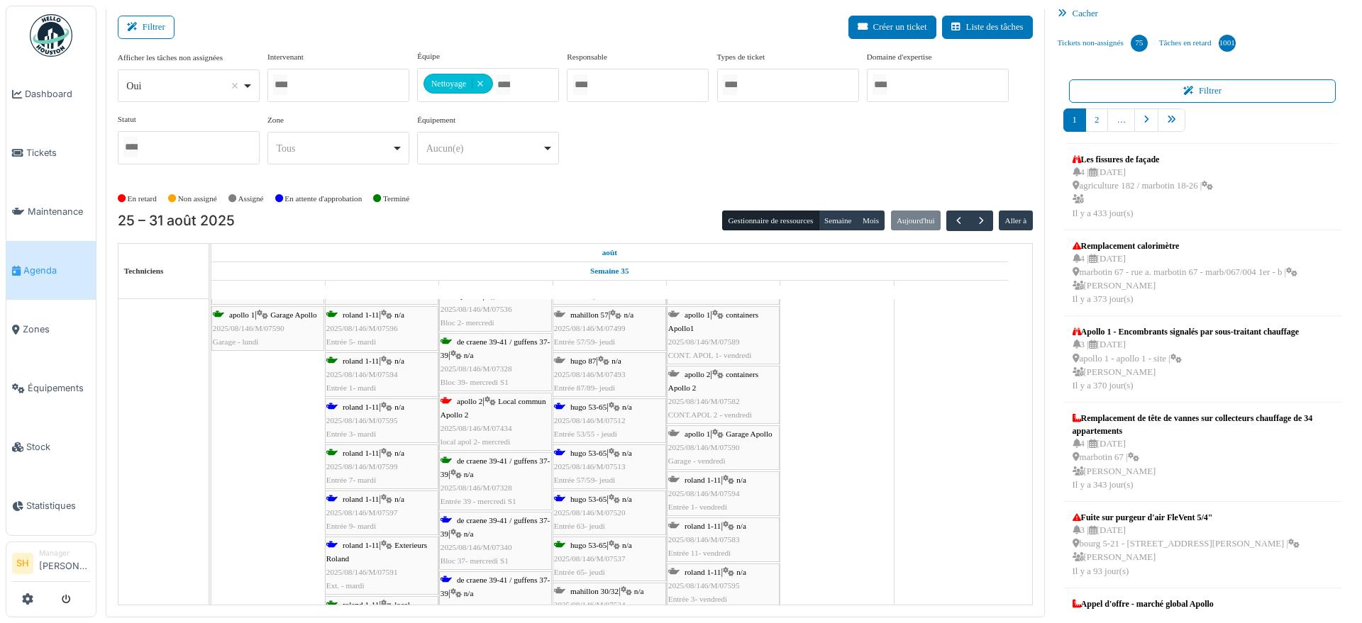
click at [598, 410] on span "hugo 53-65" at bounding box center [588, 407] width 36 height 9
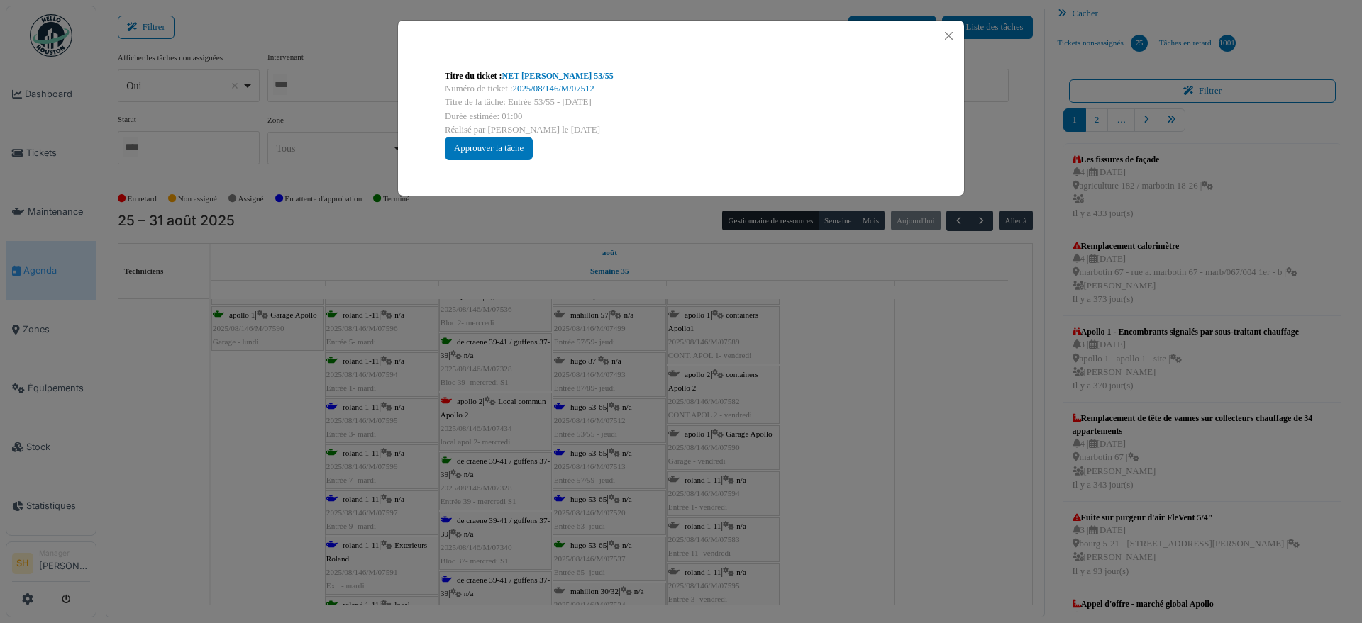
drag, startPoint x: 913, startPoint y: 401, endPoint x: 881, endPoint y: 415, distance: 35.6
click at [914, 401] on div "Titre du ticket : NET Hugo 53/55 Numéro de ticket : 2025/08/146/M/07512 Titre d…" at bounding box center [681, 311] width 1362 height 623
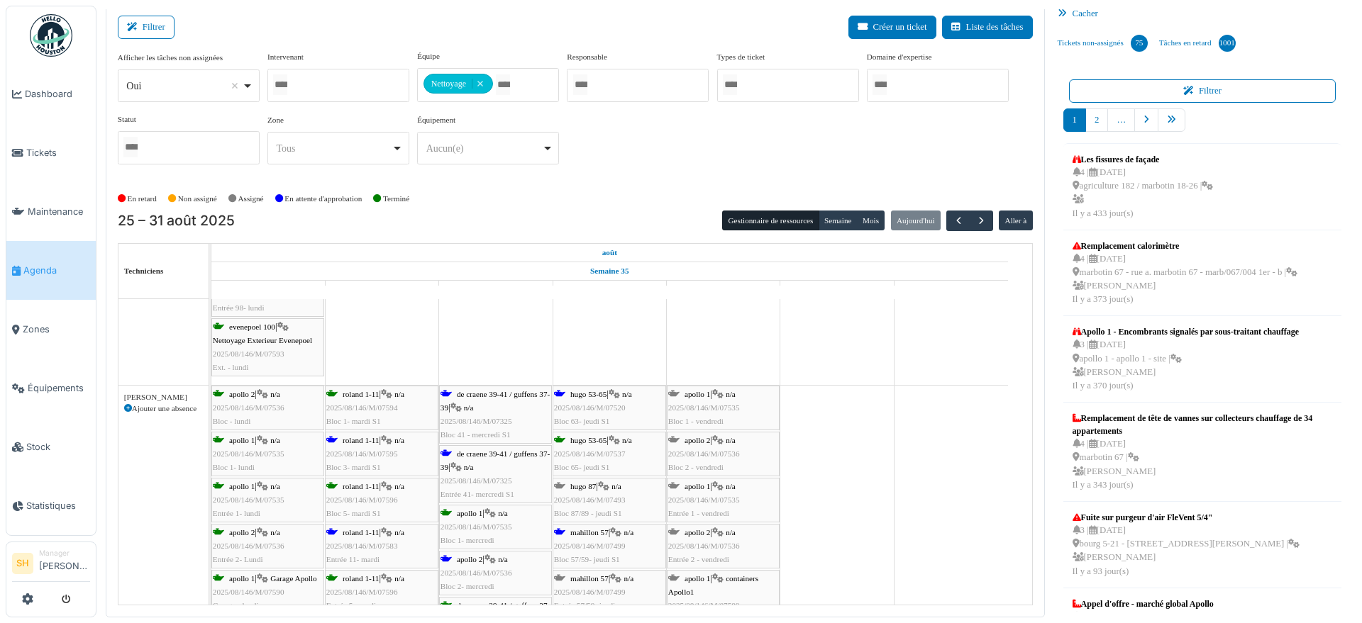
scroll to position [2482, 0]
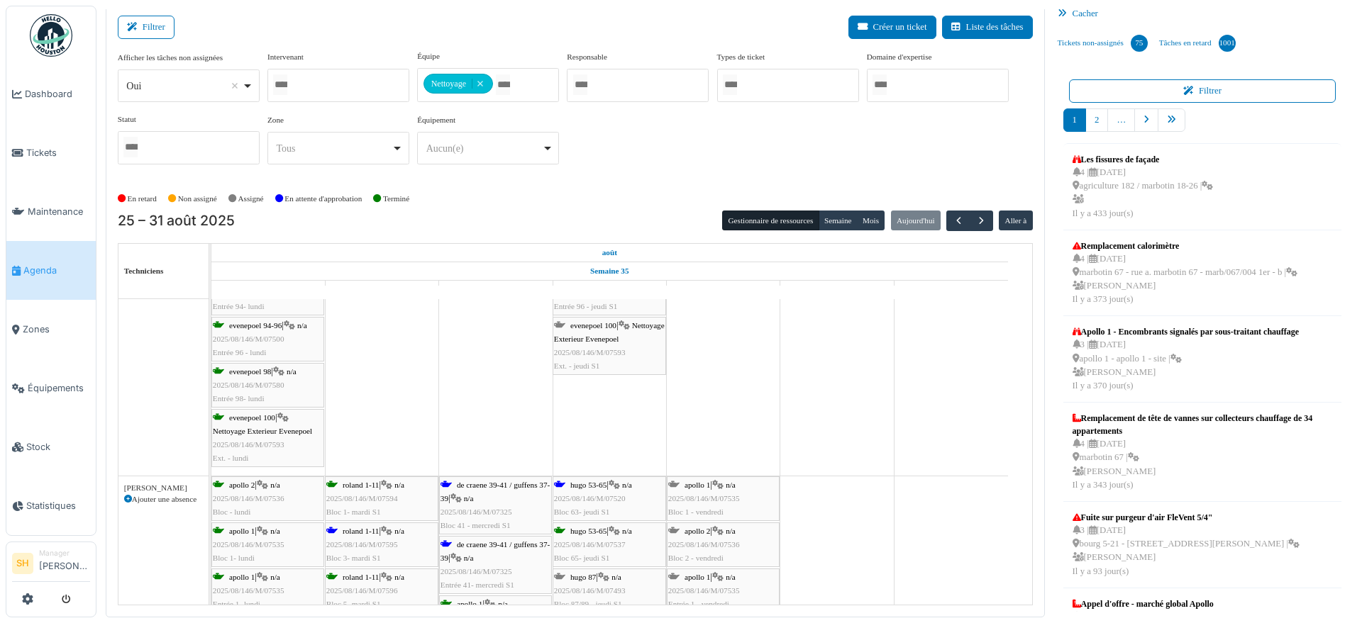
click at [374, 528] on span "roland 1-11" at bounding box center [361, 531] width 36 height 9
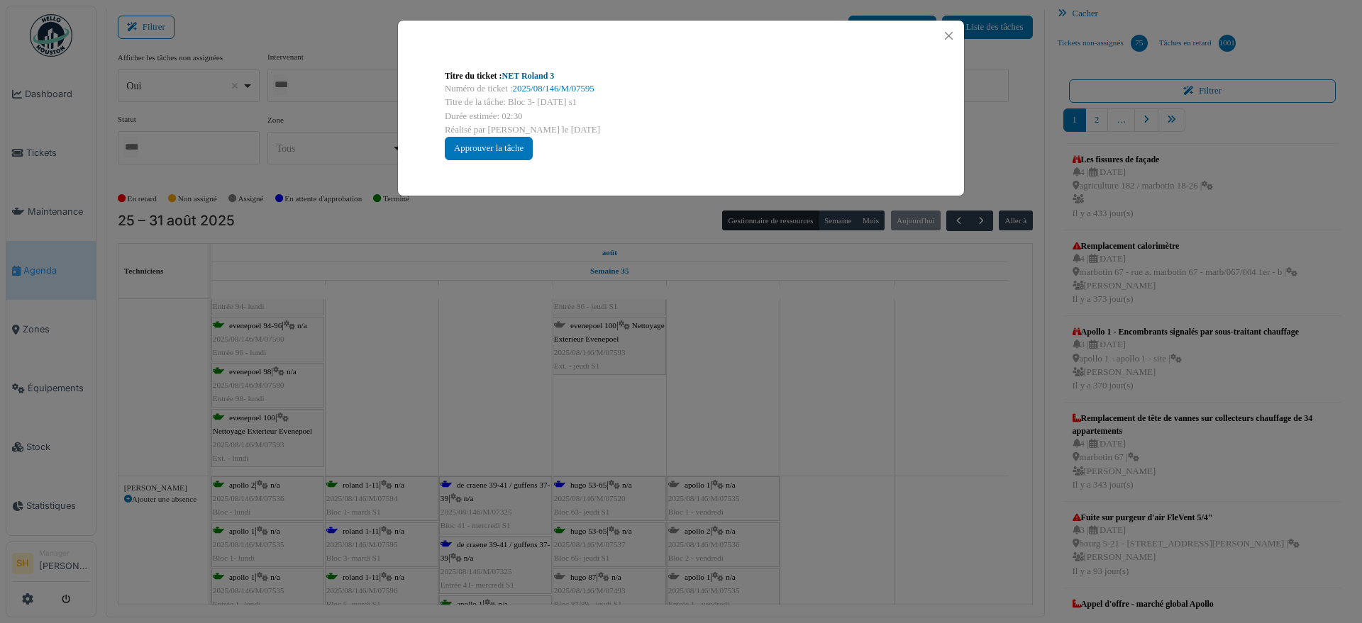
click at [535, 74] on link "NET Roland 3" at bounding box center [528, 76] width 52 height 10
drag, startPoint x: 890, startPoint y: 406, endPoint x: 832, endPoint y: 421, distance: 60.2
click at [885, 408] on div "Titre du ticket : NET Roland 3 Numéro de ticket : 2025/08/146/M/07595 Titre de …" at bounding box center [681, 311] width 1362 height 623
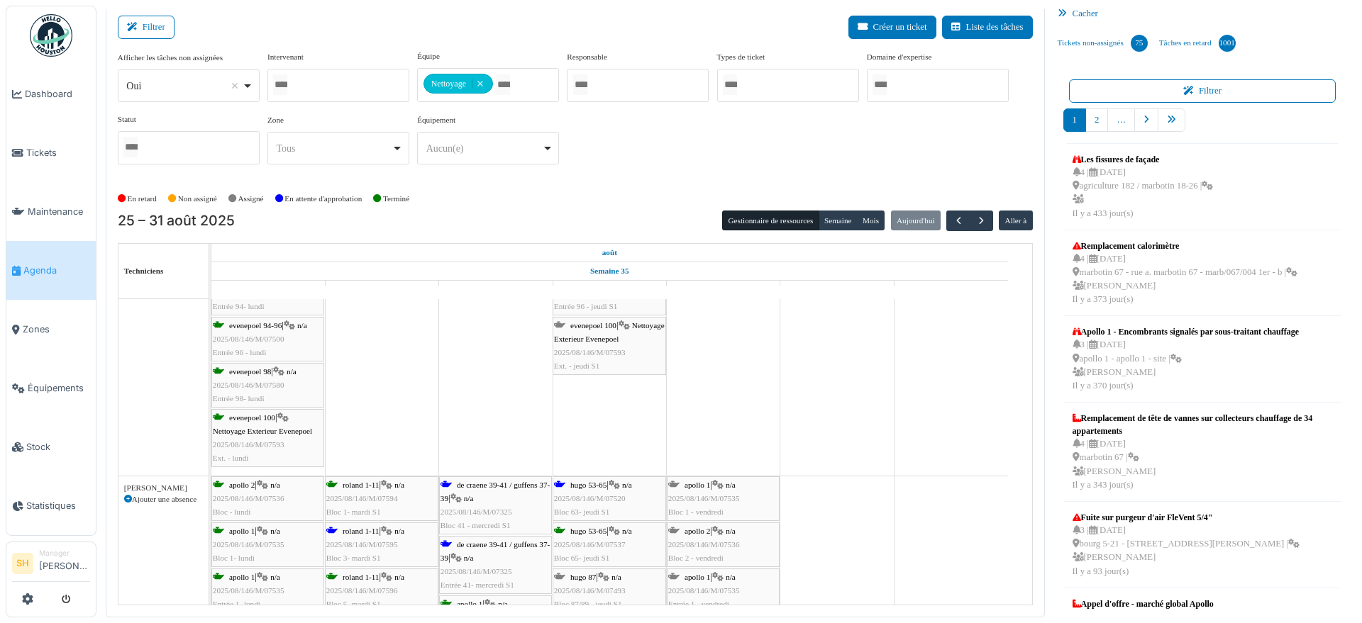
scroll to position [2571, 0]
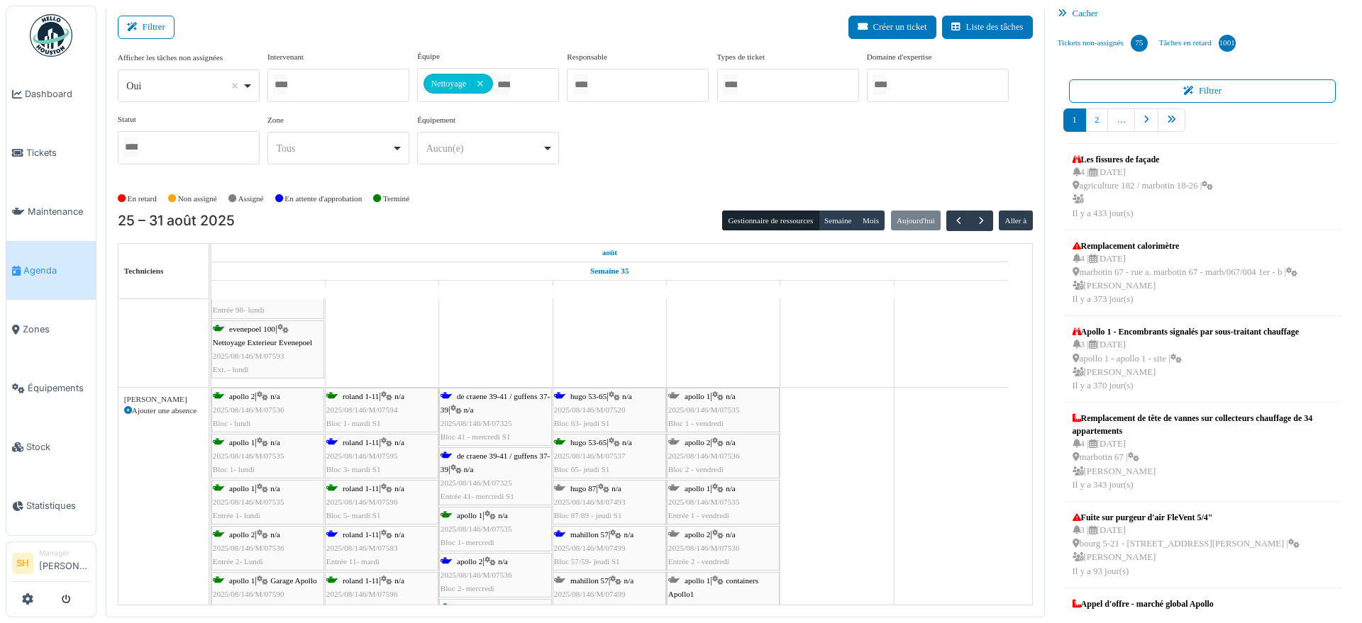
click at [456, 398] on div "de craene 39-41 / guffens 37-39 | n/a 2025/08/146/M/07325 Bloc 41 - mercredi S1" at bounding box center [495, 417] width 110 height 55
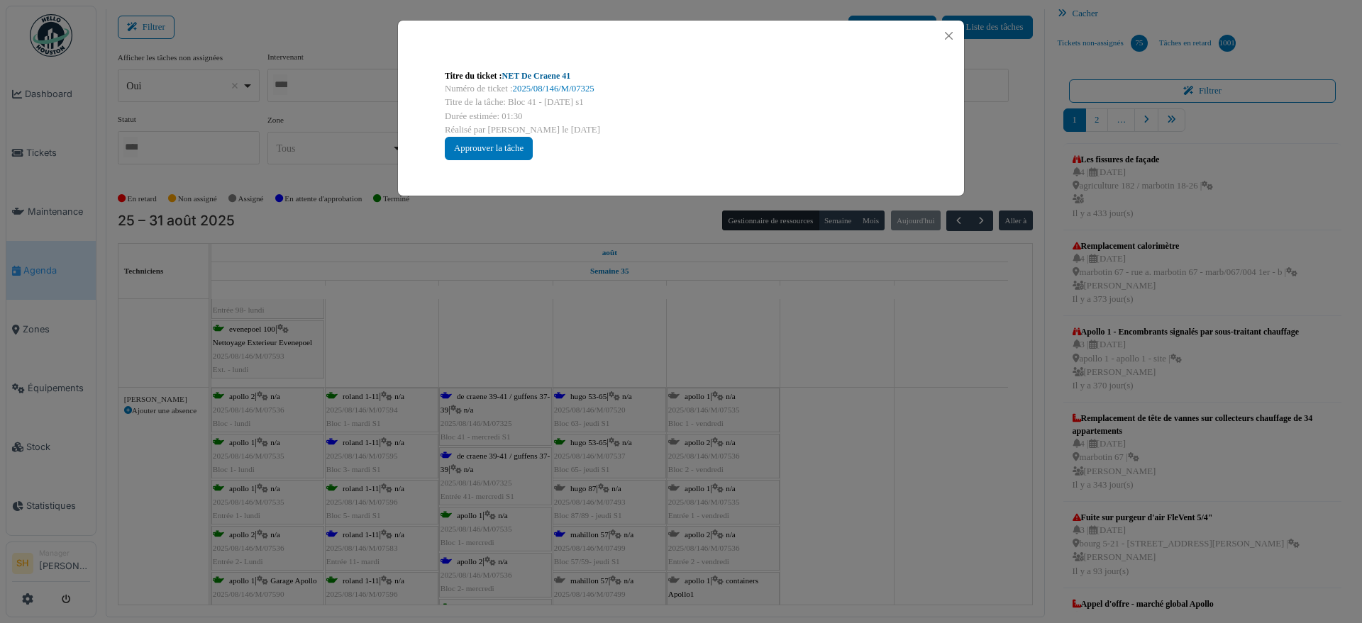
click at [522, 76] on link "NET De Craene 41" at bounding box center [536, 76] width 69 height 10
click at [950, 36] on button "Close" at bounding box center [948, 35] width 19 height 19
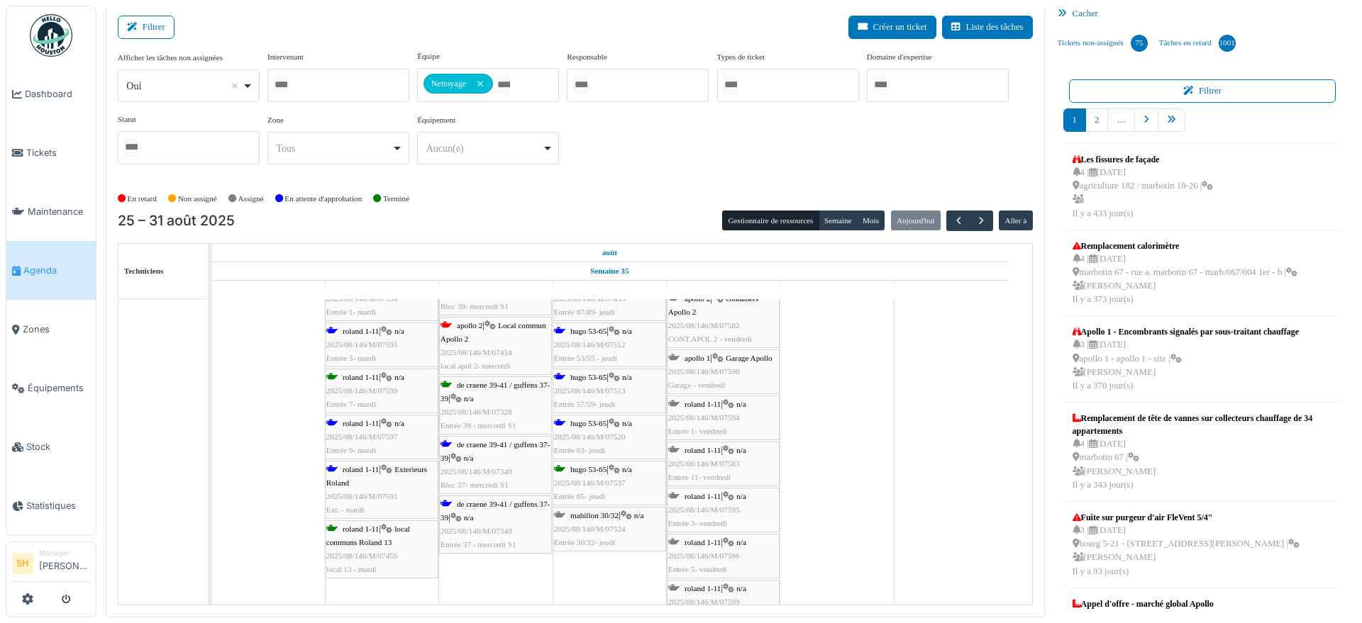
scroll to position [3014, 0]
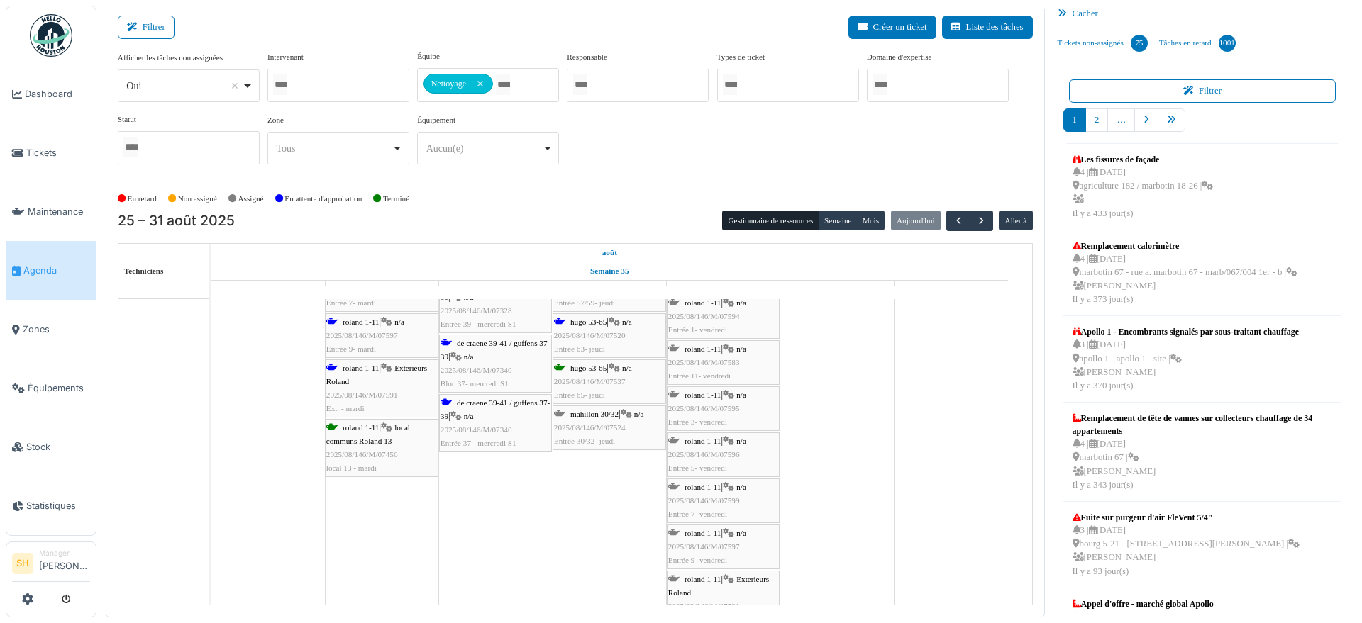
click at [378, 382] on div "roland 1-11 | Exterieurs Roland 2025/08/146/M/07591 Ext. - mardi" at bounding box center [381, 389] width 111 height 55
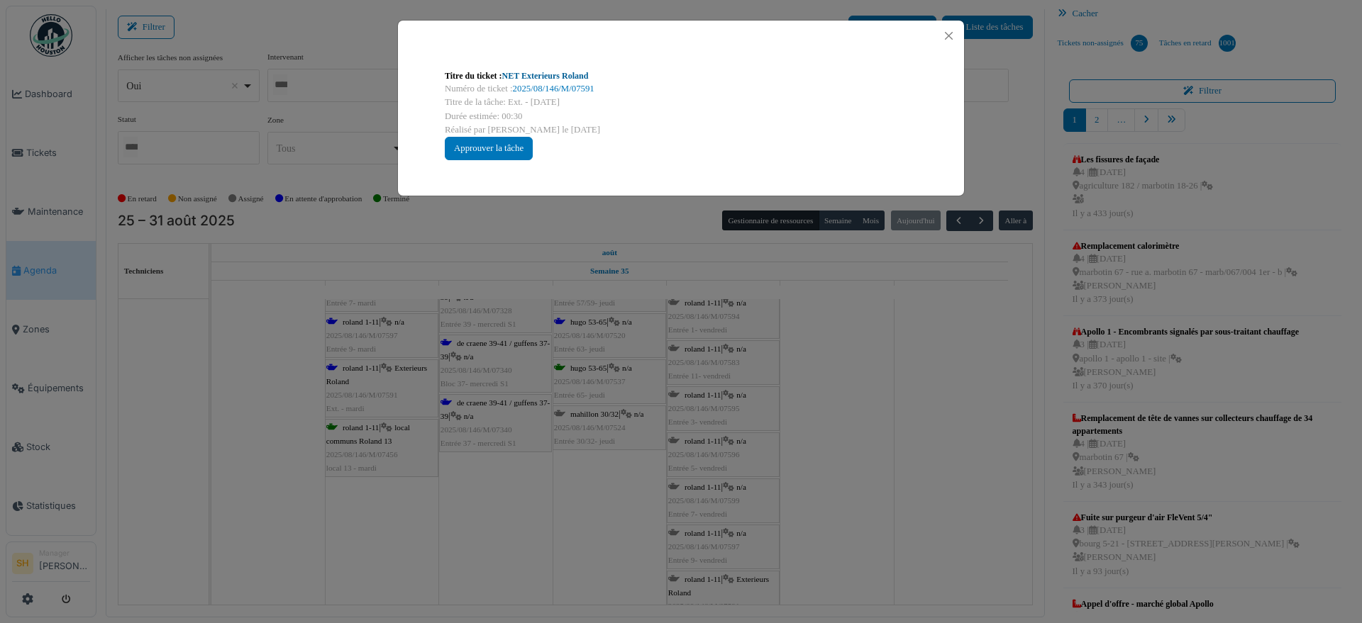
click at [532, 77] on link "NET Exterieurs Roland" at bounding box center [545, 76] width 87 height 10
click at [750, 380] on div "Titre du ticket : NET Exterieurs Roland Numéro de ticket : 2025/08/146/M/07591 …" at bounding box center [681, 311] width 1362 height 623
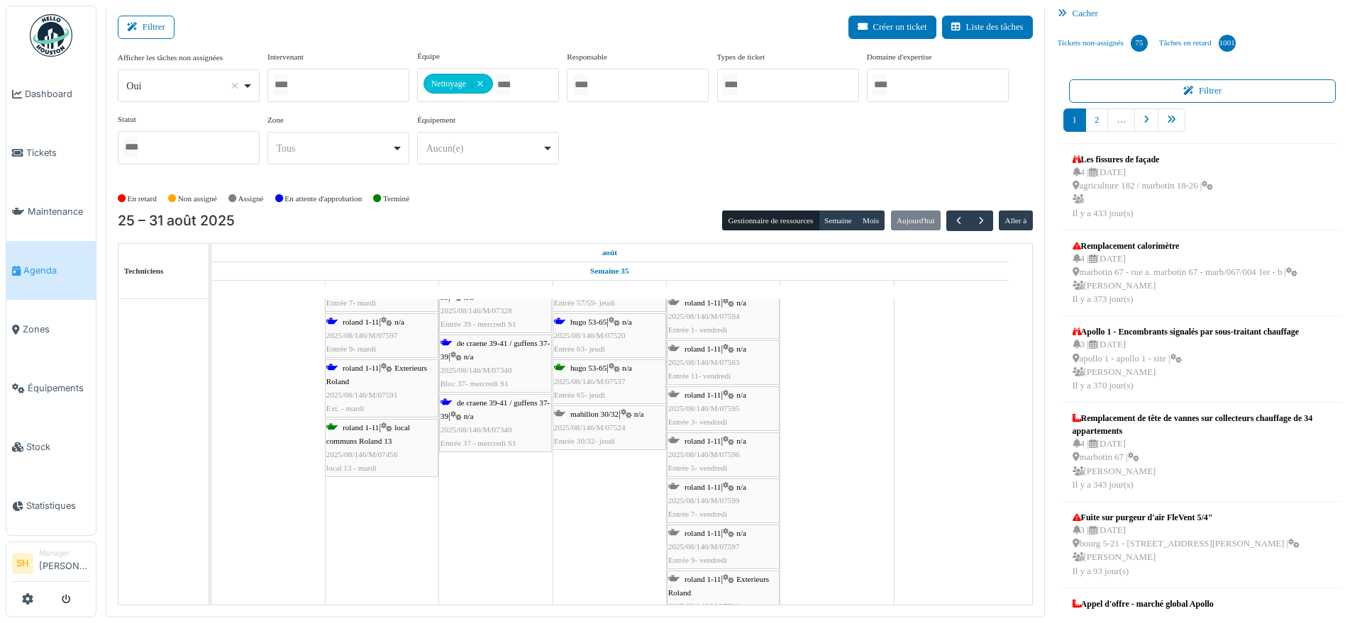
click at [359, 369] on span "roland 1-11" at bounding box center [361, 368] width 36 height 9
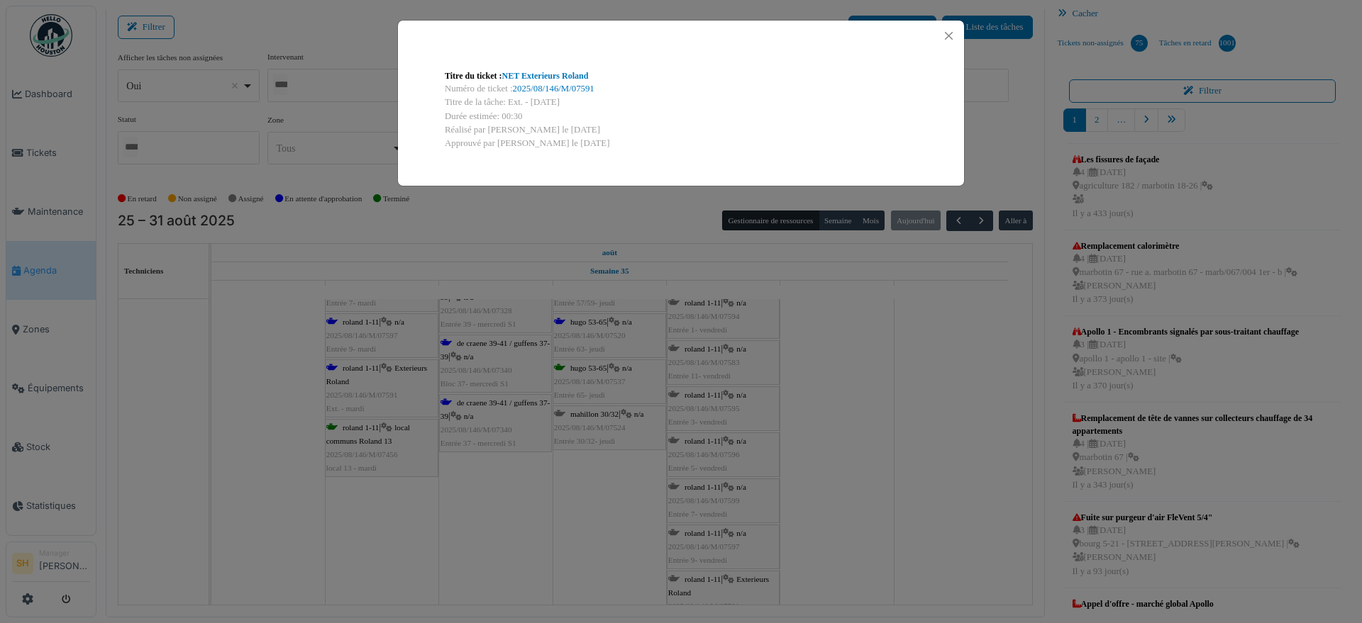
drag, startPoint x: 852, startPoint y: 390, endPoint x: 502, endPoint y: 380, distance: 350.5
click at [851, 390] on div "Titre du ticket : NET Exterieurs Roland Numéro de ticket : 2025/08/146/M/07591 …" at bounding box center [681, 311] width 1362 height 623
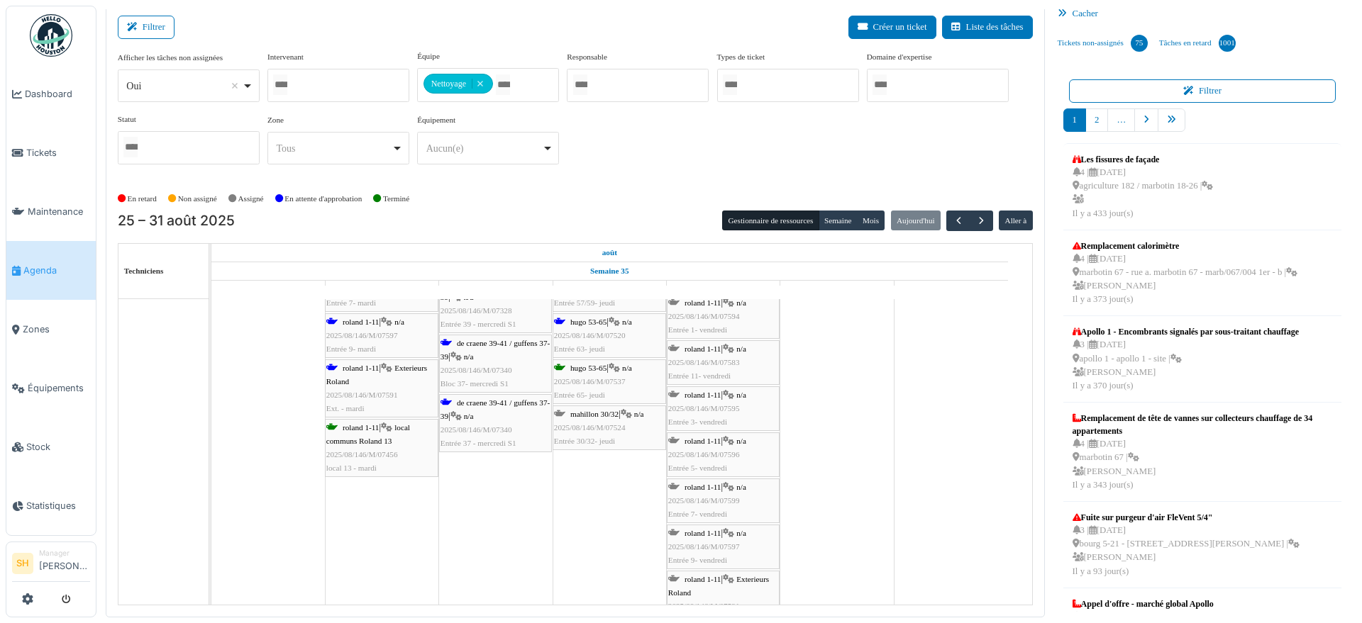
click at [350, 318] on span "roland 1-11" at bounding box center [361, 322] width 36 height 9
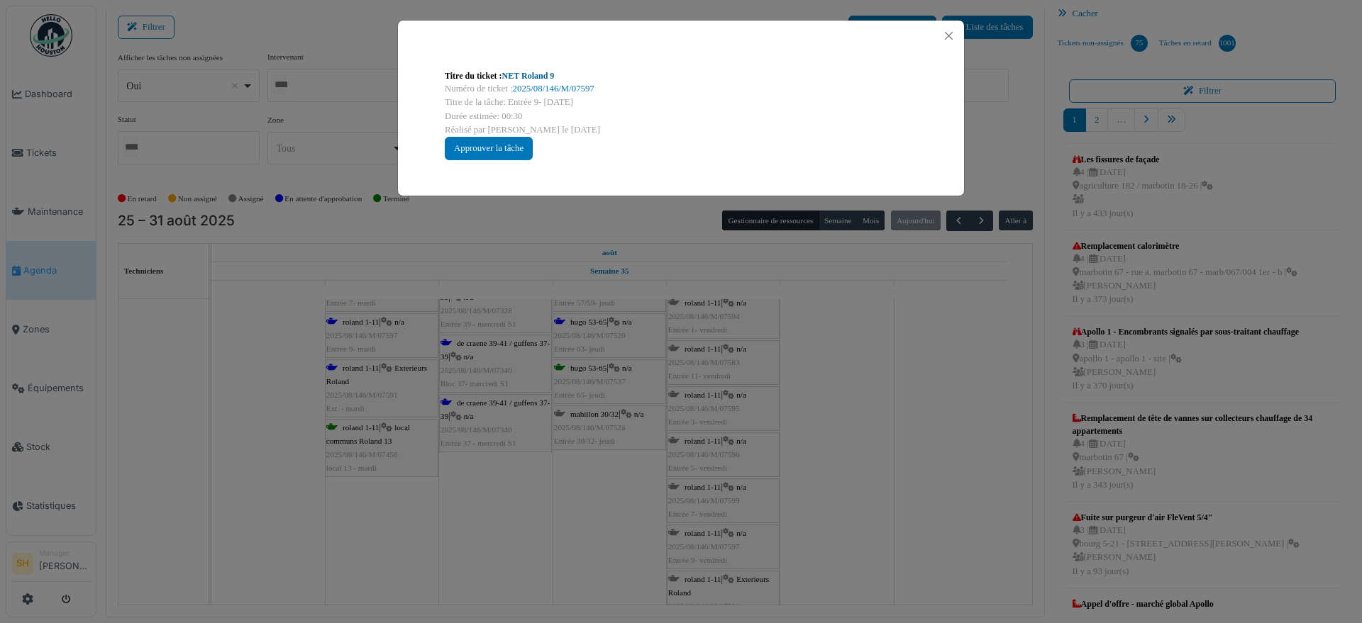
click at [517, 76] on link "NET Roland 9" at bounding box center [528, 76] width 52 height 10
drag, startPoint x: 872, startPoint y: 355, endPoint x: 740, endPoint y: 391, distance: 136.8
click at [873, 355] on div "Titre du ticket : NET Roland 9 Numéro de ticket : 2025/08/146/M/07597 Titre de …" at bounding box center [681, 311] width 1362 height 623
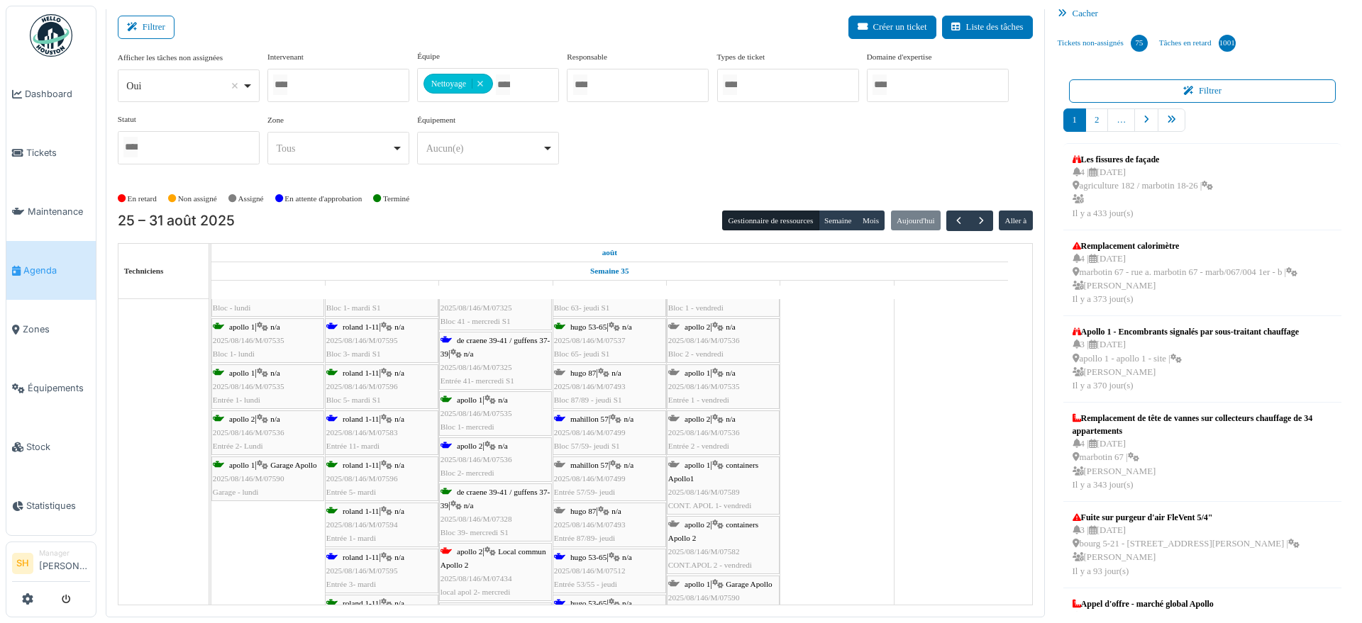
scroll to position [2659, 0]
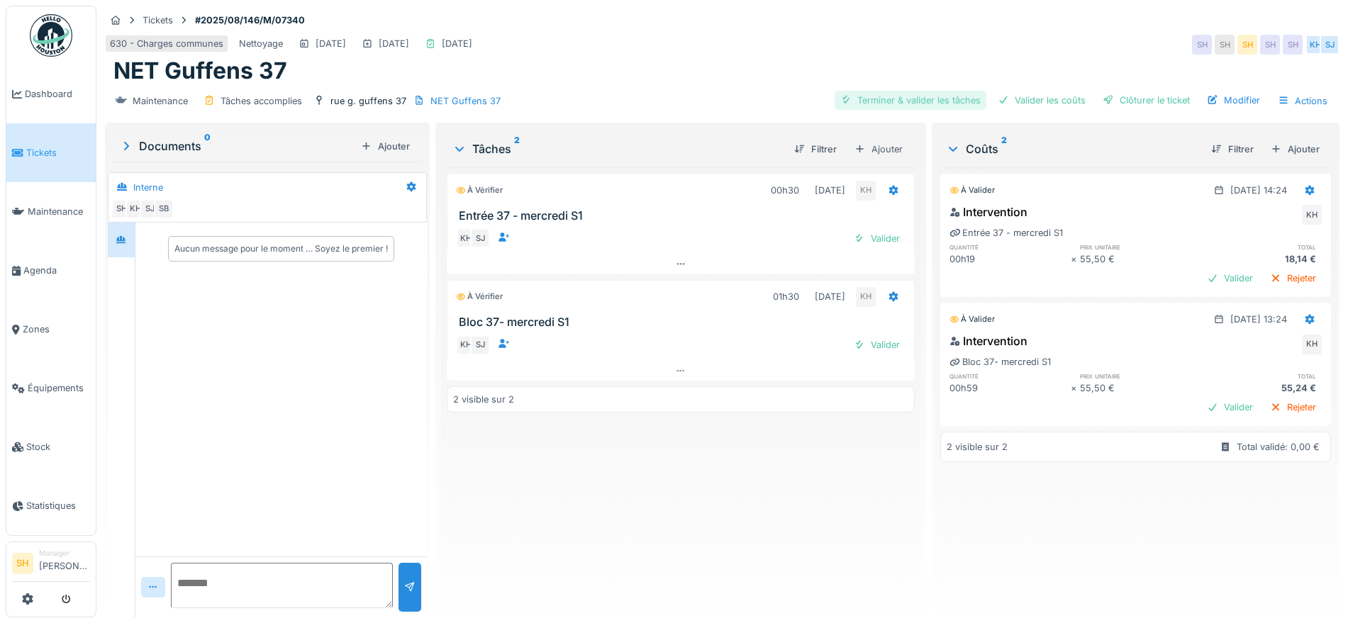
click at [906, 102] on div "Terminer & valider les tâches" at bounding box center [911, 100] width 152 height 19
click at [1065, 102] on div "Valider les coûts" at bounding box center [1041, 100] width 99 height 19
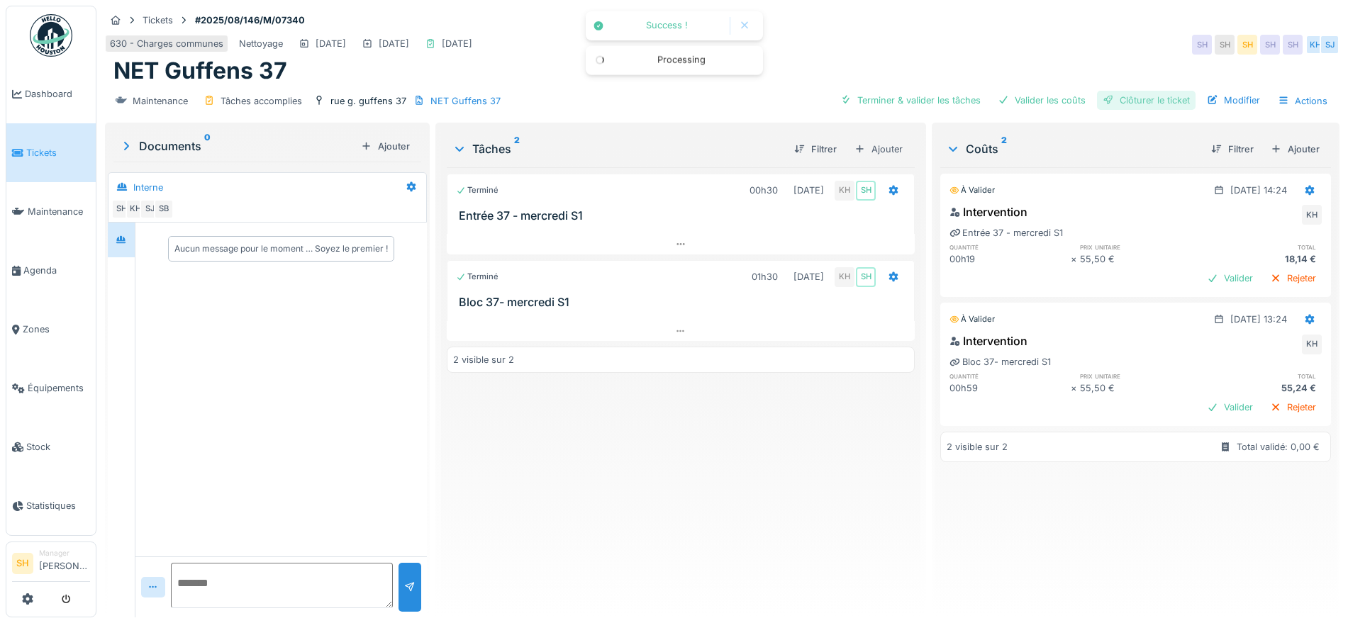
click at [1132, 103] on div "Clôturer le ticket" at bounding box center [1146, 100] width 99 height 19
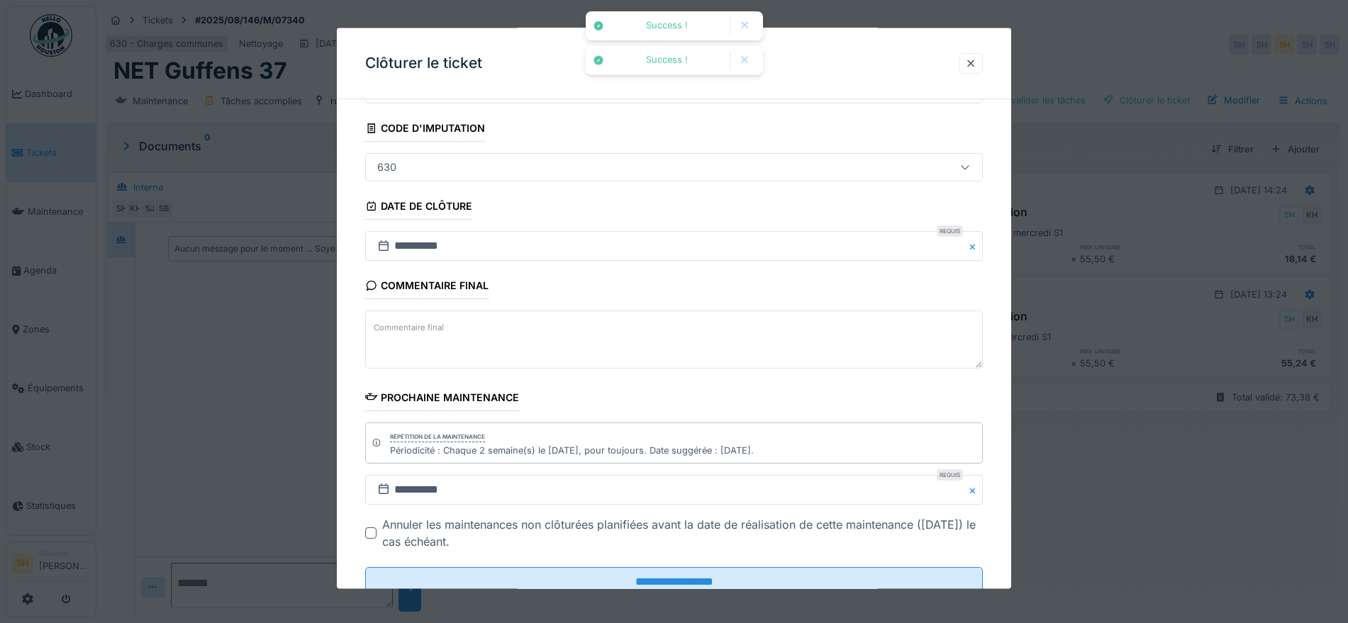
scroll to position [121, 0]
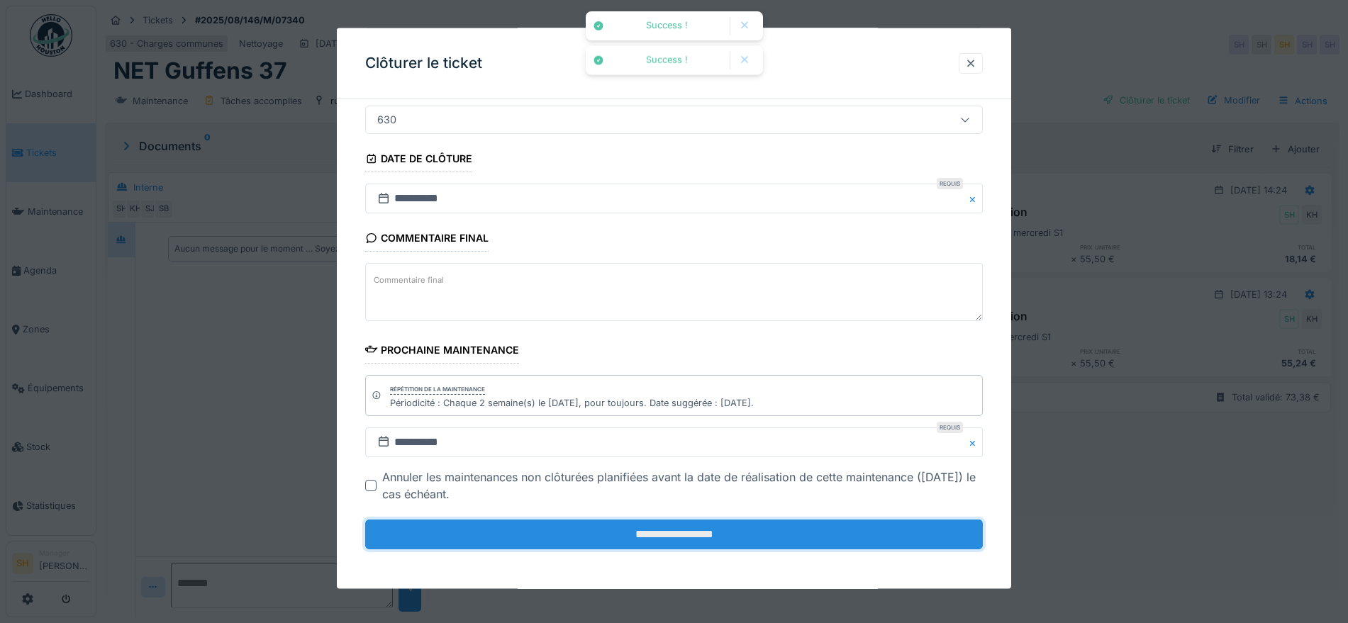
click at [673, 543] on input "**********" at bounding box center [674, 535] width 618 height 30
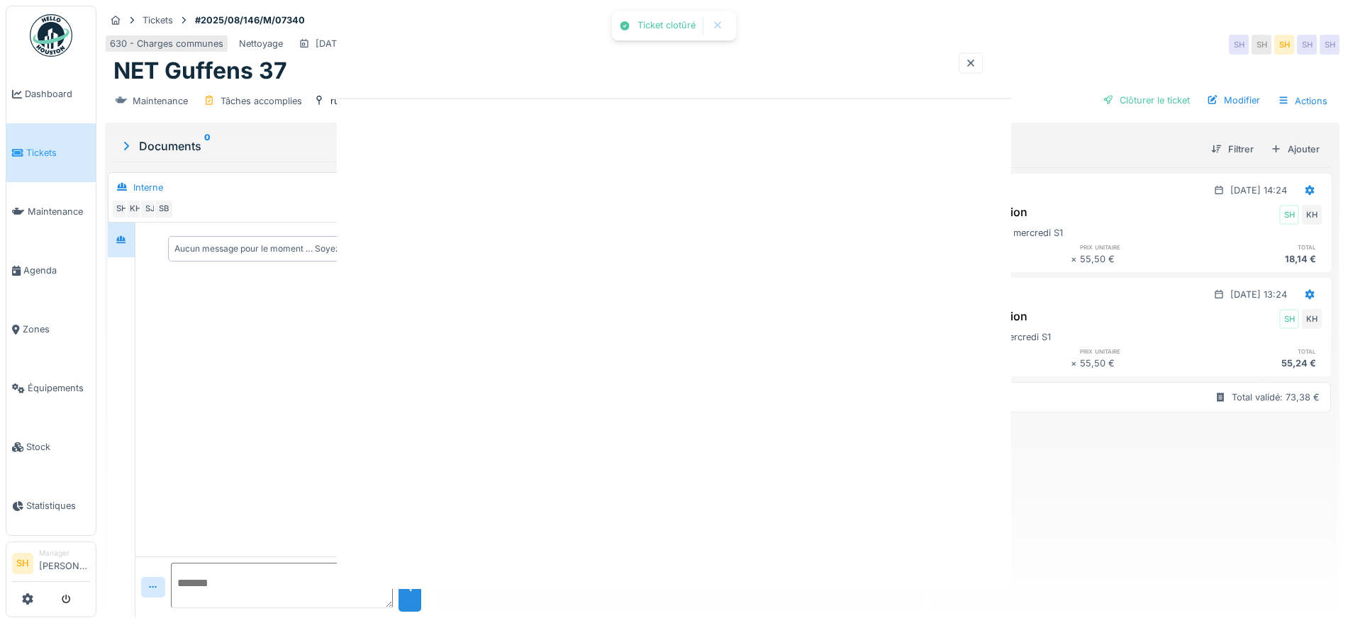
scroll to position [0, 0]
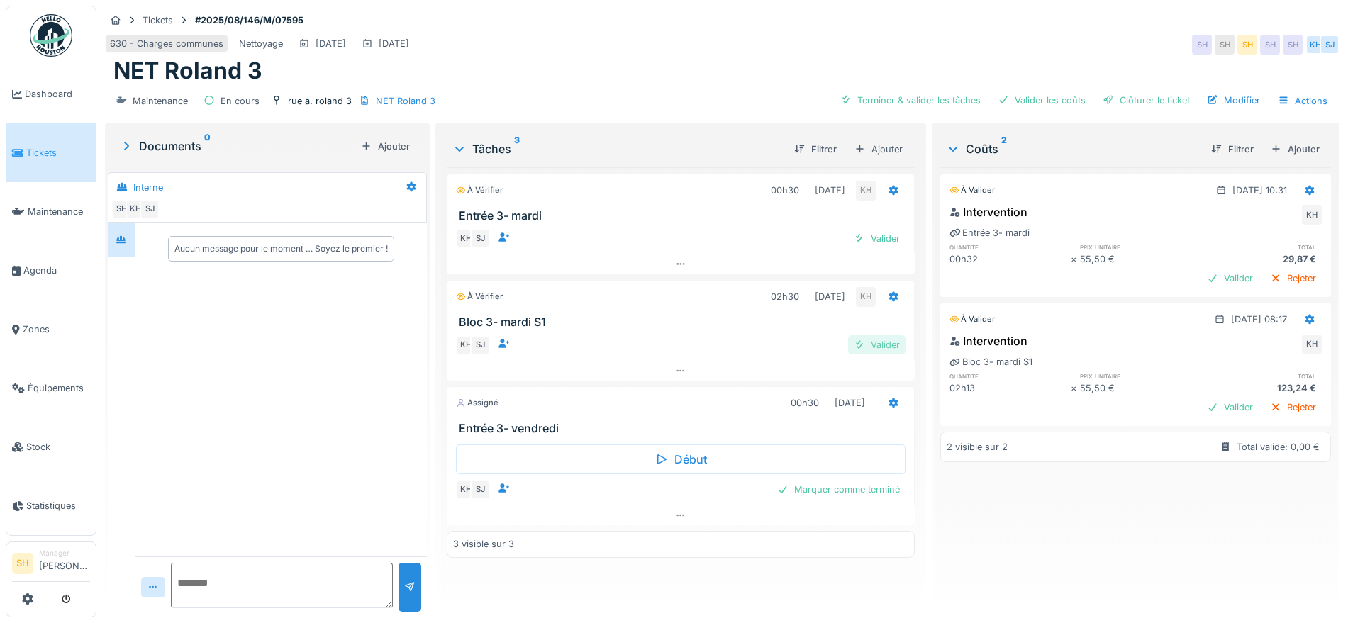
click at [879, 347] on div "Valider" at bounding box center [876, 344] width 57 height 19
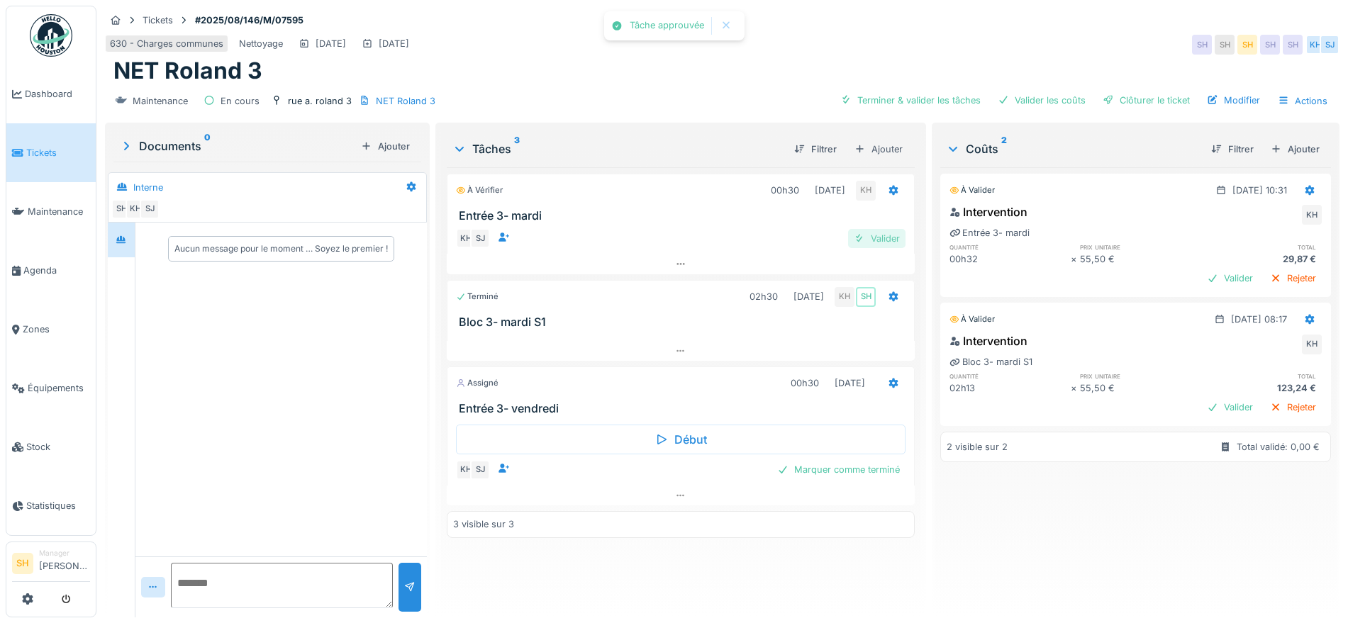
click at [876, 242] on div "Valider" at bounding box center [876, 238] width 57 height 19
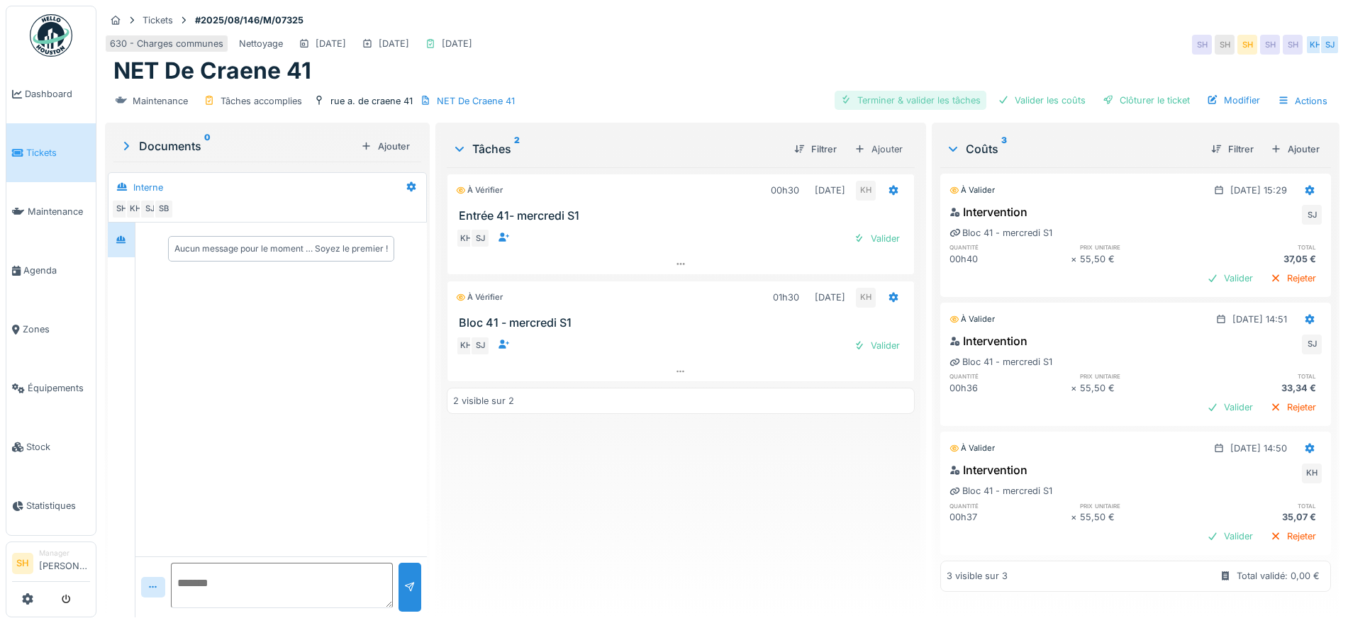
click at [933, 100] on div "Terminer & valider les tâches" at bounding box center [911, 100] width 152 height 19
click at [1035, 106] on div "Valider les coûts" at bounding box center [1041, 100] width 99 height 19
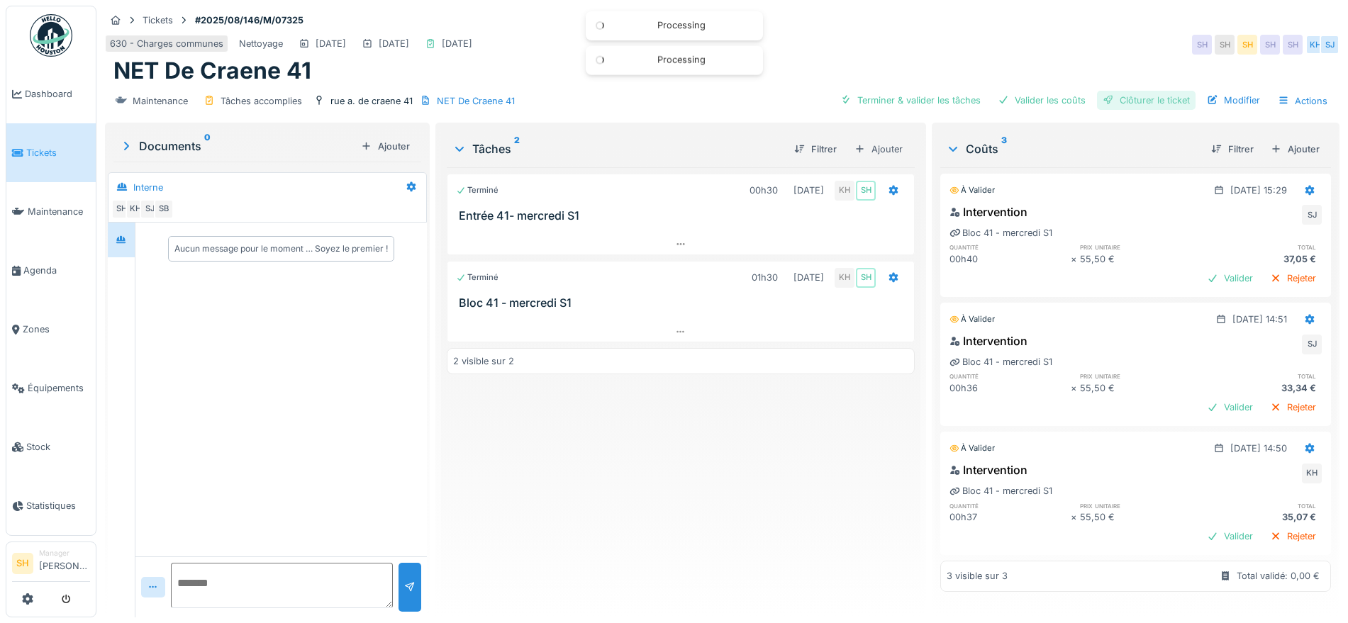
click at [1114, 104] on div "Clôturer le ticket" at bounding box center [1146, 100] width 99 height 19
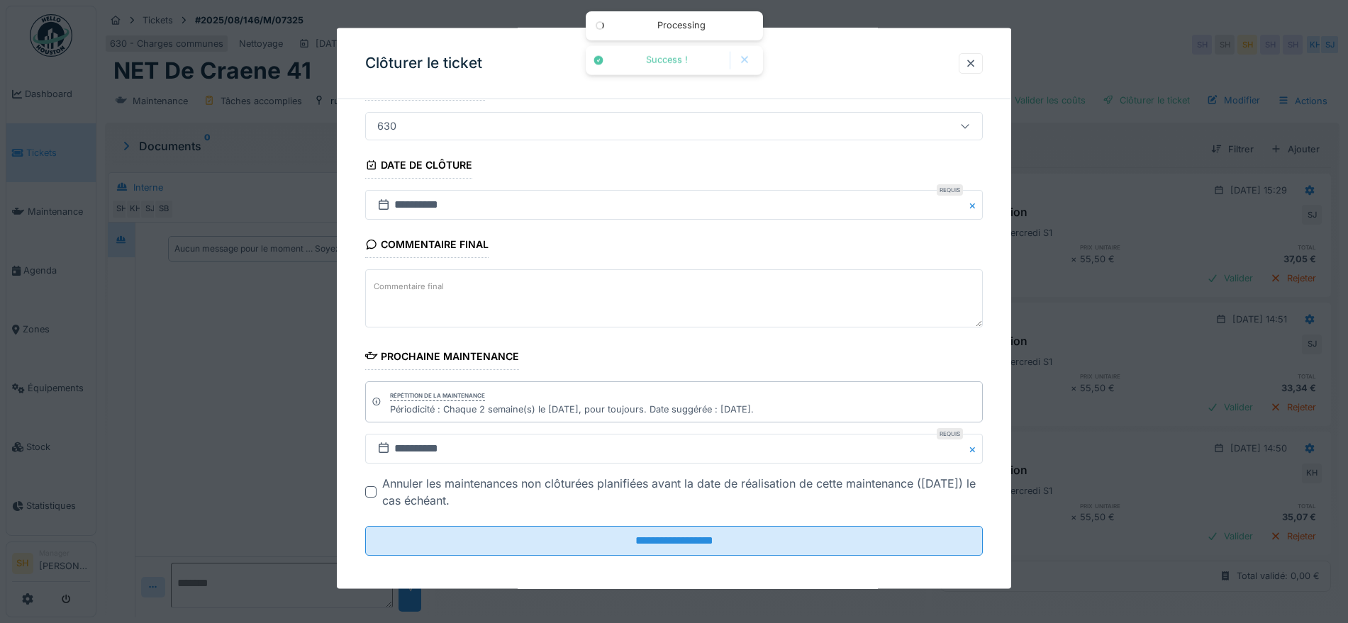
scroll to position [121, 0]
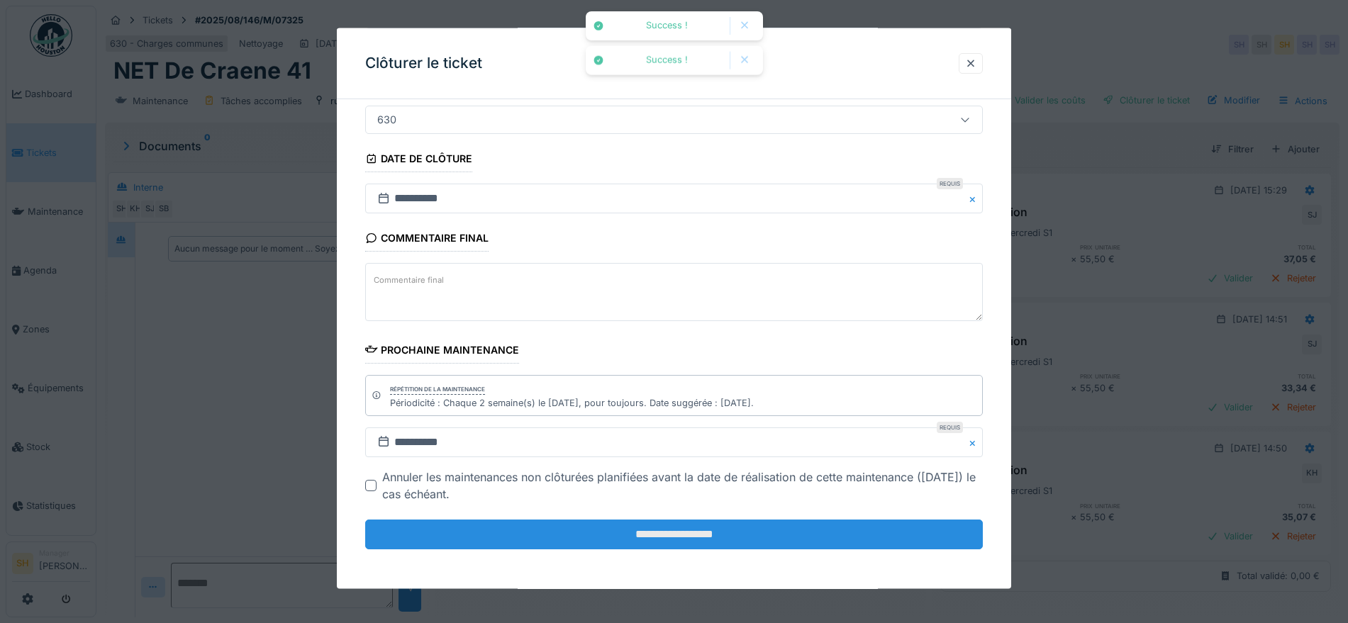
click at [684, 533] on input "**********" at bounding box center [674, 535] width 618 height 30
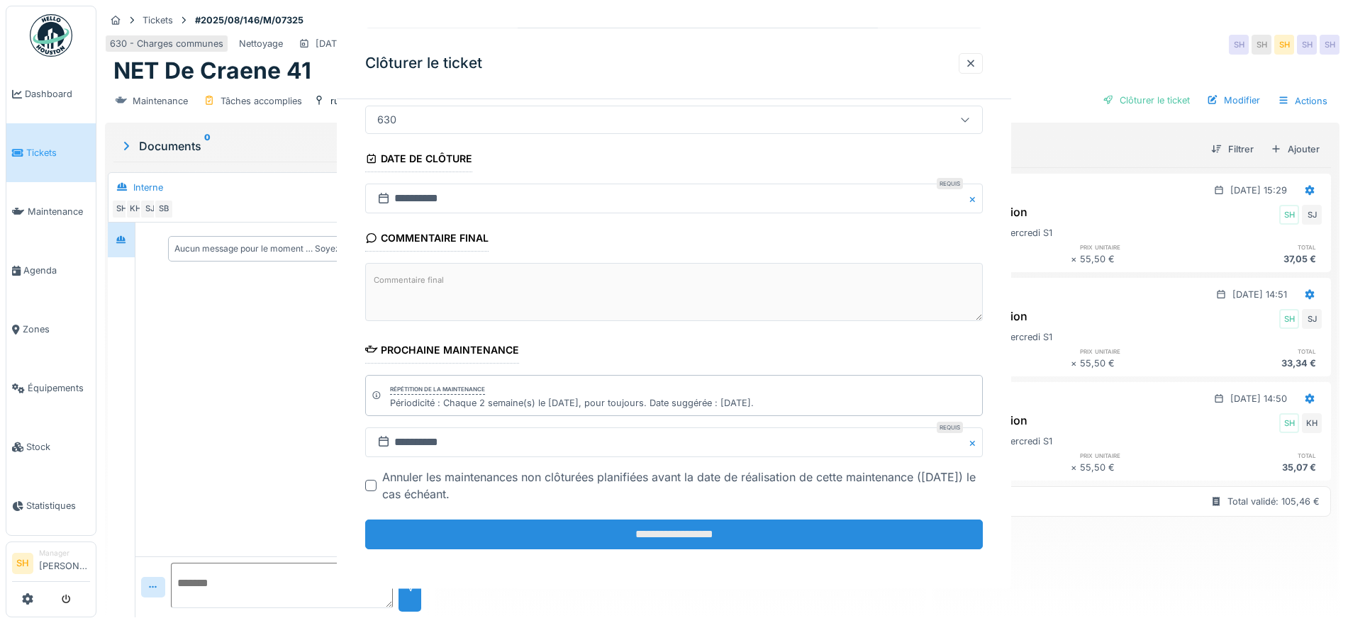
scroll to position [0, 0]
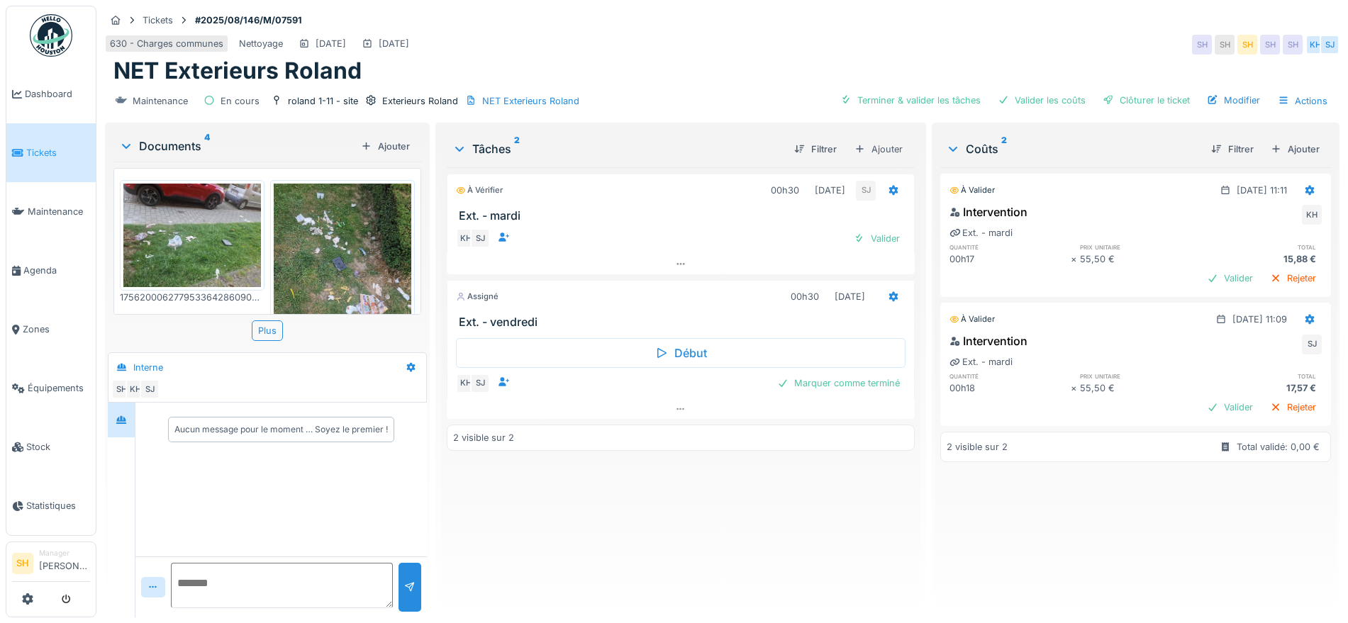
click at [345, 267] on img at bounding box center [343, 276] width 138 height 184
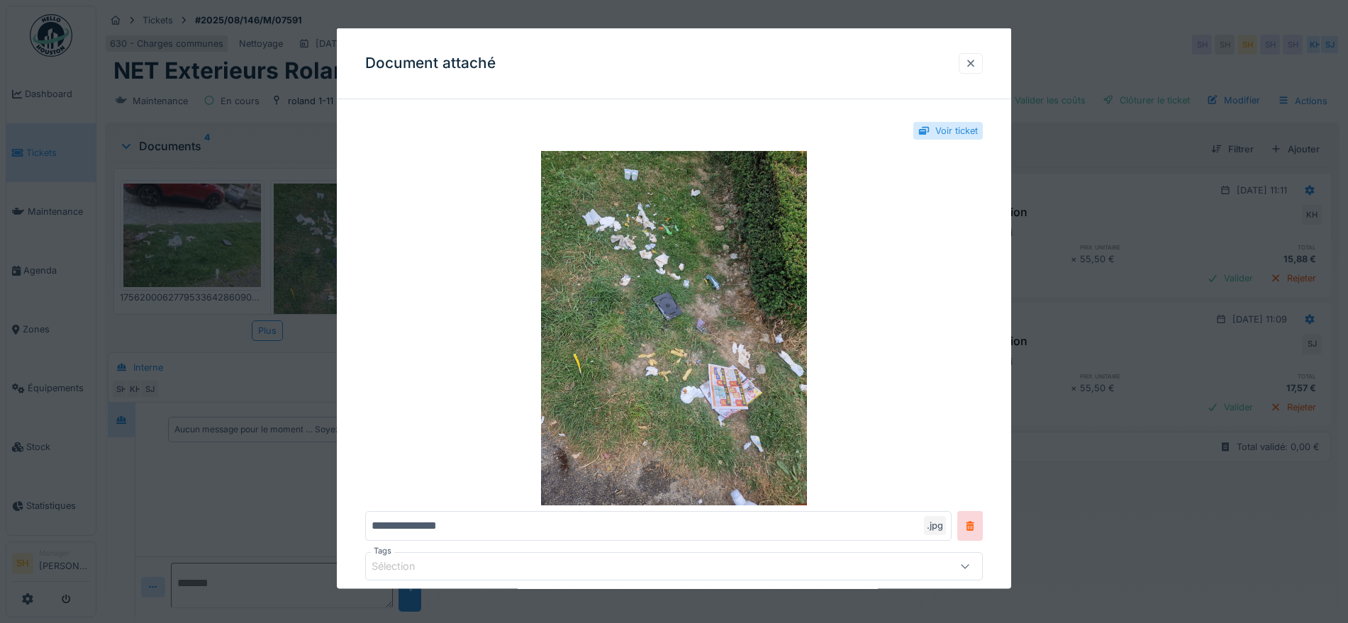
click at [976, 64] on div at bounding box center [970, 62] width 11 height 13
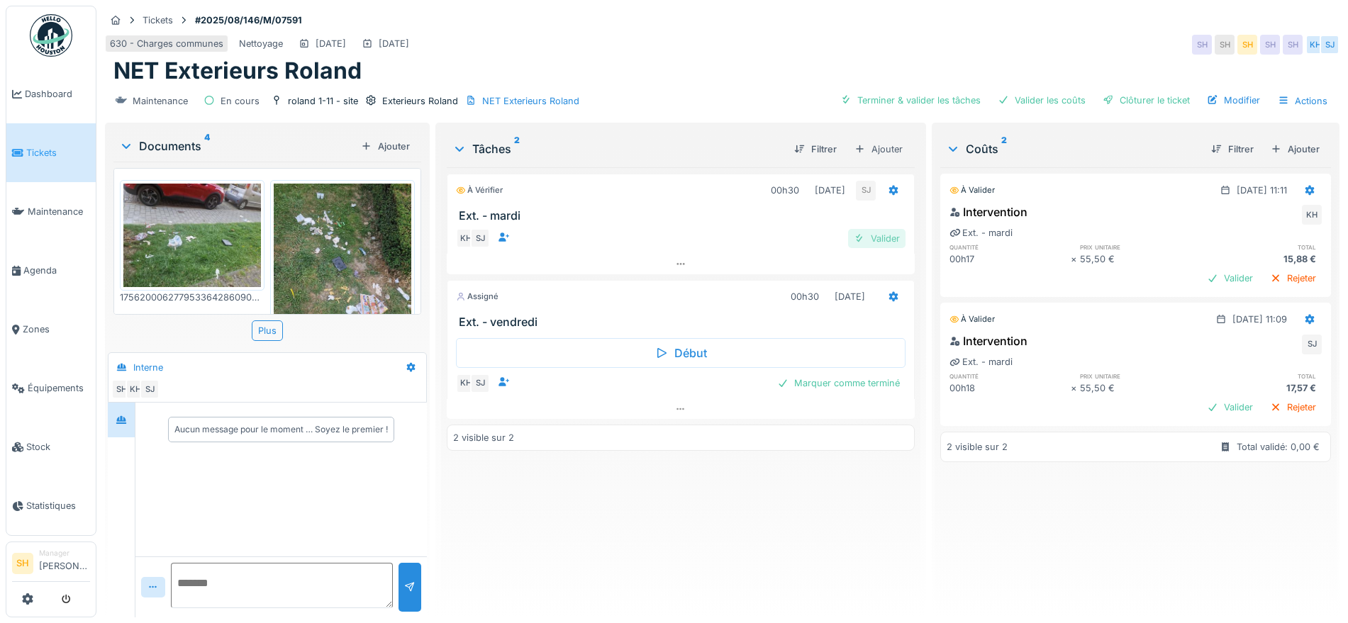
click at [876, 241] on div "Valider" at bounding box center [876, 238] width 57 height 19
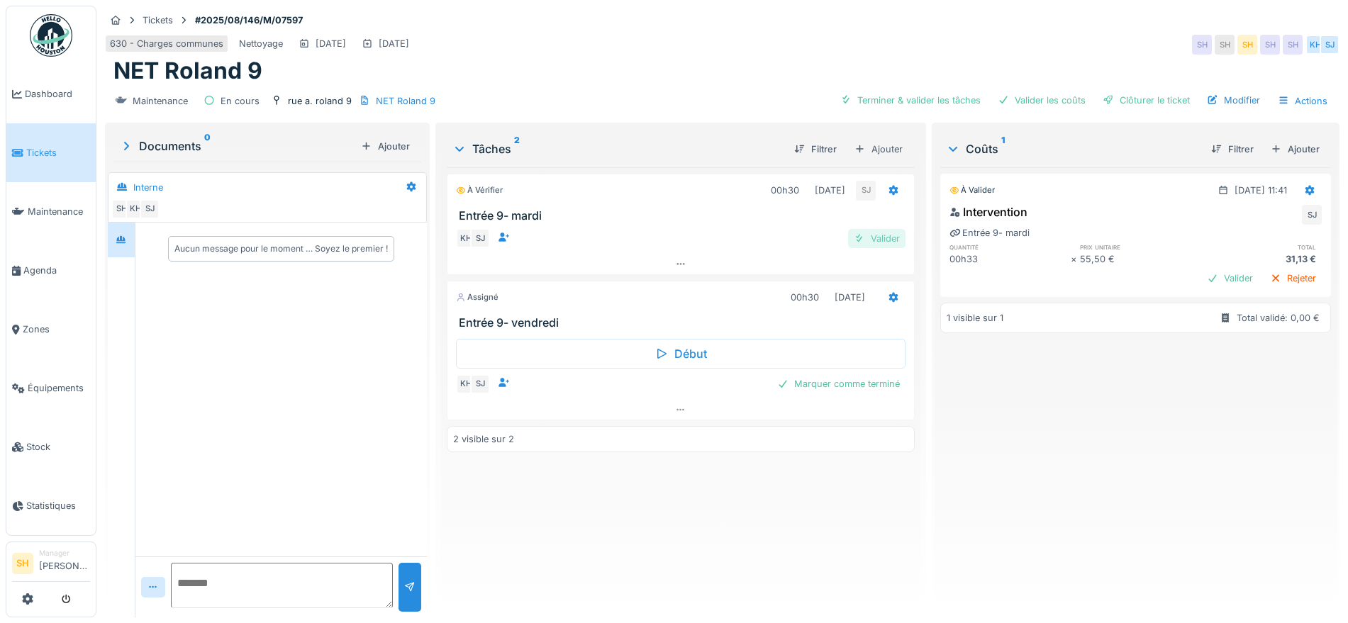
click at [870, 237] on div "Valider" at bounding box center [876, 238] width 57 height 19
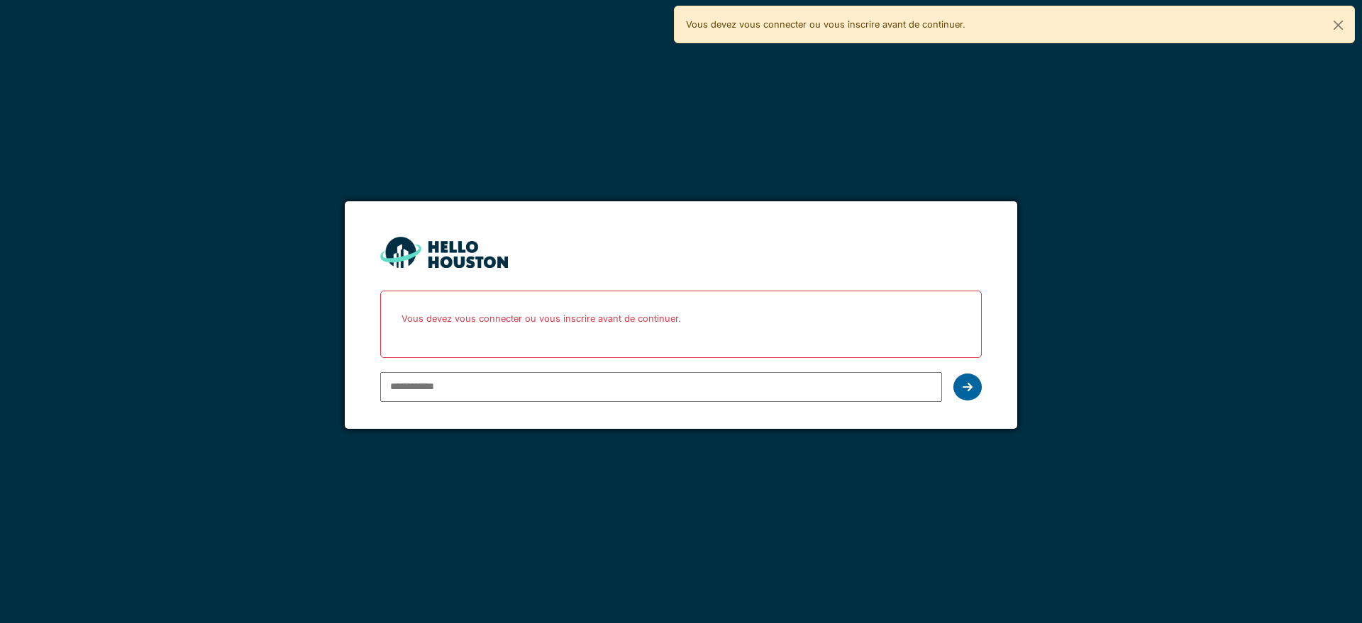
type input "**********"
click at [965, 377] on div at bounding box center [967, 387] width 28 height 27
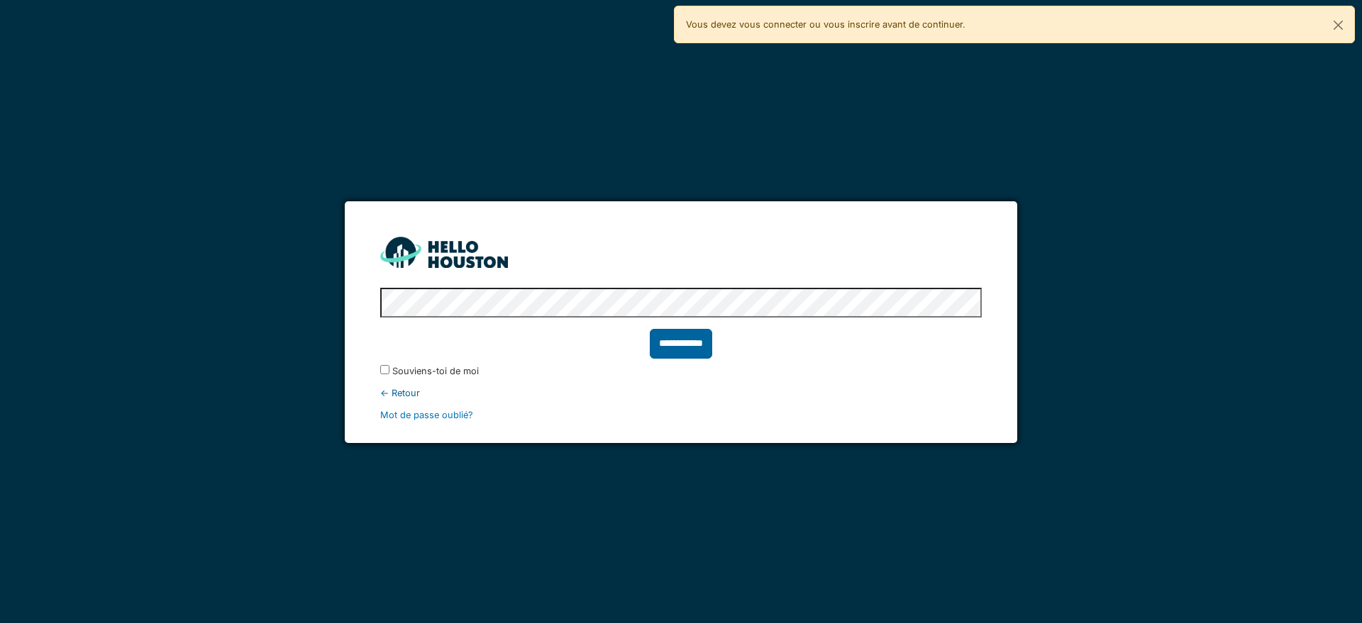
click at [667, 350] on input "**********" at bounding box center [681, 344] width 62 height 30
type input "******"
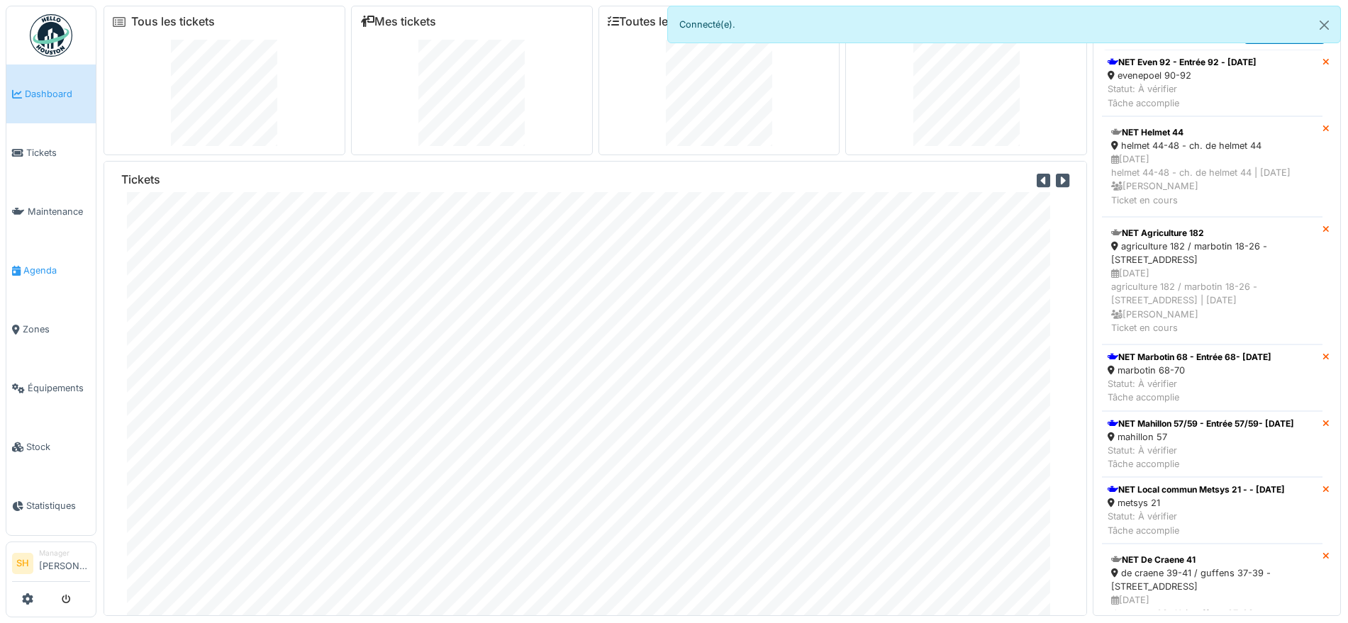
click at [49, 267] on span "Agenda" at bounding box center [56, 270] width 67 height 13
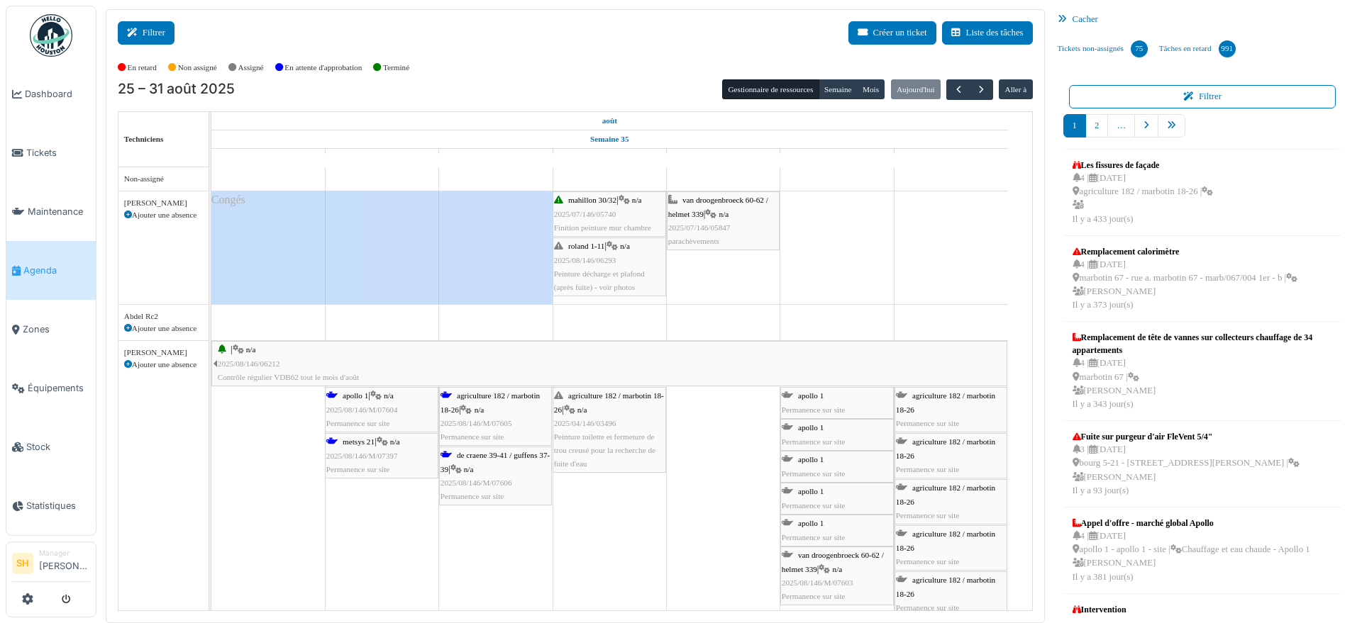
click at [143, 29] on button "Filtrer" at bounding box center [146, 32] width 57 height 23
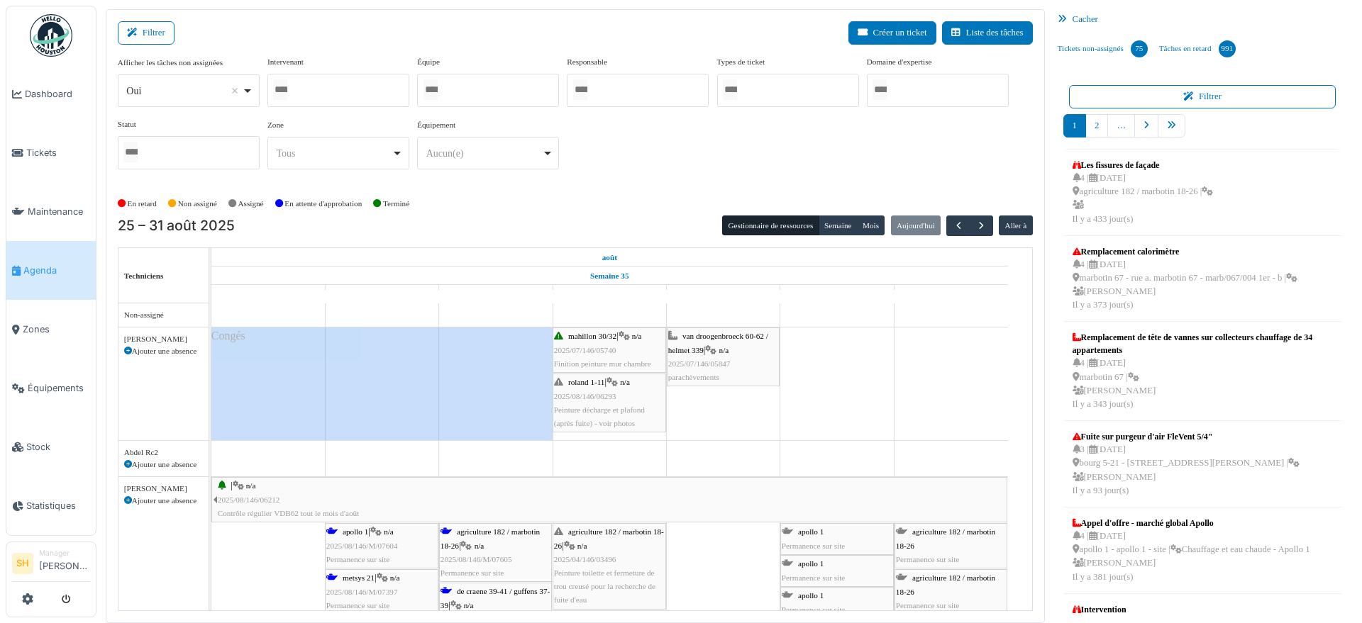
click at [474, 89] on div at bounding box center [488, 90] width 142 height 33
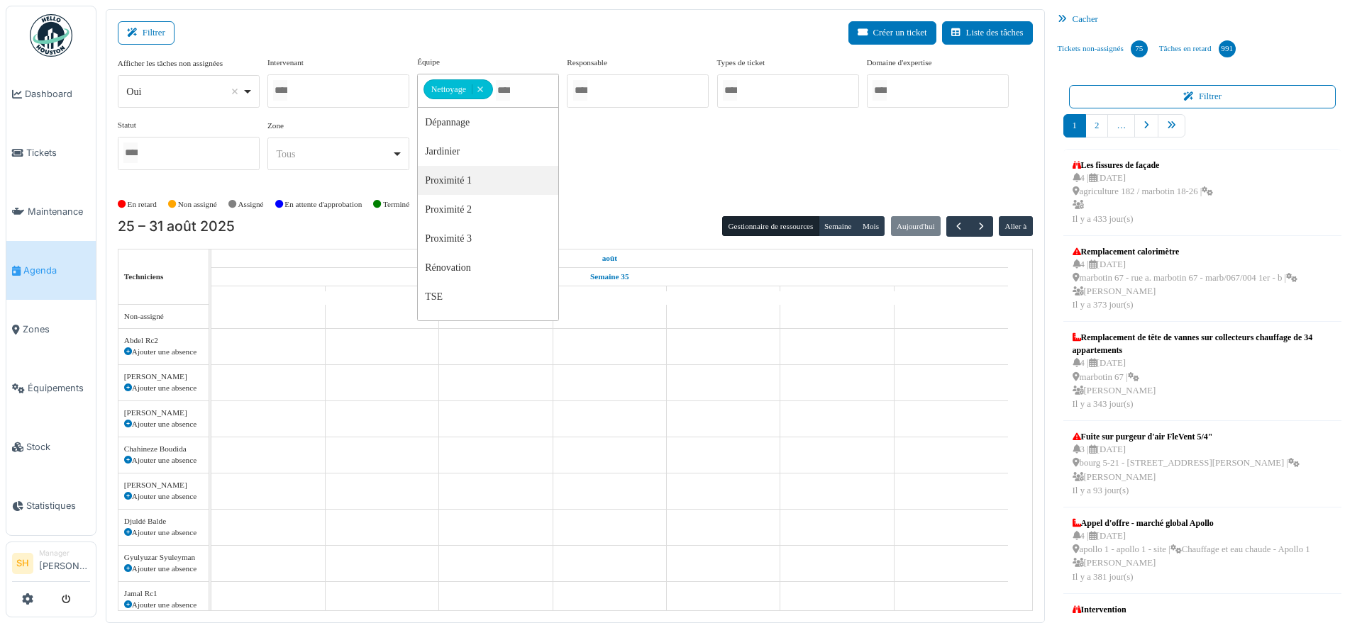
click at [645, 165] on div "Afficher les tâches non assignées *** Oui Remove item Oui Non Intervenant Abdel…" at bounding box center [575, 119] width 915 height 126
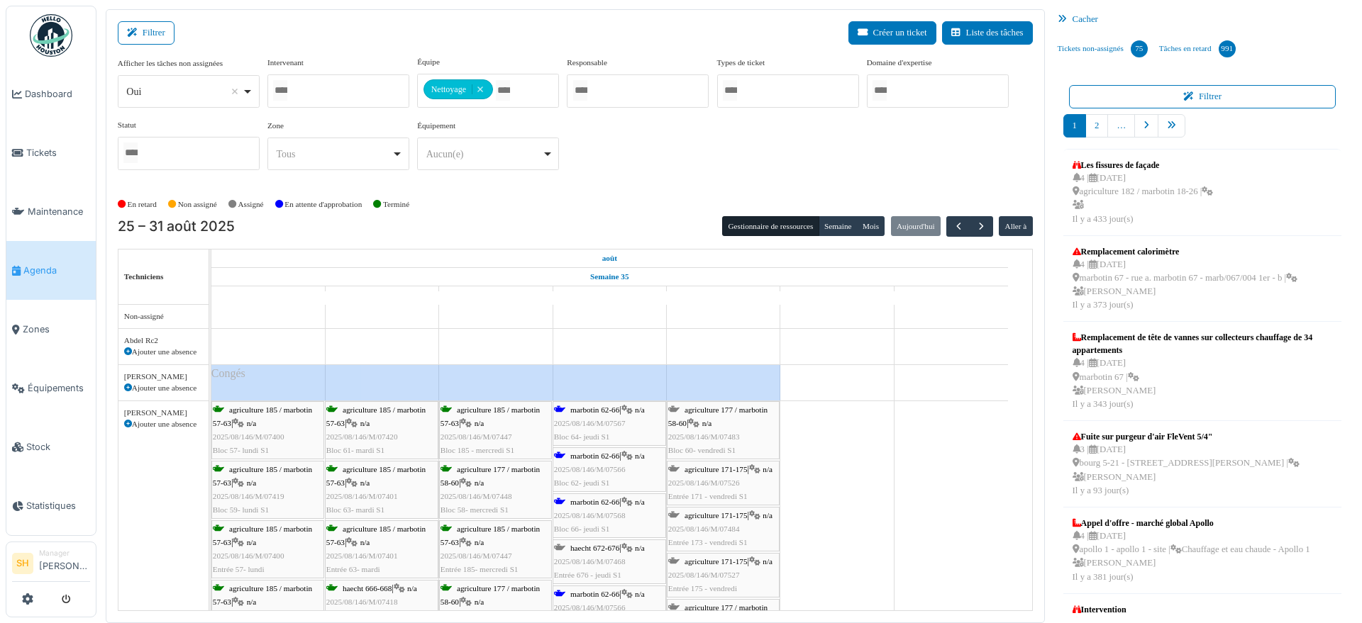
click at [592, 412] on span "marbotin 62-66" at bounding box center [594, 410] width 49 height 9
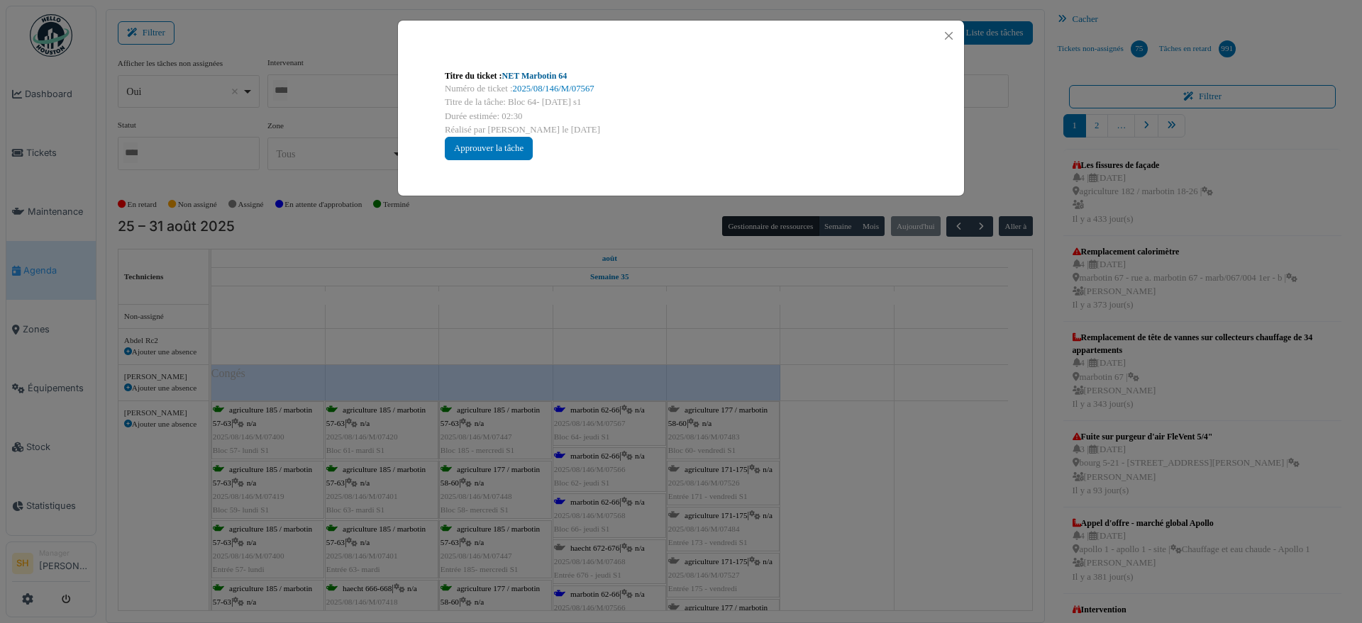
click at [530, 76] on link "NET Marbotin 64" at bounding box center [534, 76] width 65 height 10
drag, startPoint x: 934, startPoint y: 473, endPoint x: 642, endPoint y: 486, distance: 292.4
click at [930, 473] on div "Titre du ticket : NET Marbotin 64 Numéro de ticket : 2025/08/146/M/07567 Titre …" at bounding box center [681, 311] width 1362 height 623
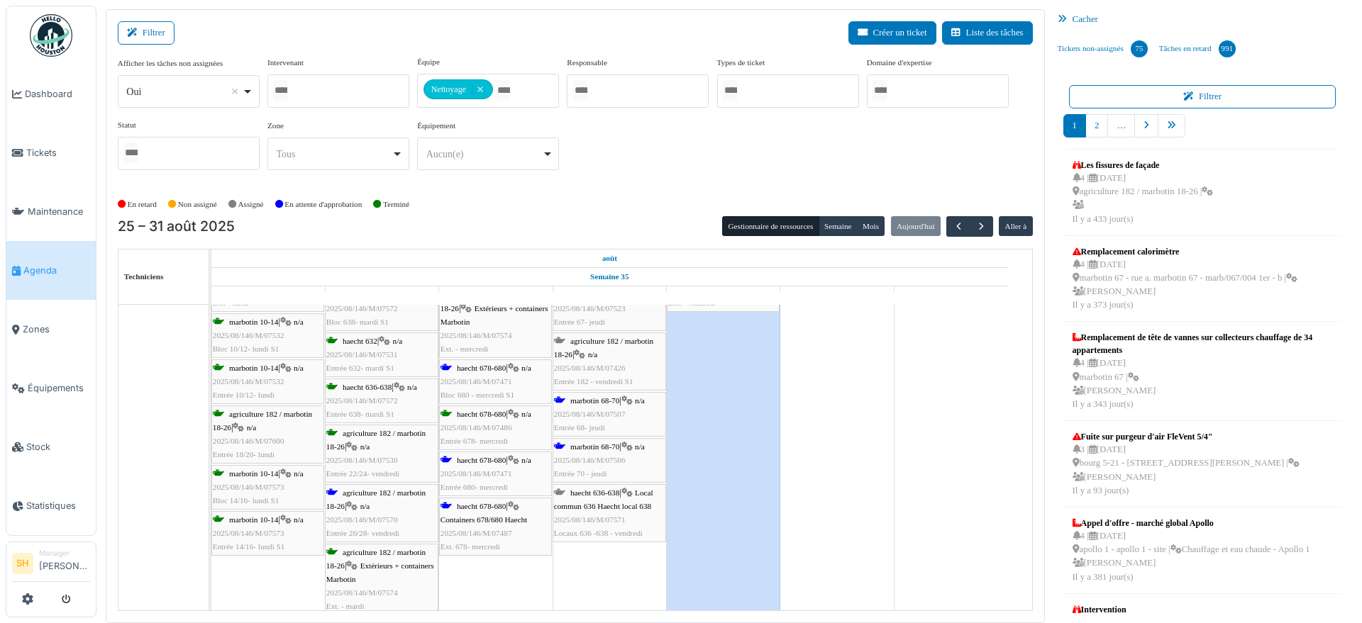
scroll to position [1152, 0]
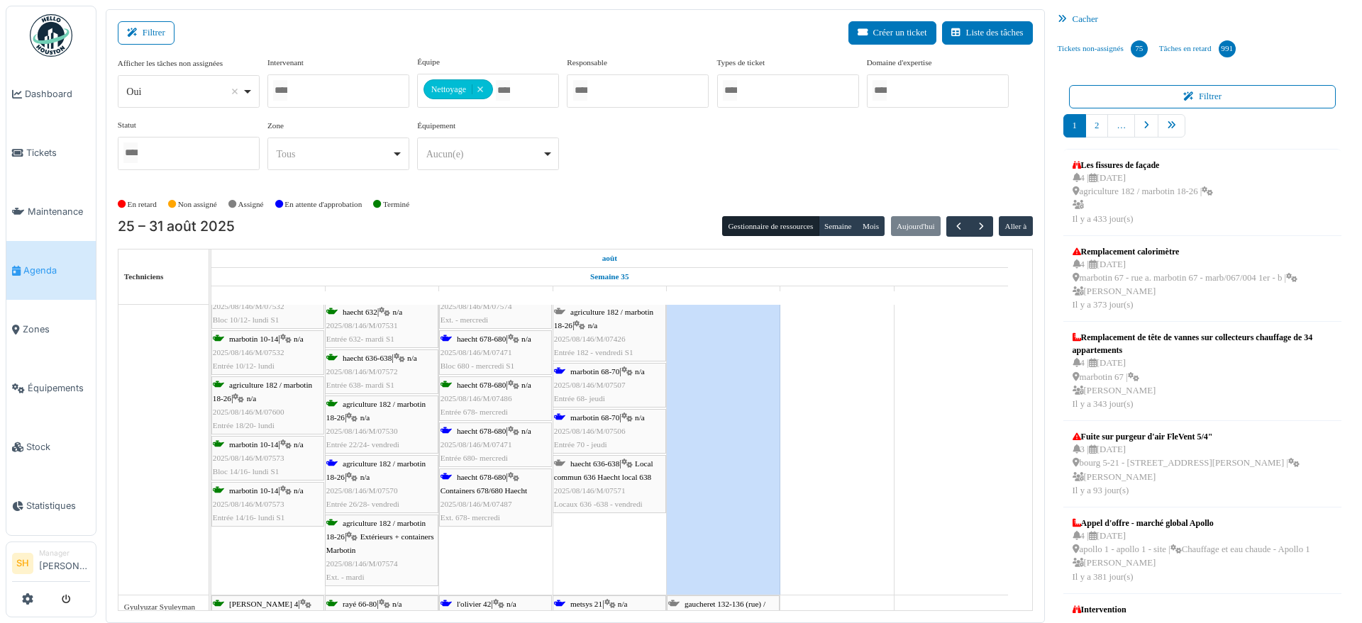
click at [384, 463] on span "agriculture 182 / marbotin 18-26" at bounding box center [375, 471] width 99 height 22
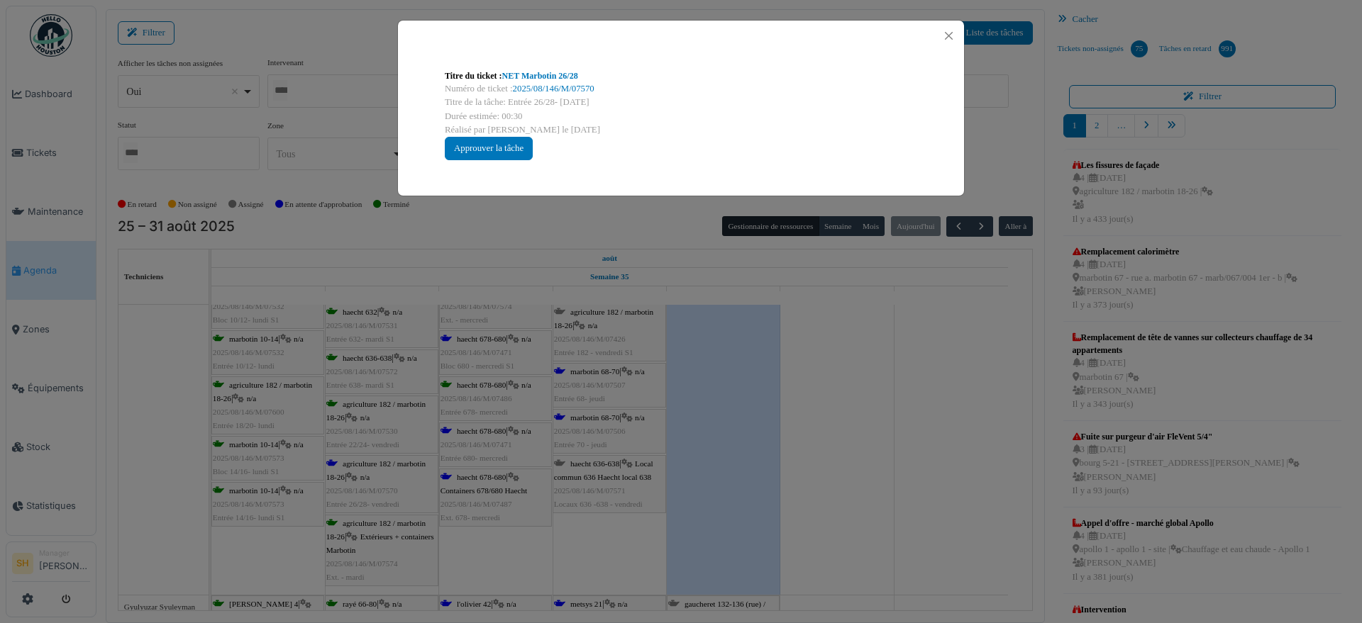
click at [550, 81] on div "Titre du ticket : NET Marbotin 26/28" at bounding box center [681, 75] width 472 height 13
click at [548, 73] on link "NET Marbotin 26/28" at bounding box center [540, 76] width 76 height 10
click at [1281, 325] on div "Titre du ticket : NET Marbotin 26/28 Numéro de ticket : 2025/08/146/M/07570 Tit…" at bounding box center [681, 311] width 1362 height 623
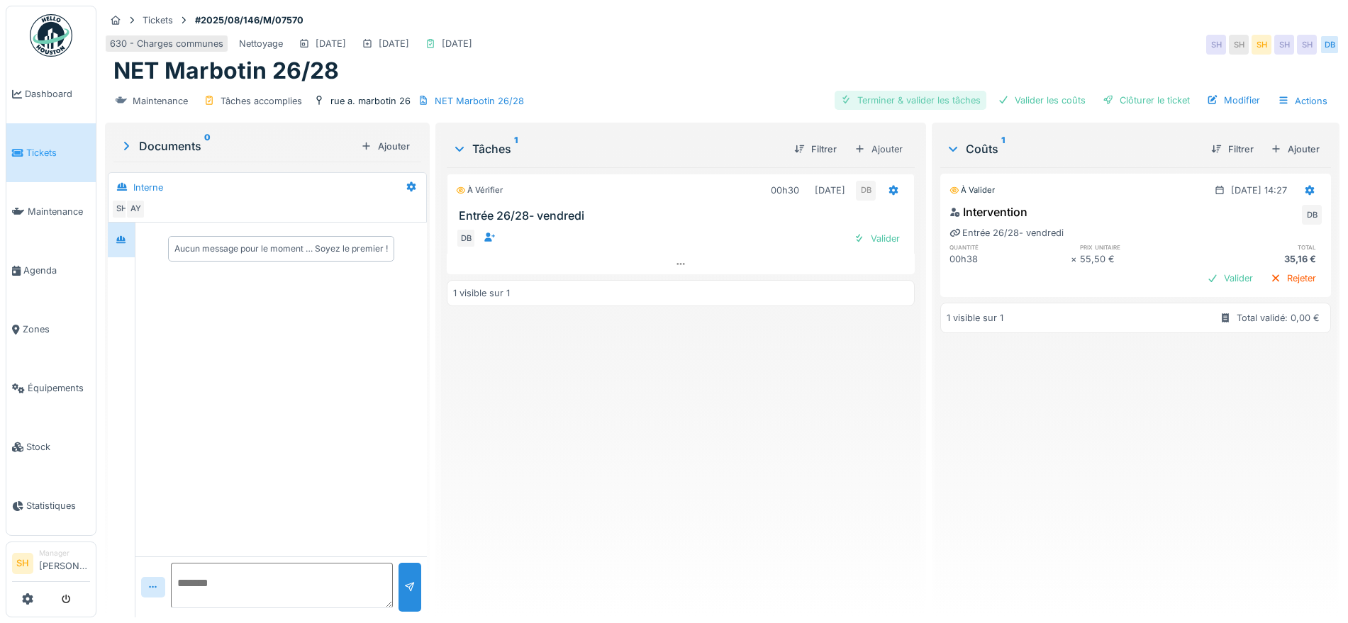
click at [887, 101] on div "Terminer & valider les tâches" at bounding box center [911, 100] width 152 height 19
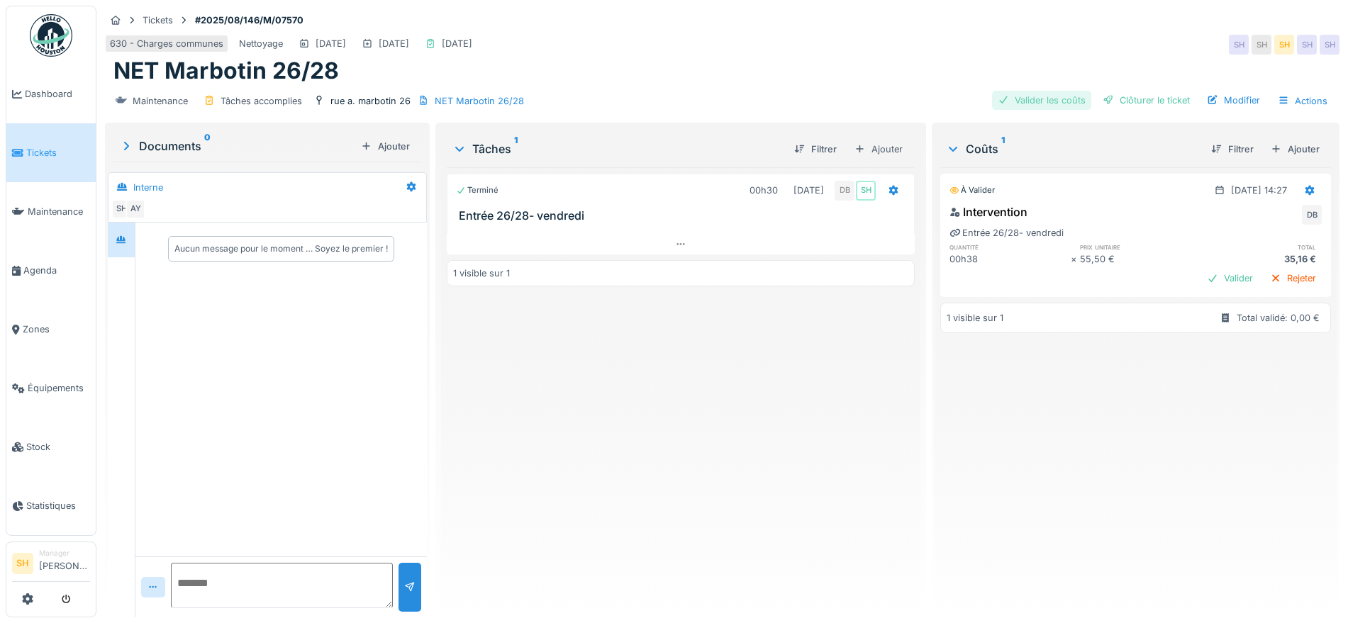
click at [1023, 97] on div "Valider les coûts" at bounding box center [1041, 100] width 99 height 19
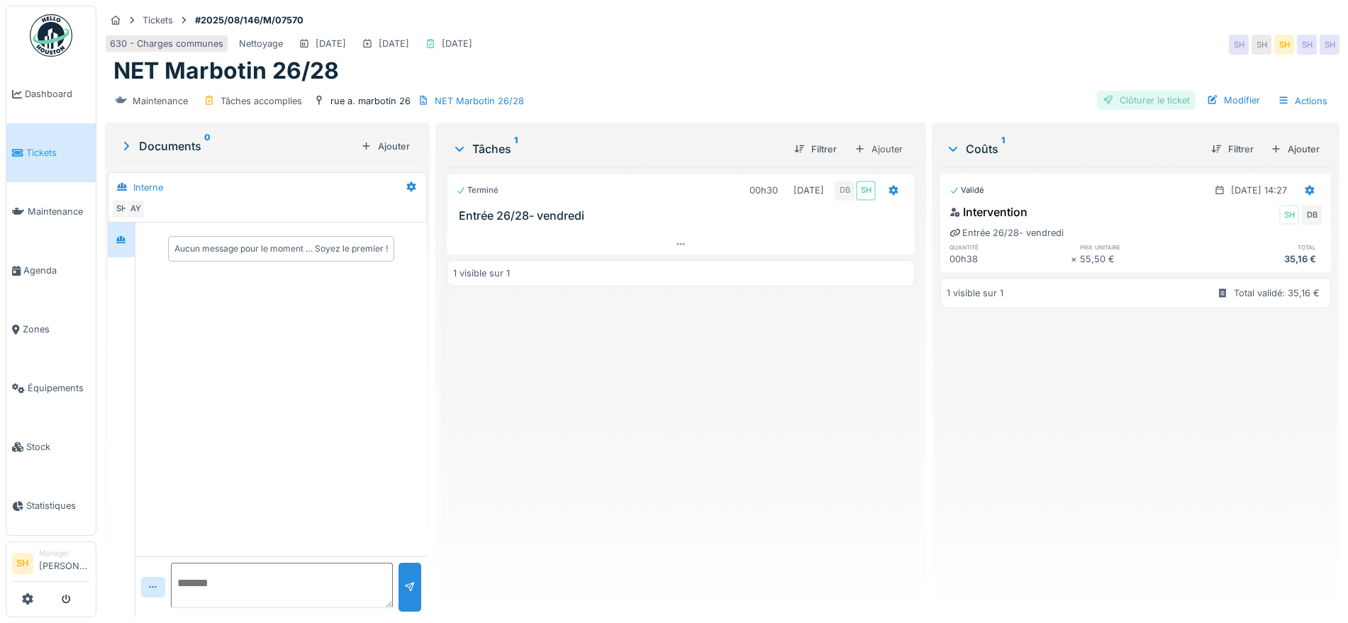
click at [1103, 96] on div at bounding box center [1108, 100] width 11 height 13
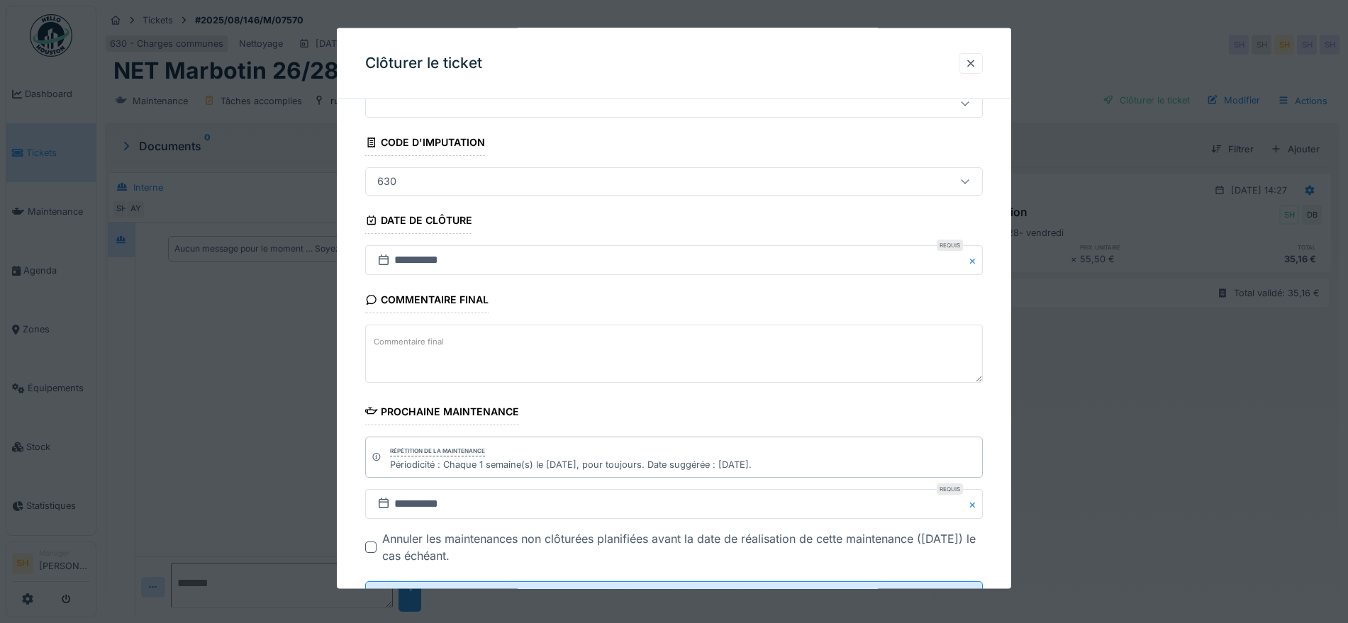
scroll to position [121, 0]
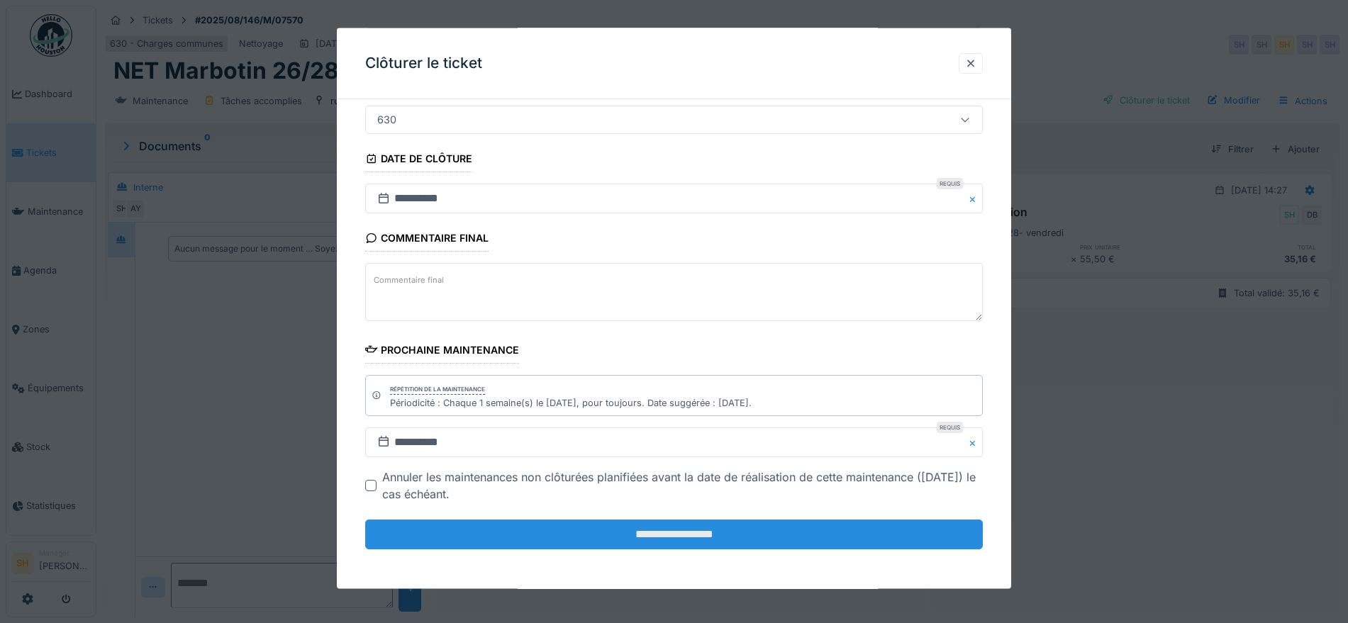
click at [694, 541] on input "**********" at bounding box center [674, 535] width 618 height 30
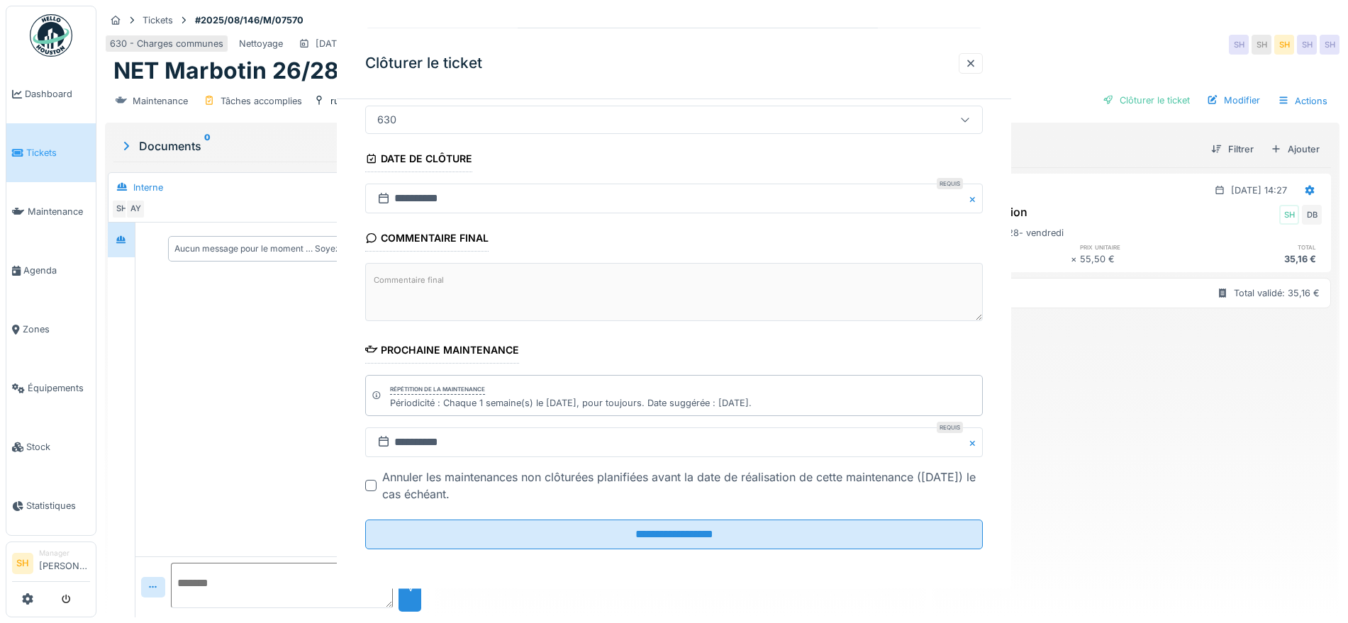
scroll to position [0, 0]
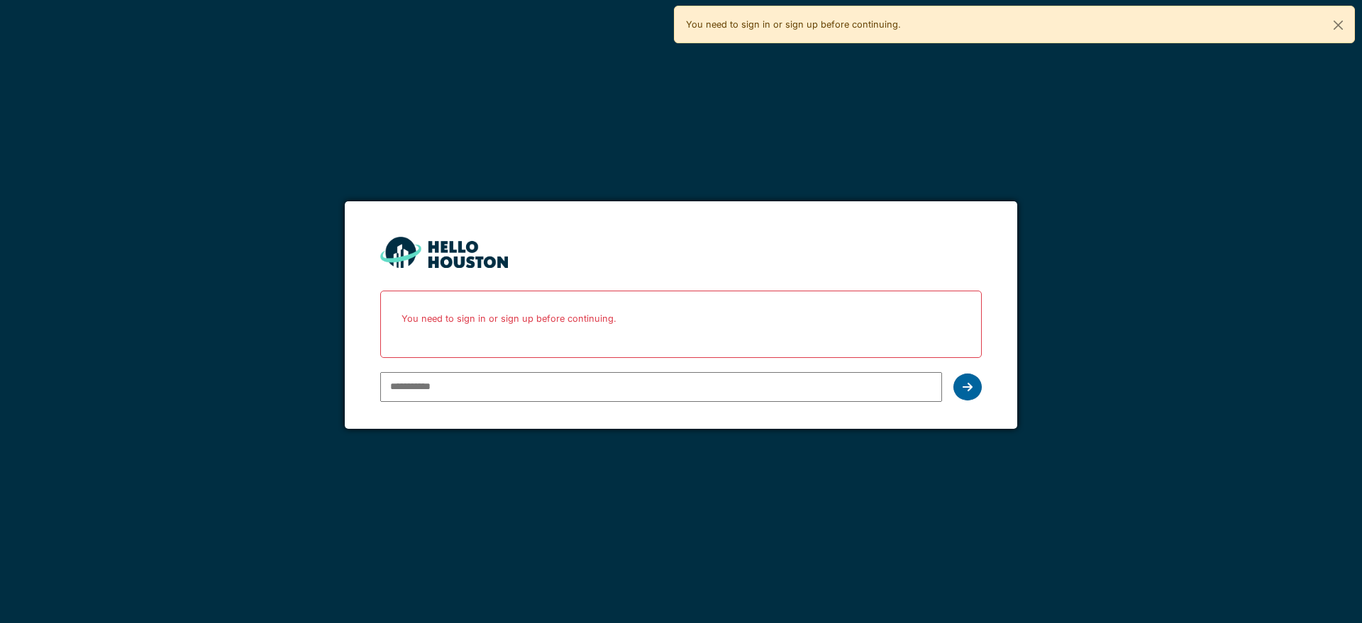
type input "**********"
click at [969, 384] on icon at bounding box center [967, 387] width 10 height 11
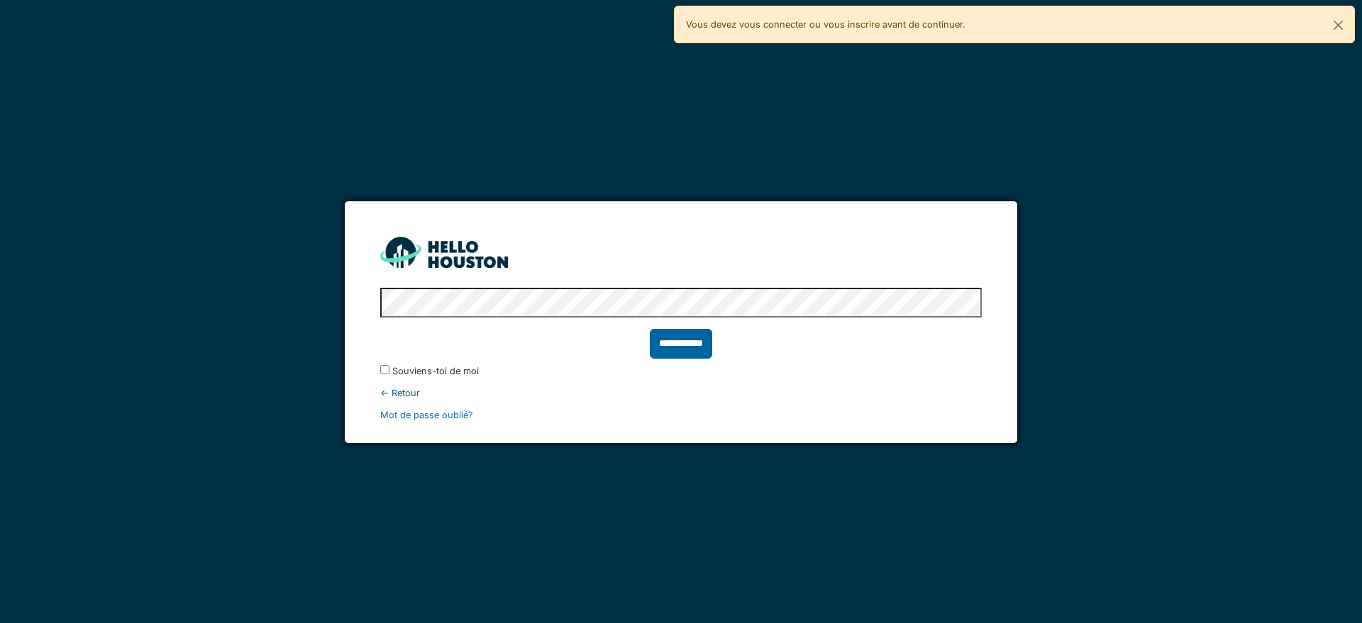
click at [684, 350] on input "**********" at bounding box center [681, 344] width 62 height 30
type input "******"
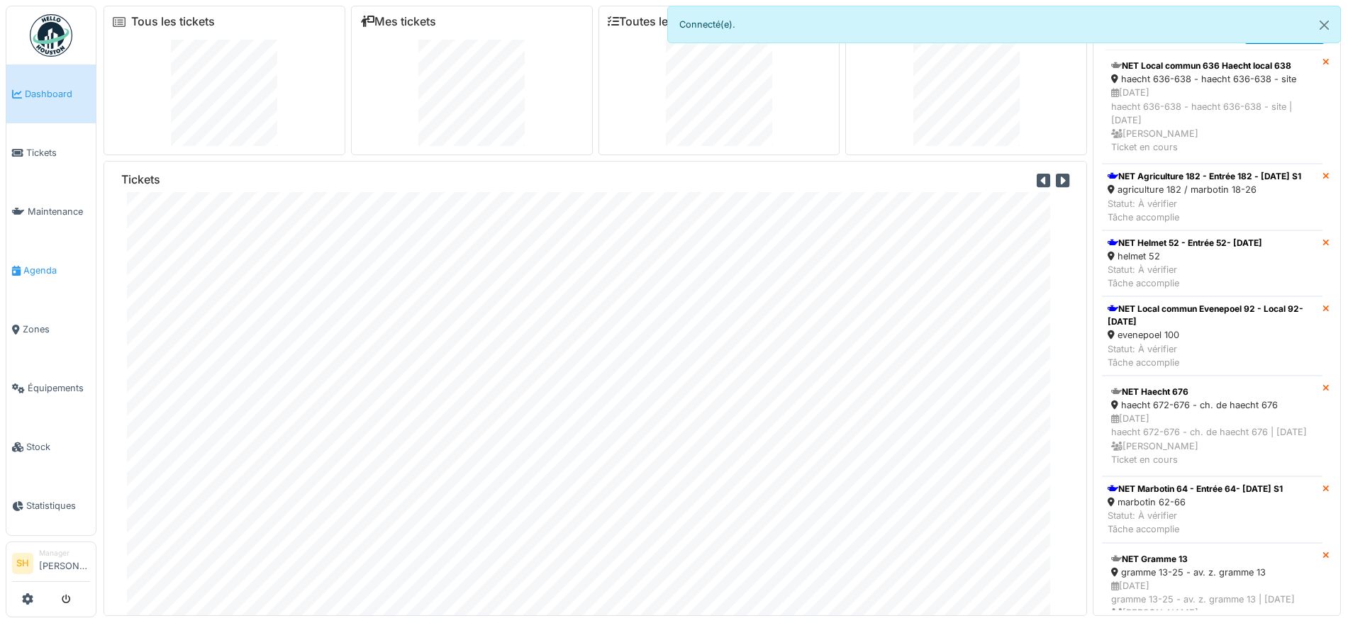
click at [39, 264] on span "Agenda" at bounding box center [56, 270] width 67 height 13
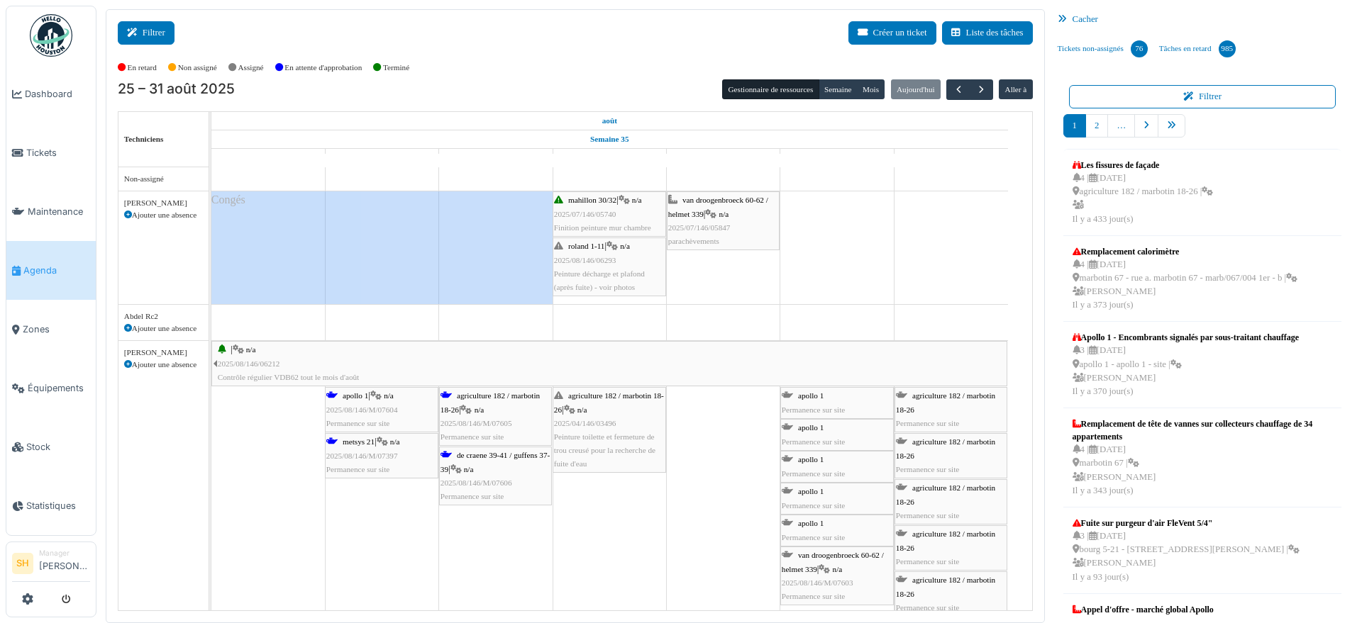
click at [154, 32] on button "Filtrer" at bounding box center [146, 32] width 57 height 23
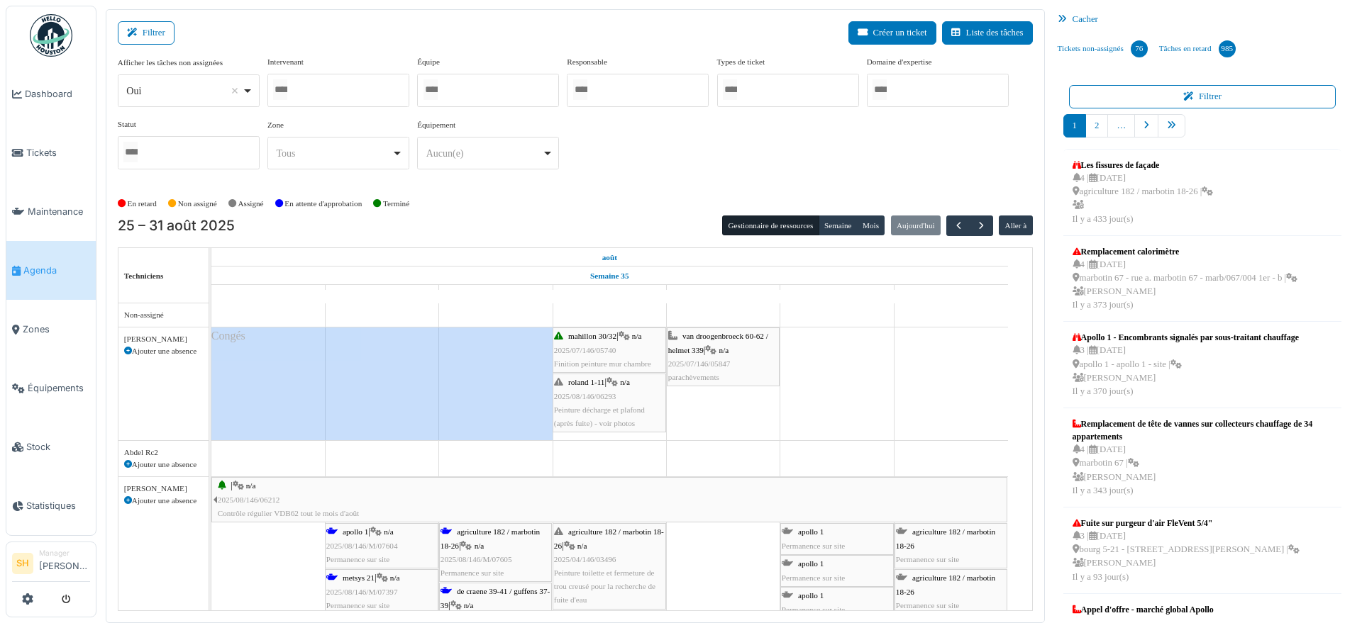
click at [460, 91] on div at bounding box center [488, 90] width 142 height 33
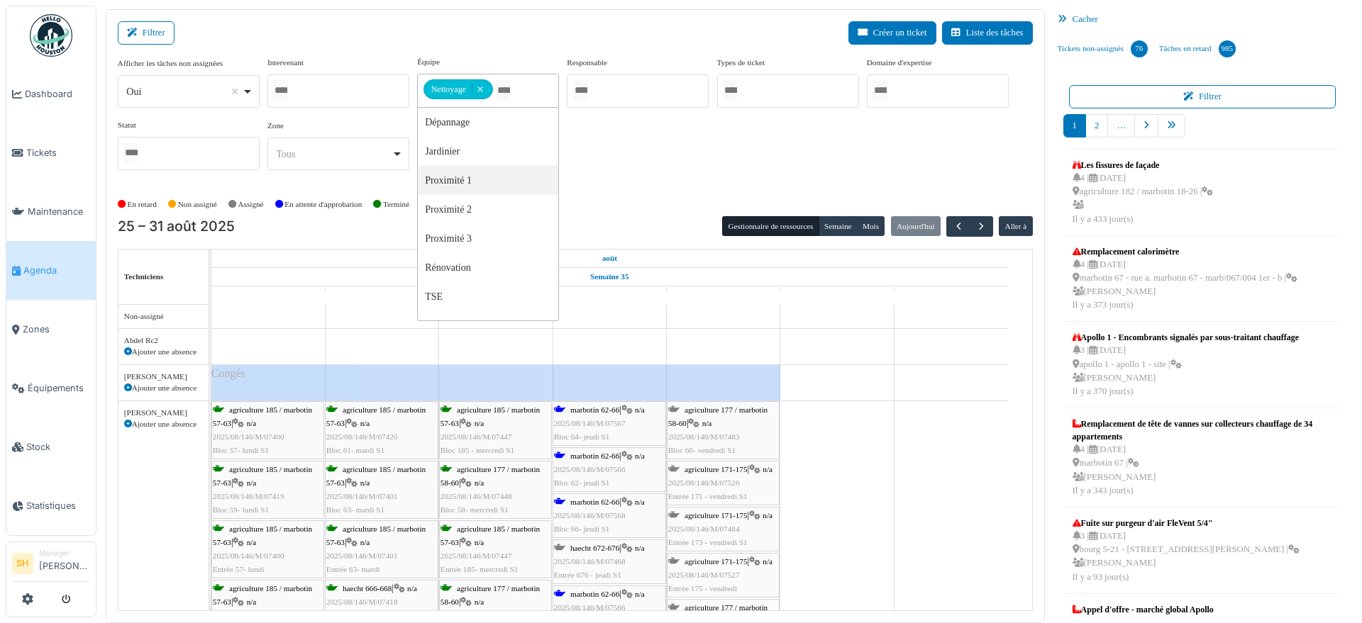
drag, startPoint x: 840, startPoint y: 449, endPoint x: 709, endPoint y: 410, distance: 136.2
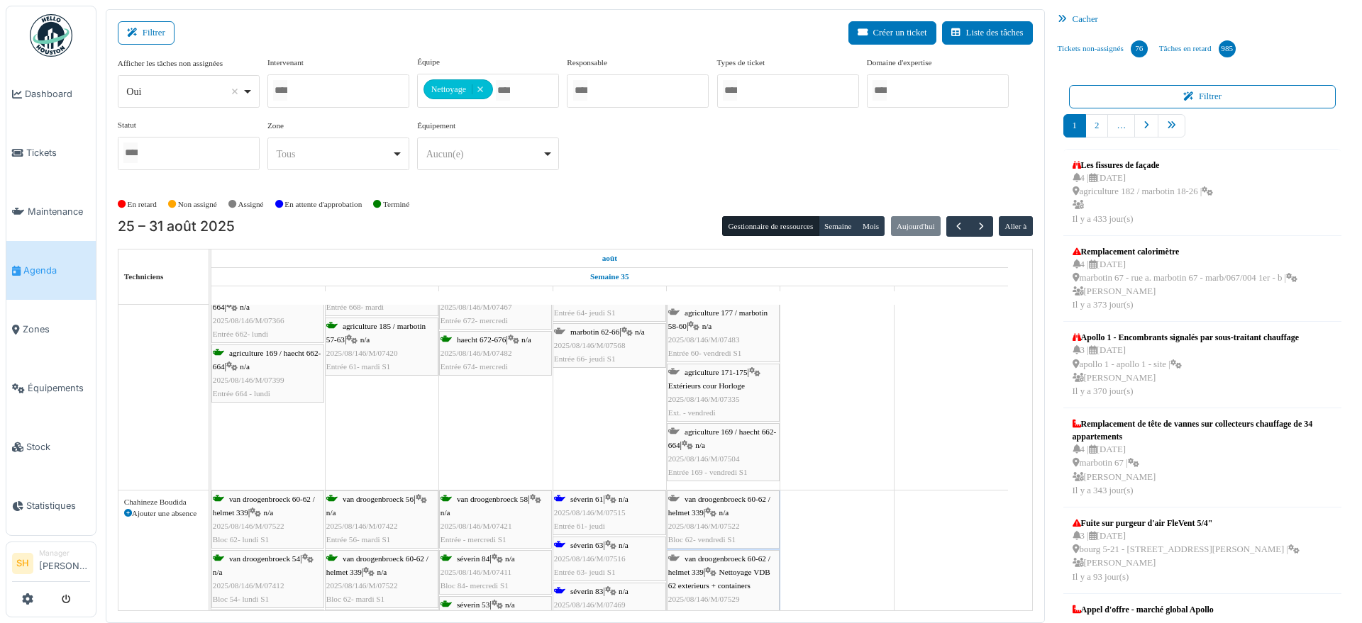
scroll to position [532, 0]
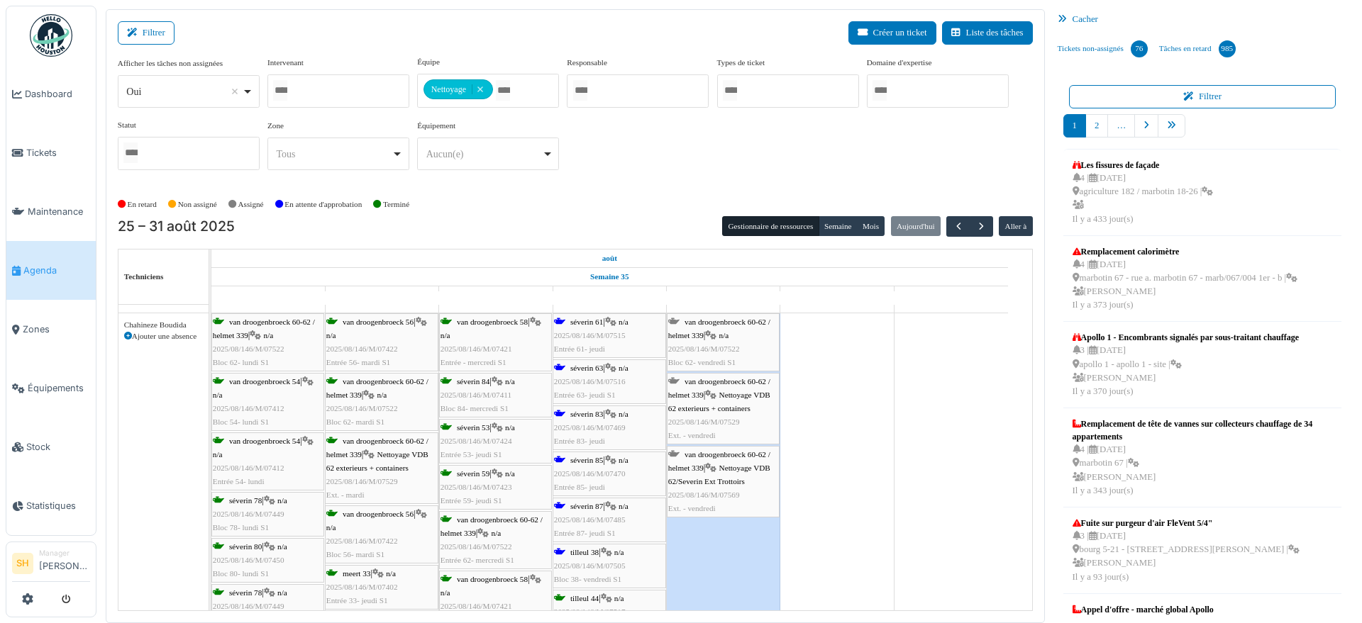
click at [606, 323] on div "séverin 61 | n/a 2025/08/146/M/07515 Entrée 61- [DATE]" at bounding box center [609, 336] width 111 height 41
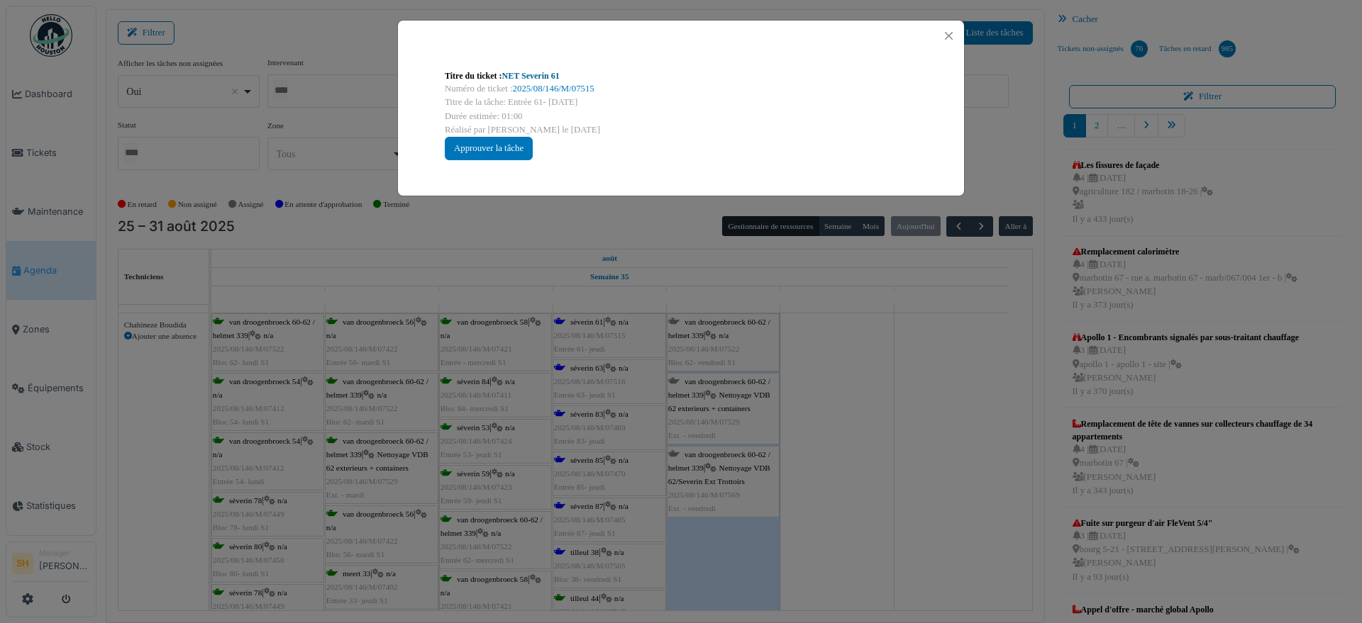
click at [521, 75] on link "NET Severin 61" at bounding box center [530, 76] width 57 height 10
click at [942, 35] on button "Close" at bounding box center [948, 35] width 19 height 19
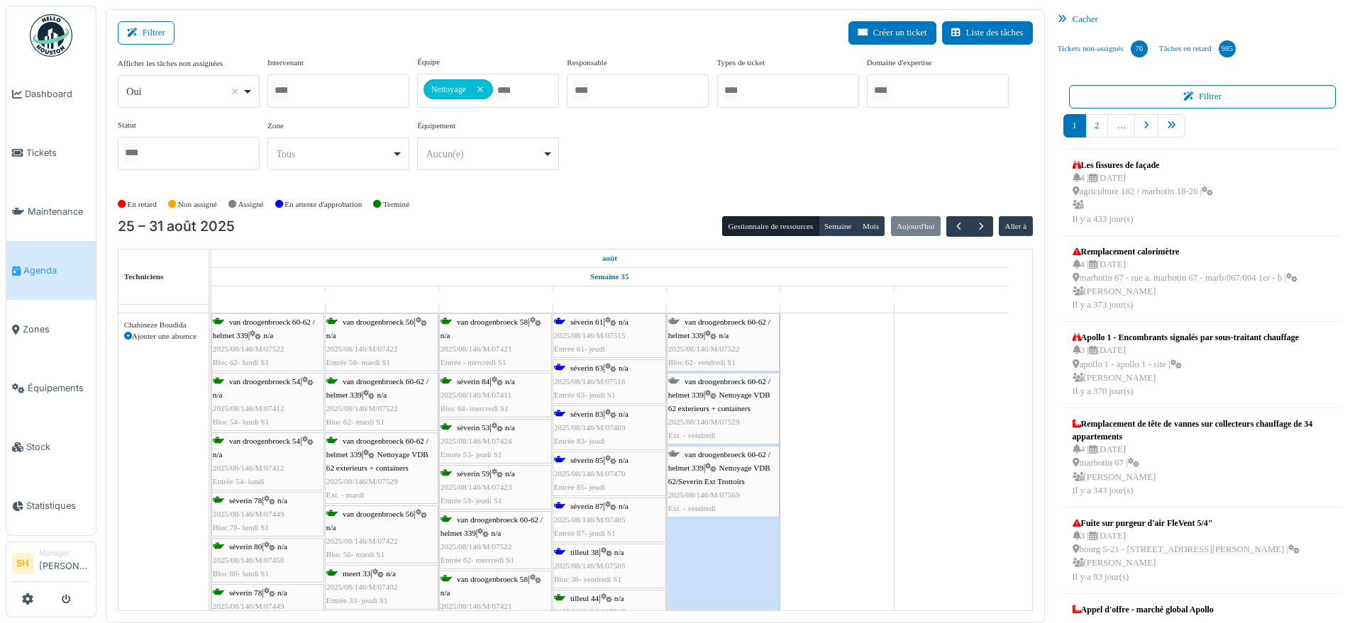
click at [612, 369] on icon at bounding box center [610, 368] width 11 height 9
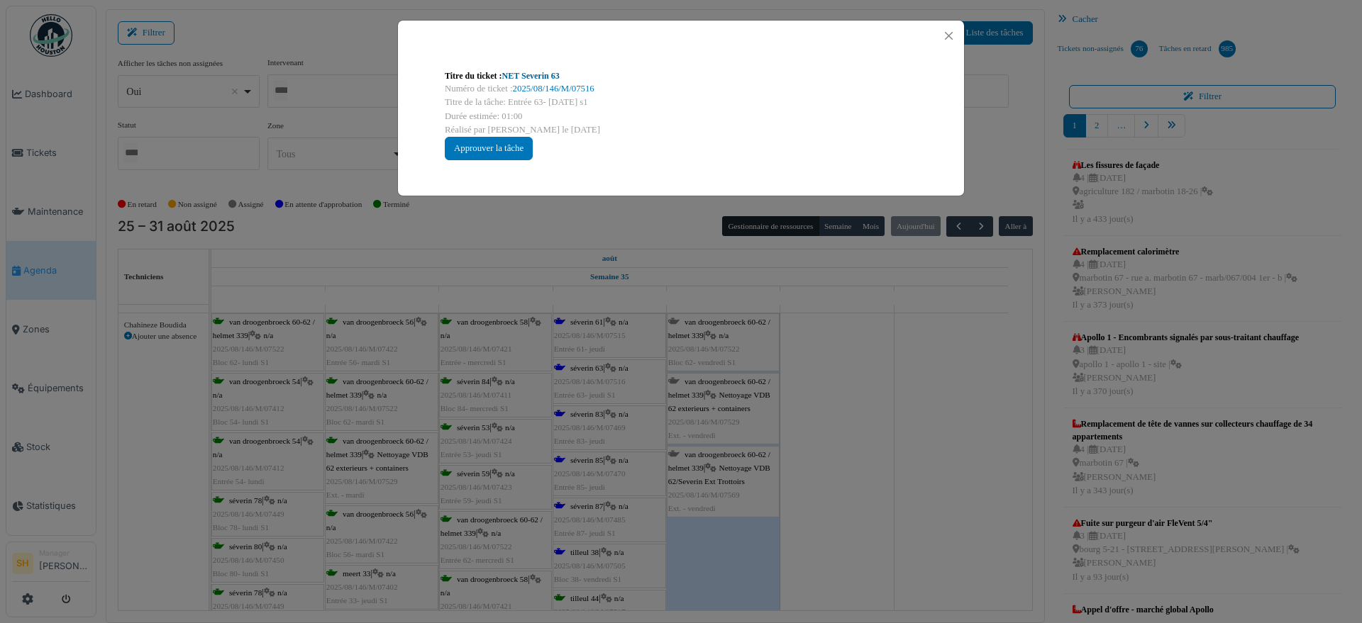
click at [553, 77] on link "NET Severin 63" at bounding box center [530, 76] width 57 height 10
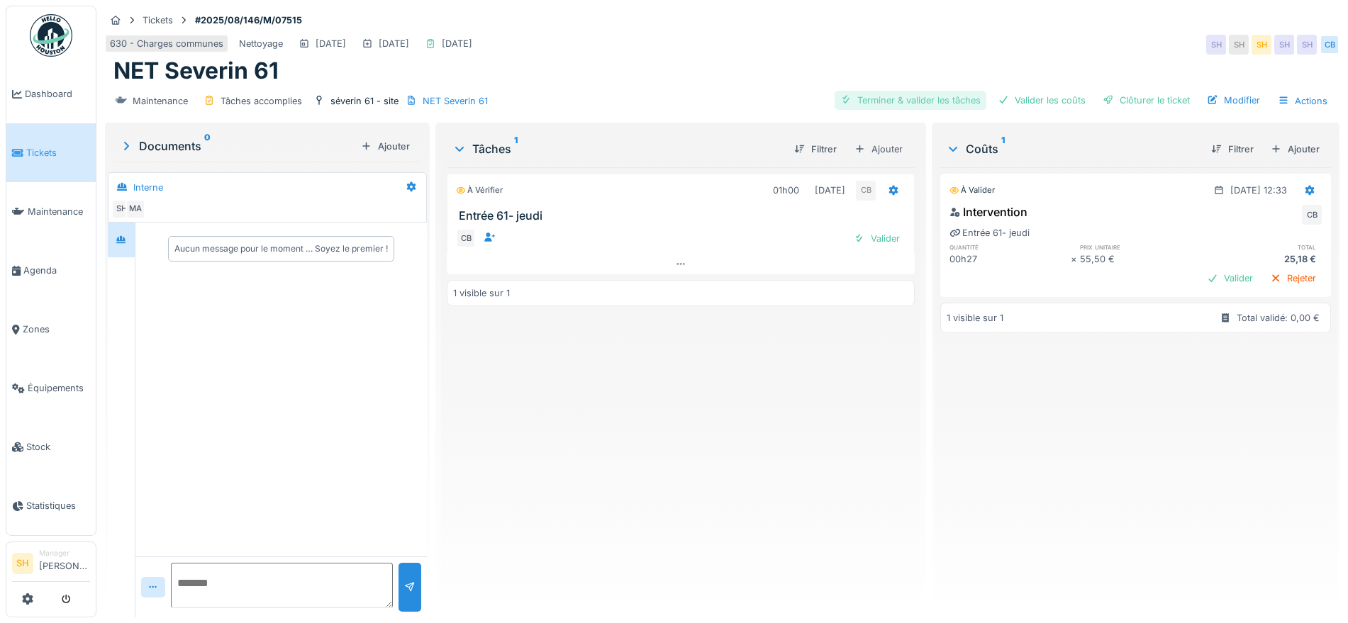
click at [923, 99] on div "Terminer & valider les tâches" at bounding box center [911, 100] width 152 height 19
click at [1040, 100] on div "Valider les coûts" at bounding box center [1041, 100] width 99 height 19
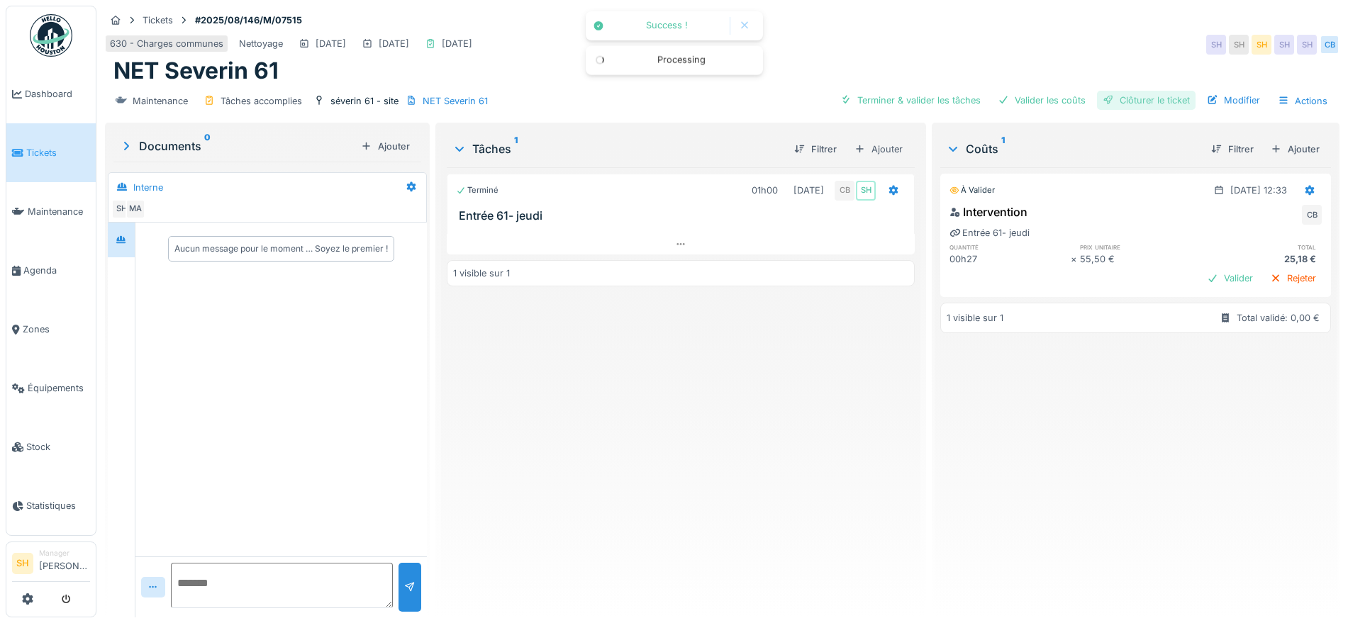
click at [1128, 105] on div "Clôturer le ticket" at bounding box center [1146, 100] width 99 height 19
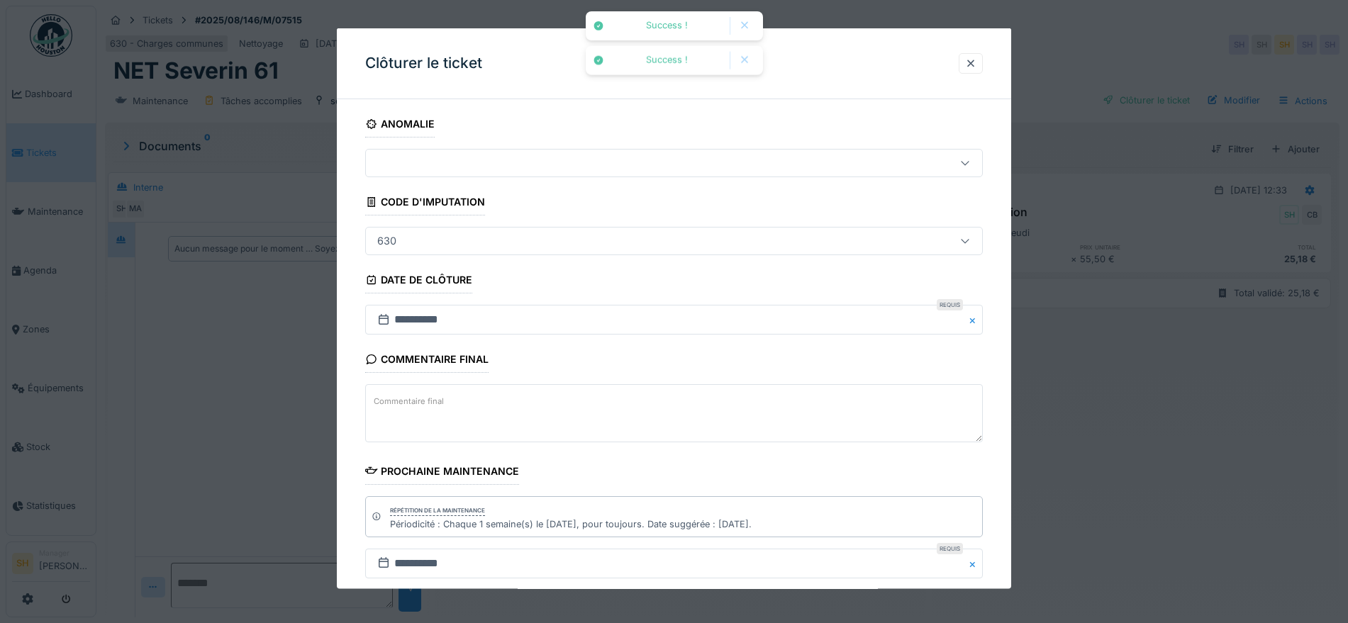
scroll to position [121, 0]
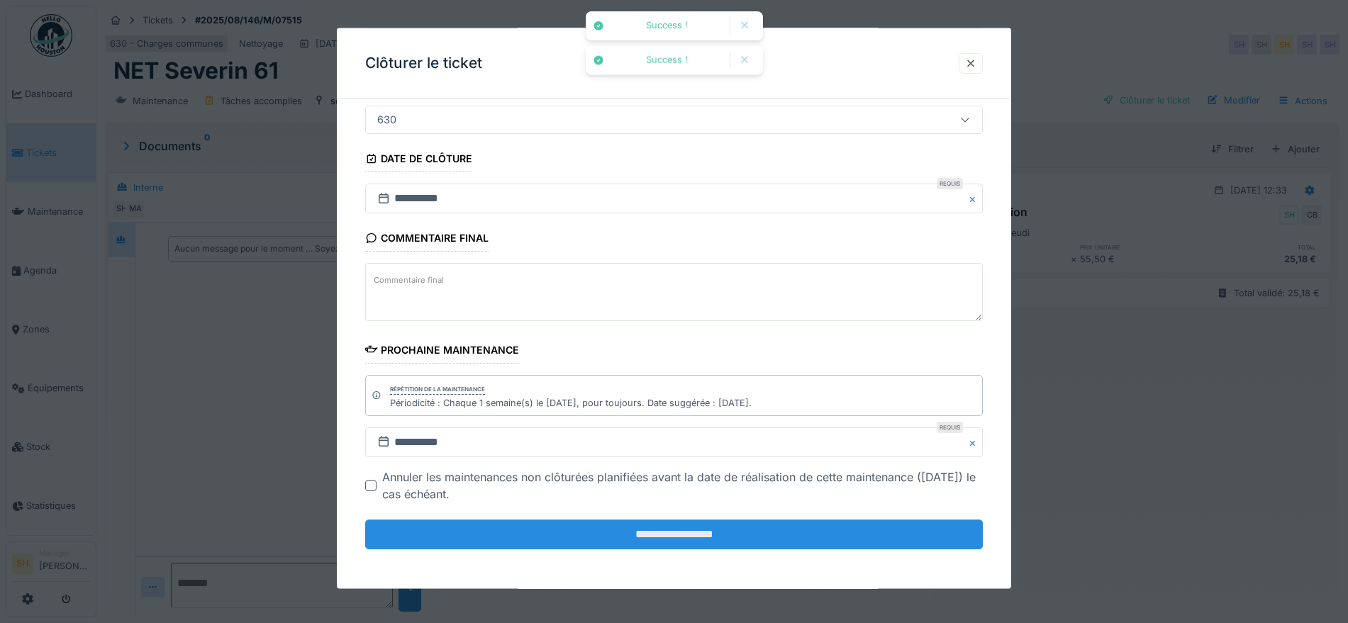
click at [778, 537] on input "**********" at bounding box center [674, 535] width 618 height 30
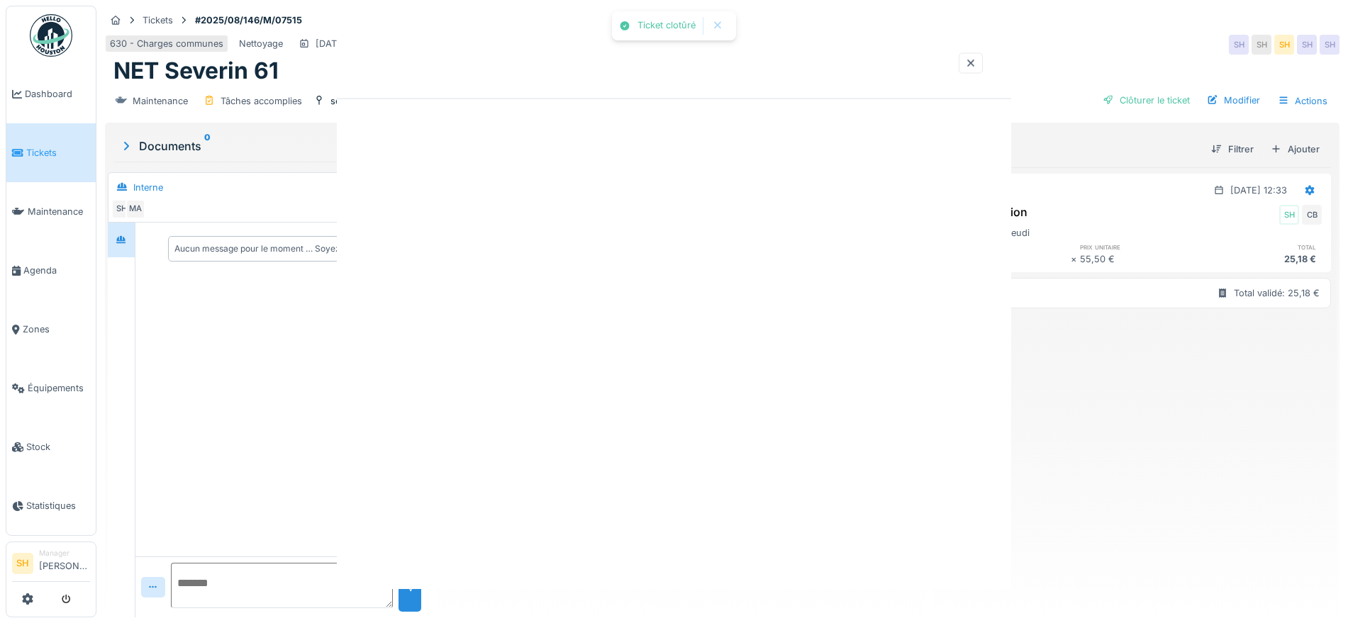
scroll to position [0, 0]
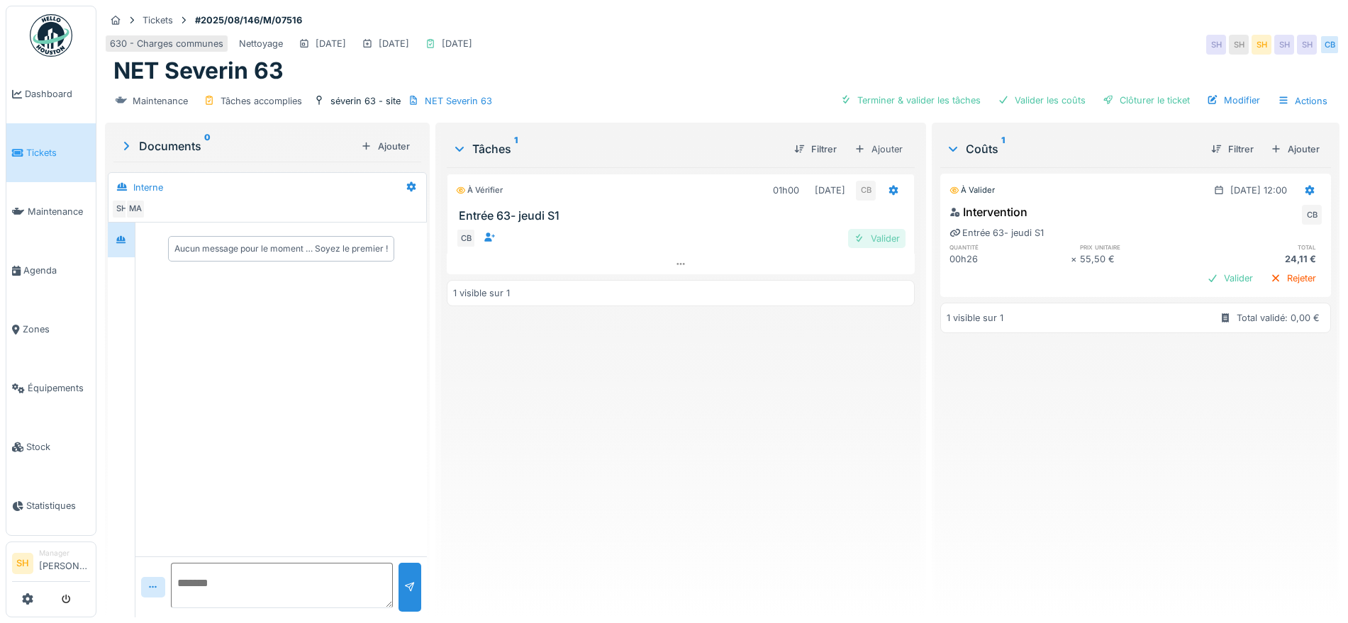
click at [875, 234] on div "Valider" at bounding box center [876, 238] width 57 height 19
click at [1032, 96] on div "Valider les coûts" at bounding box center [1041, 100] width 99 height 19
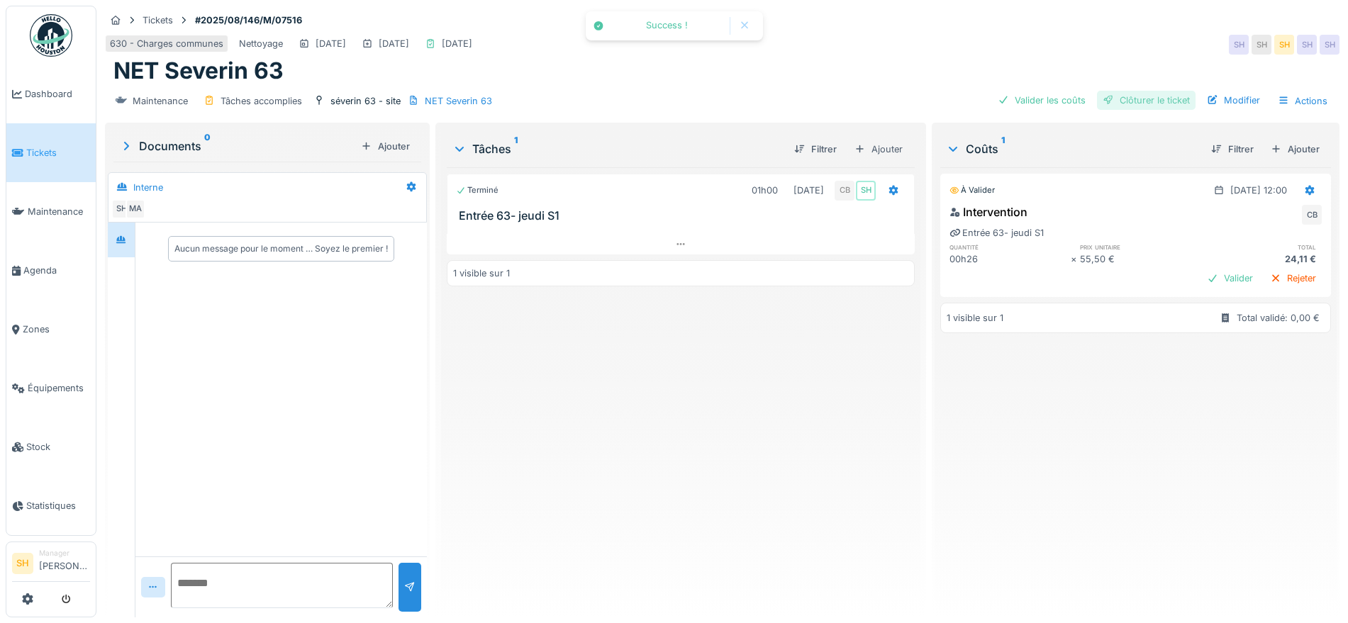
click at [1126, 99] on div "Clôturer le ticket" at bounding box center [1146, 100] width 99 height 19
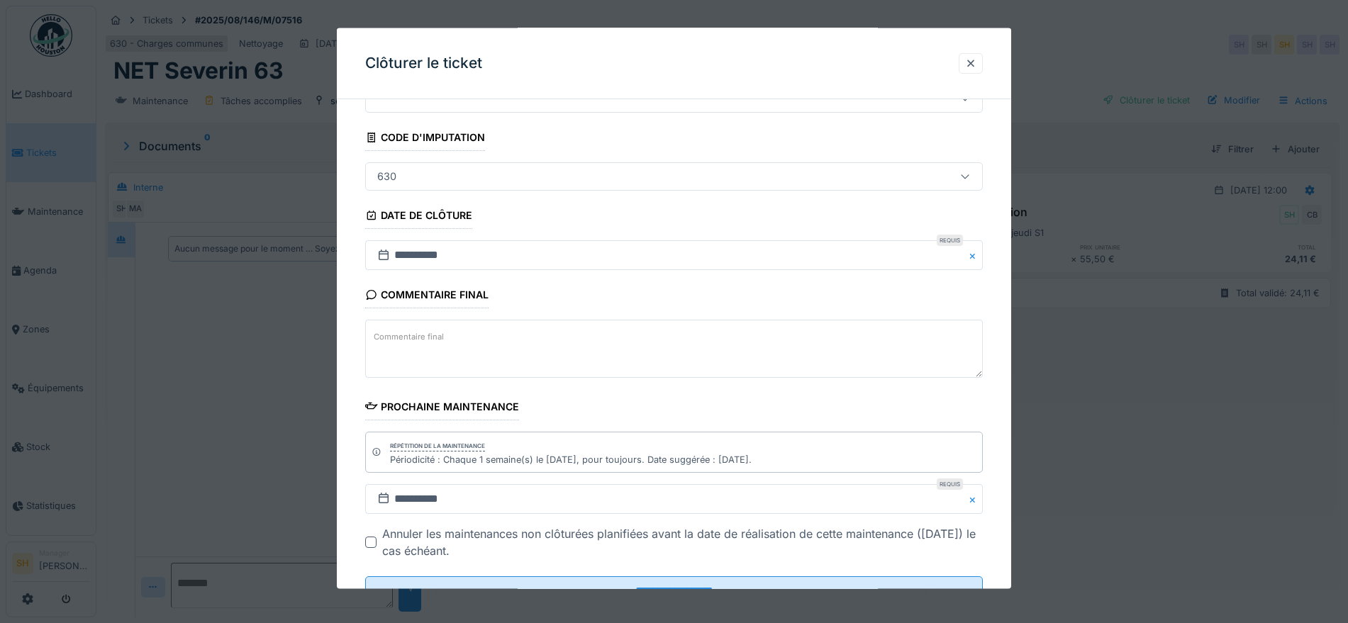
scroll to position [121, 0]
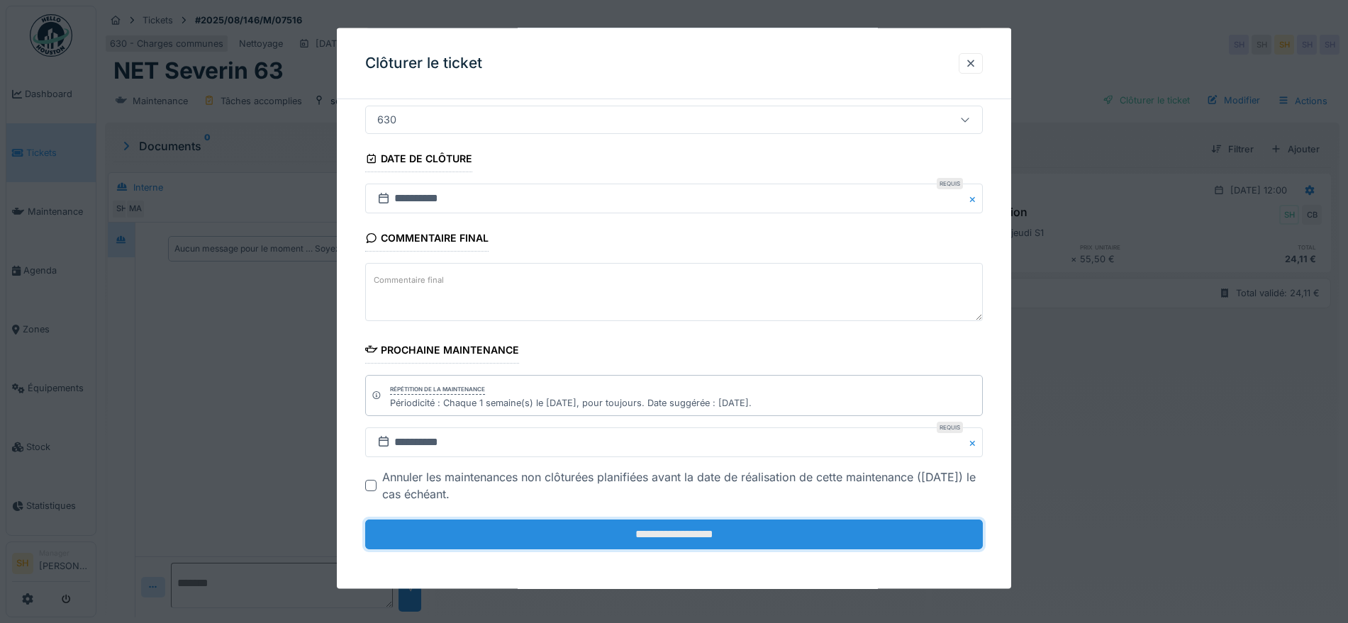
click at [787, 539] on input "**********" at bounding box center [674, 535] width 618 height 30
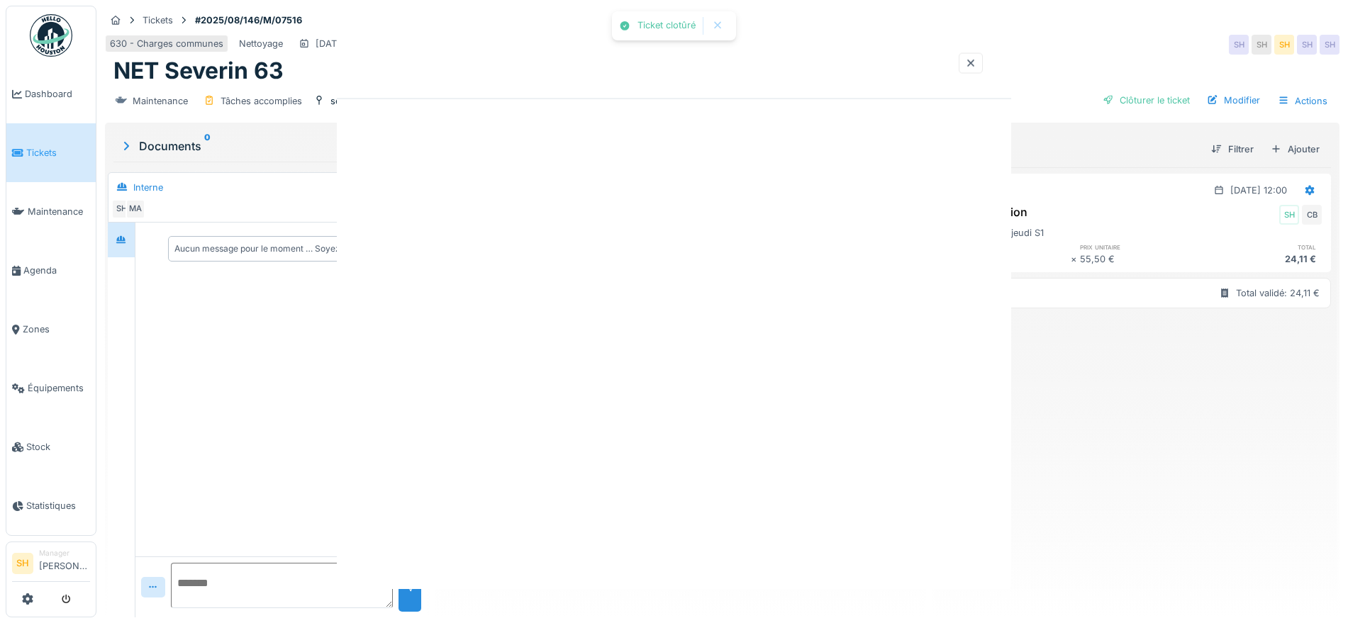
scroll to position [0, 0]
